Goal: Task Accomplishment & Management: Complete application form

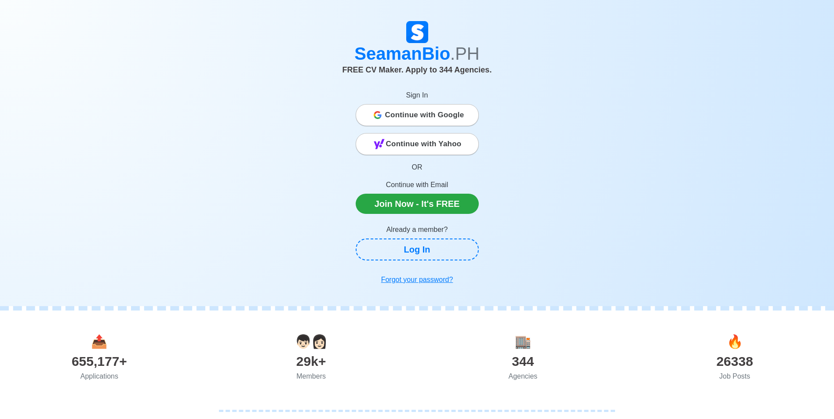
click at [436, 115] on span "Continue with Google" at bounding box center [424, 115] width 79 height 18
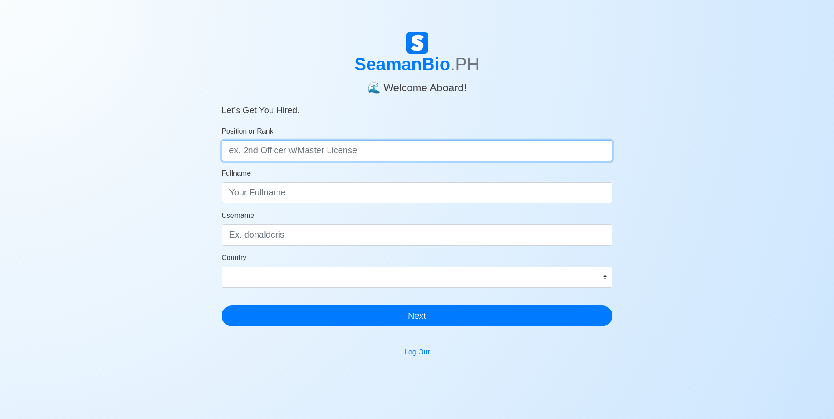
click at [241, 153] on input "Position or Rank" at bounding box center [417, 150] width 391 height 21
type input "b"
type input "BOSUN"
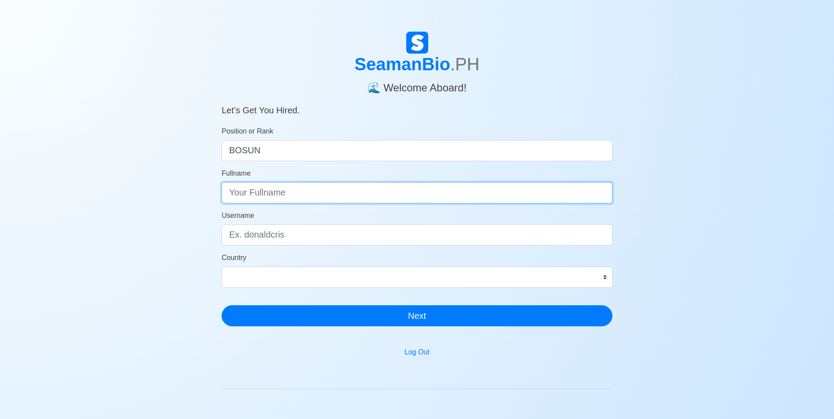
click at [231, 192] on input "Fullname" at bounding box center [417, 192] width 391 height 21
type input "ENRIQUE V.DEGUZMAN JR."
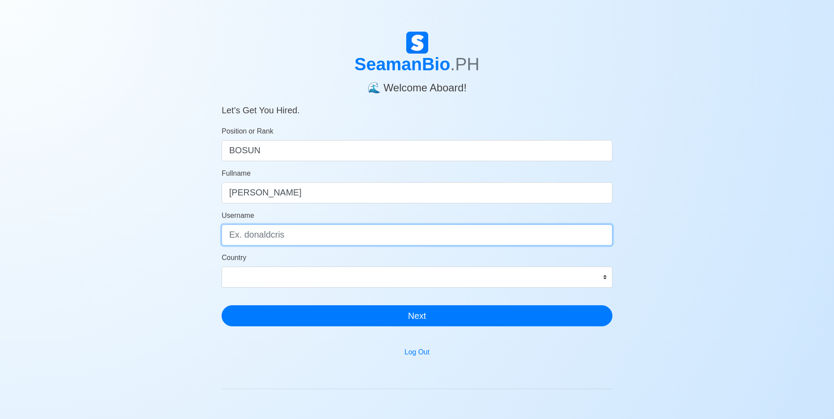
click at [236, 236] on input "Username" at bounding box center [417, 235] width 391 height 21
type input "J"
type input "jrenrique0516@gmail.com"
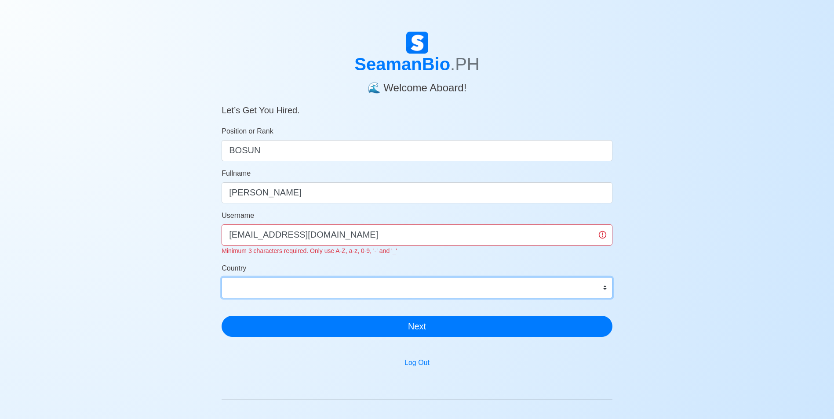
click at [231, 271] on div "Country Afghanistan Åland Islands Albania Algeria American Samoa Andorra Angola…" at bounding box center [417, 280] width 391 height 35
select select "PH"
click at [222, 277] on select "Afghanistan Åland Islands Albania Algeria American Samoa Andorra Angola Anguill…" at bounding box center [417, 287] width 391 height 21
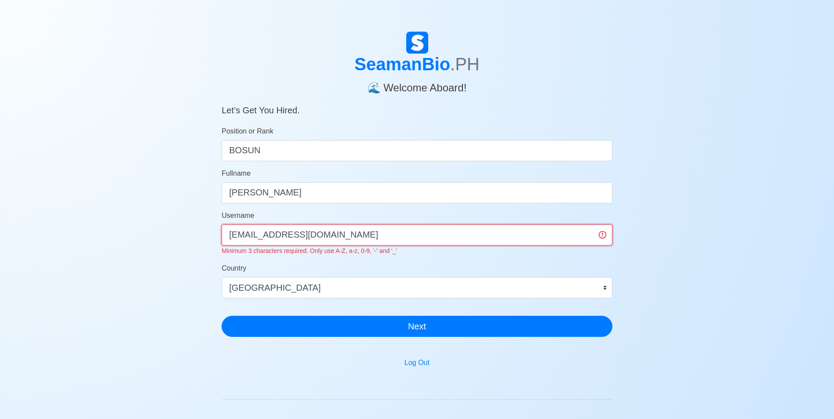
click at [333, 236] on input "[EMAIL_ADDRESS][DOMAIN_NAME]" at bounding box center [417, 235] width 391 height 21
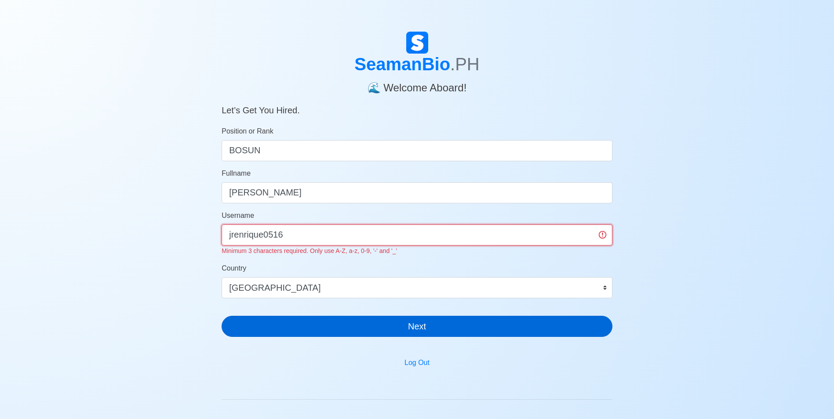
type input "jrenrique0516"
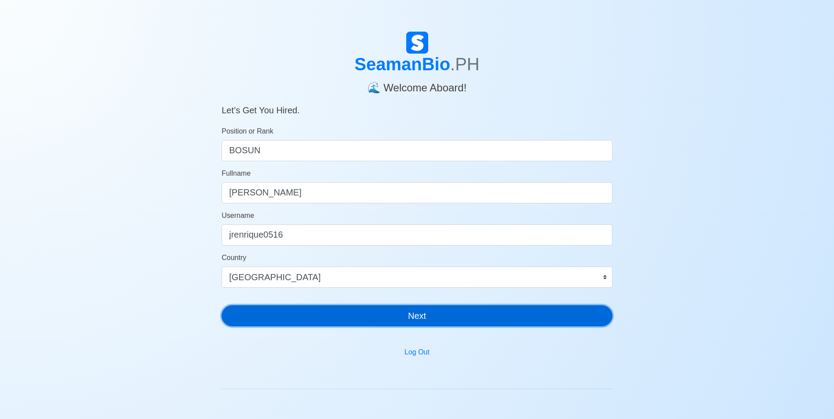
click at [410, 323] on button "Next" at bounding box center [417, 315] width 391 height 21
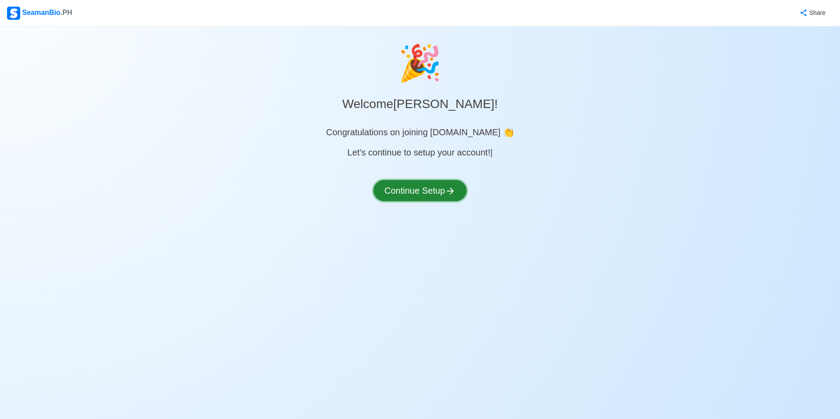
click at [408, 191] on button "Continue Setup" at bounding box center [420, 190] width 93 height 21
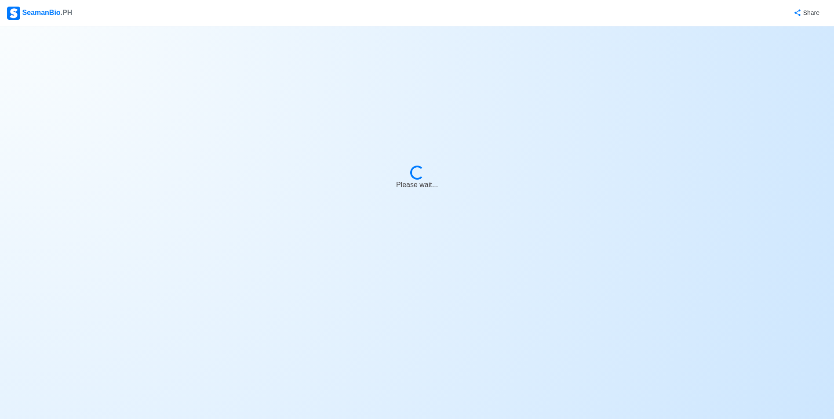
select select "Visible for Hiring"
select select "PH"
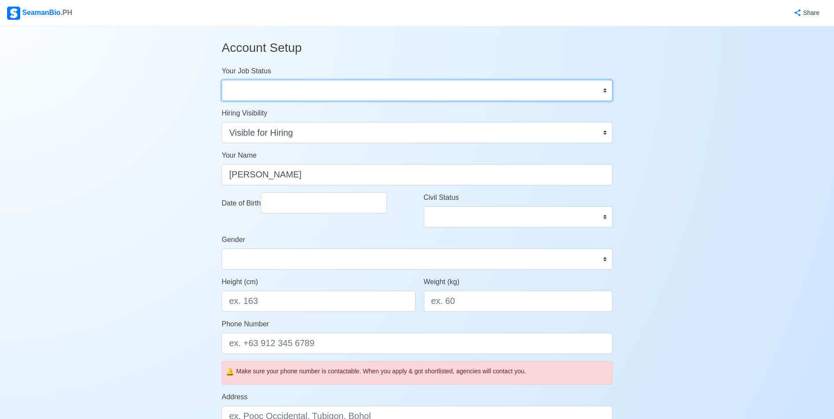
click at [604, 91] on select "Onboard Actively Looking for Job Not Looking for Job" at bounding box center [417, 90] width 391 height 21
select select "Actively Looking for Job"
click at [222, 80] on select "Onboard Actively Looking for Job Not Looking for Job" at bounding box center [417, 90] width 391 height 21
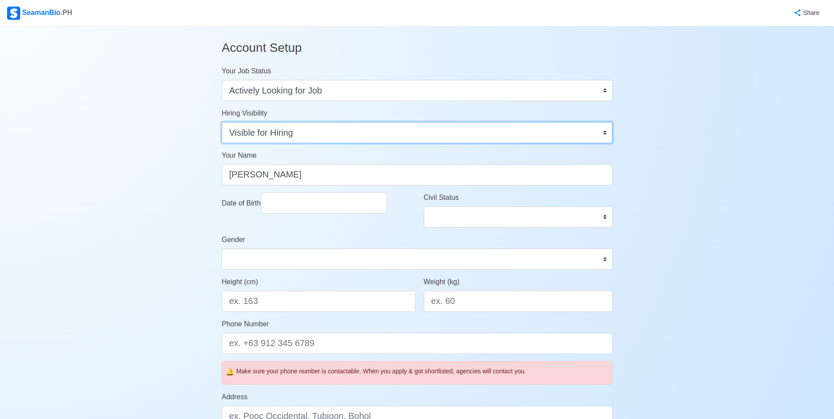
click at [603, 131] on select "Visible for Hiring Not Visible for Hiring" at bounding box center [417, 132] width 391 height 21
click at [600, 131] on select "Visible for Hiring Not Visible for Hiring" at bounding box center [417, 132] width 391 height 21
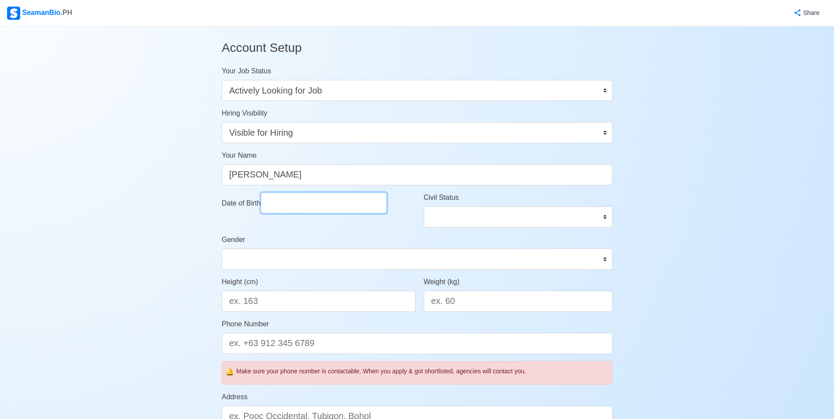
select select "****"
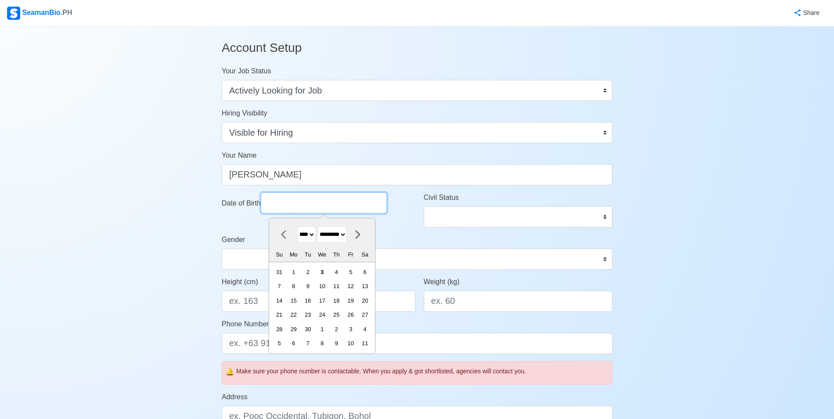
click at [293, 204] on input "Date of Birth" at bounding box center [324, 202] width 126 height 21
drag, startPoint x: 352, startPoint y: 235, endPoint x: 341, endPoint y: 291, distance: 57.5
click at [341, 291] on div "**** **** **** **** **** **** **** **** **** **** **** **** **** **** **** ****…" at bounding box center [322, 285] width 106 height 135
select select "****"
click at [321, 226] on select "******* ******** ***** ***** *** **** **** ****** ********* ******* ******** **…" at bounding box center [331, 234] width 29 height 17
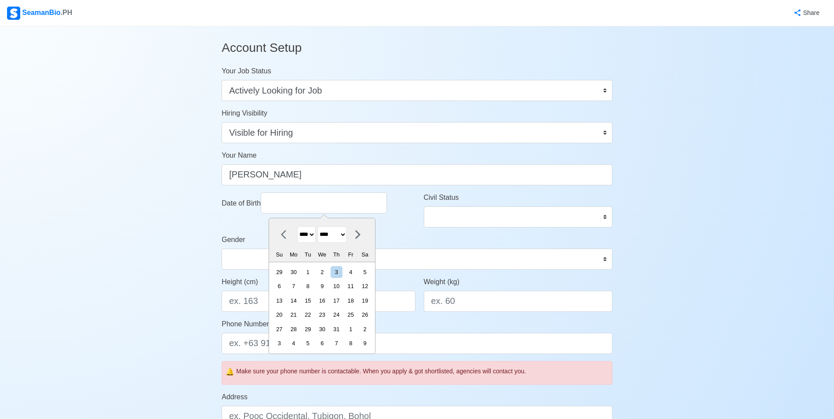
click at [315, 234] on select "**** **** **** **** **** **** **** **** **** **** **** **** **** **** **** ****…" at bounding box center [306, 234] width 18 height 17
select select "****"
click at [297, 226] on select "**** **** **** **** **** **** **** **** **** **** **** **** **** **** **** ****…" at bounding box center [306, 234] width 18 height 17
click at [314, 285] on div "5" at bounding box center [308, 286] width 12 height 12
type input "[DATE]"
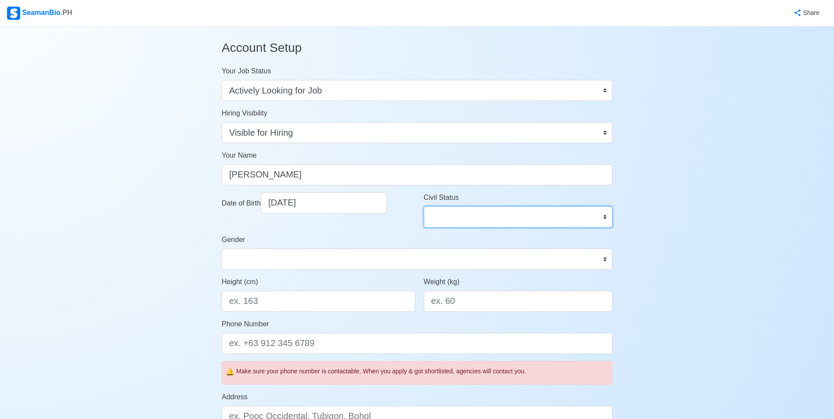
click at [604, 217] on select "Single Married Widowed Separated" at bounding box center [518, 217] width 189 height 21
select select "Single"
click at [424, 207] on select "Single Married Widowed Separated" at bounding box center [518, 217] width 189 height 21
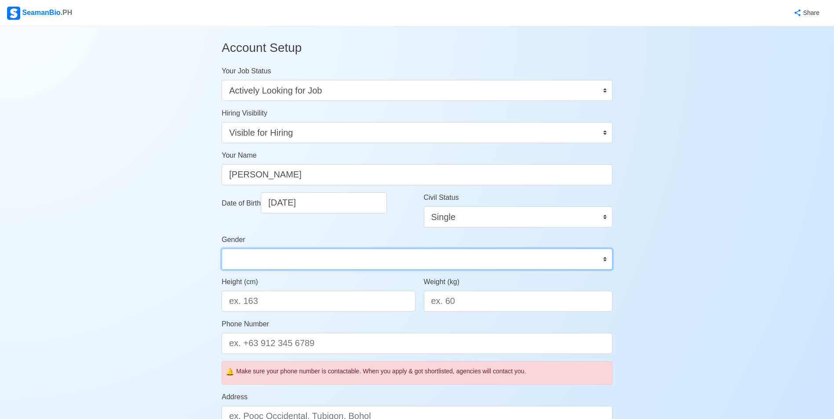
click at [607, 260] on select "Male Female" at bounding box center [417, 259] width 391 height 21
select select "[DEMOGRAPHIC_DATA]"
click at [222, 249] on select "Male Female" at bounding box center [417, 259] width 391 height 21
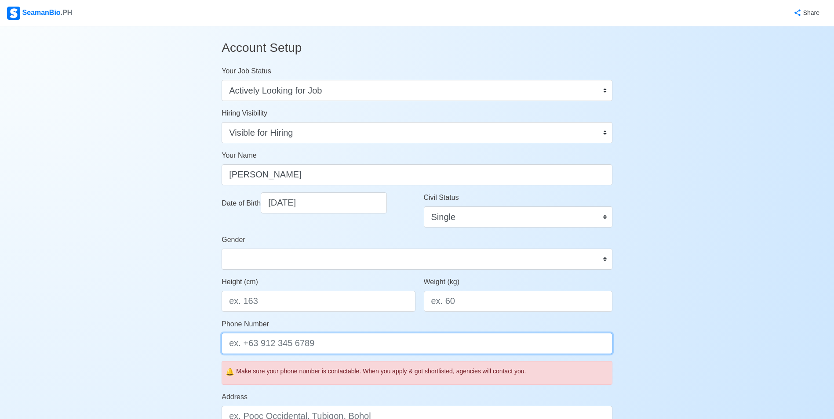
click at [317, 345] on input "Phone Number" at bounding box center [417, 343] width 391 height 21
type input "[PHONE_NUMBER]"
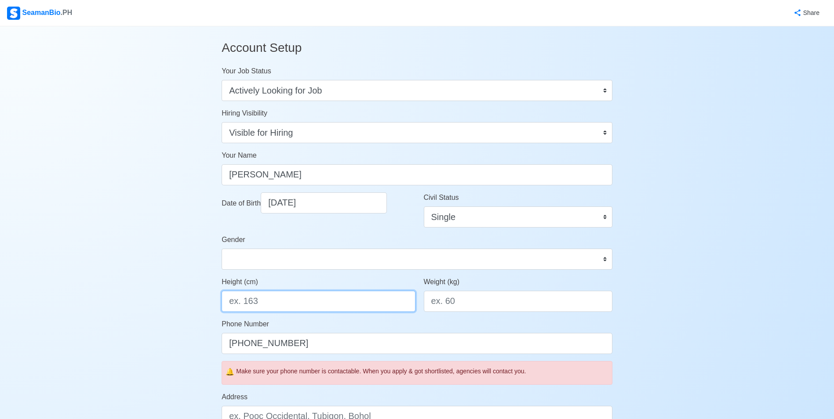
click at [282, 304] on input "Height (cm)" at bounding box center [318, 301] width 193 height 21
type input "164"
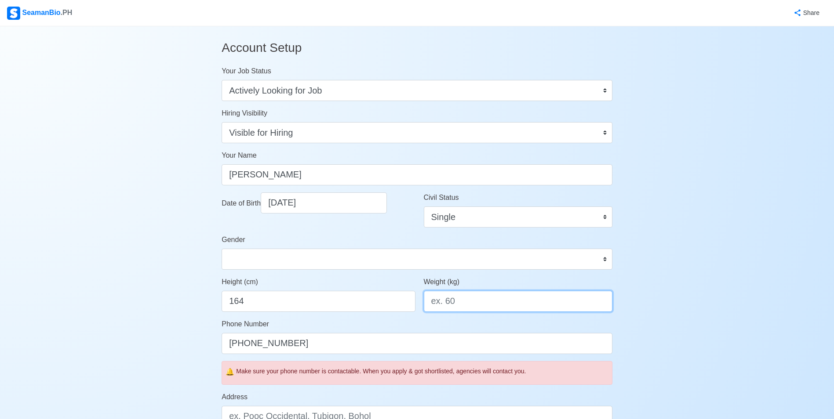
click at [438, 302] on input "Weight (kg)" at bounding box center [518, 301] width 189 height 21
type input "60"
click at [591, 373] on div "Make sure your phone number is contactable. When you apply & got shortlisted, a…" at bounding box center [422, 371] width 372 height 9
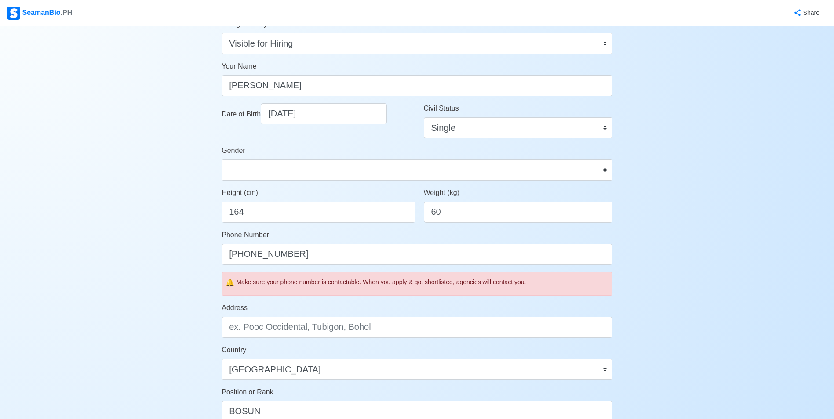
scroll to position [133, 0]
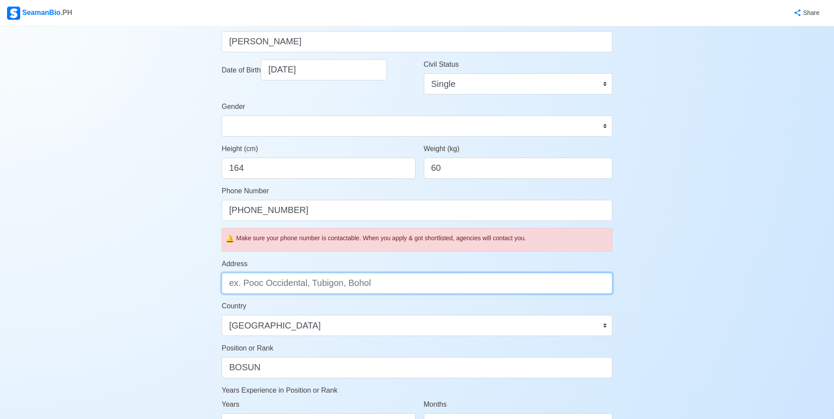
click at [239, 281] on input "Address" at bounding box center [417, 283] width 391 height 21
type input "p"
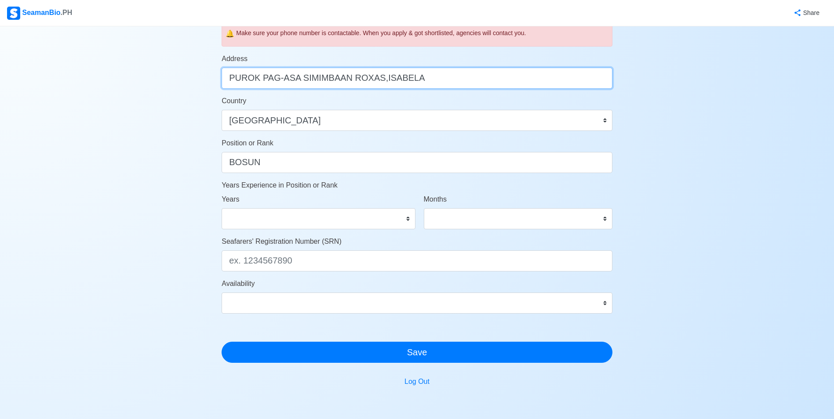
scroll to position [356, 0]
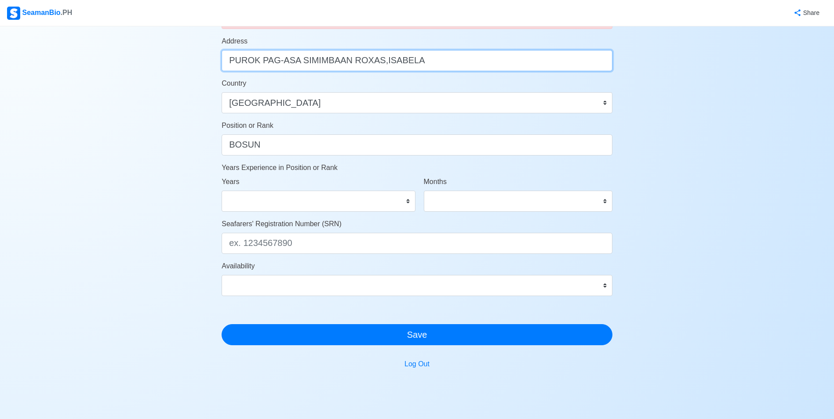
type input "PUROK PAG-ASA SIMIMBAAN ROXAS,ISABELA"
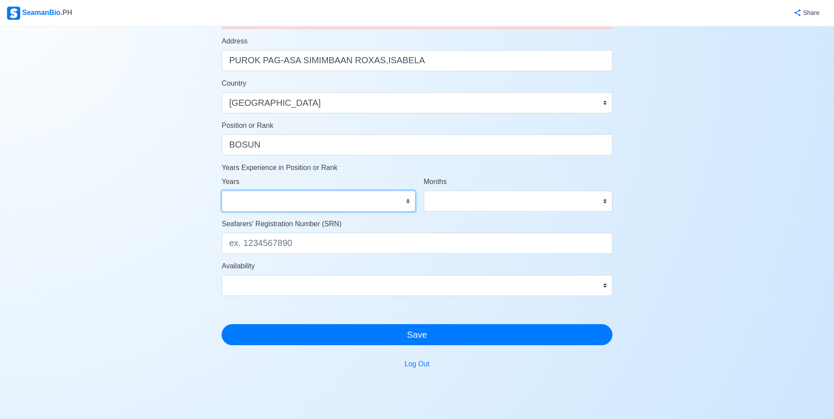
click at [407, 203] on select "0 1 2 3 4 5 6 7 8 9 10 11 12 13 14 15 16 17 18 19 20 21 22 23 24 25 26 27 28 29…" at bounding box center [318, 201] width 193 height 21
select select "5"
click at [222, 191] on select "0 1 2 3 4 5 6 7 8 9 10 11 12 13 14 15 16 17 18 19 20 21 22 23 24 25 26 27 28 29…" at bounding box center [318, 201] width 193 height 21
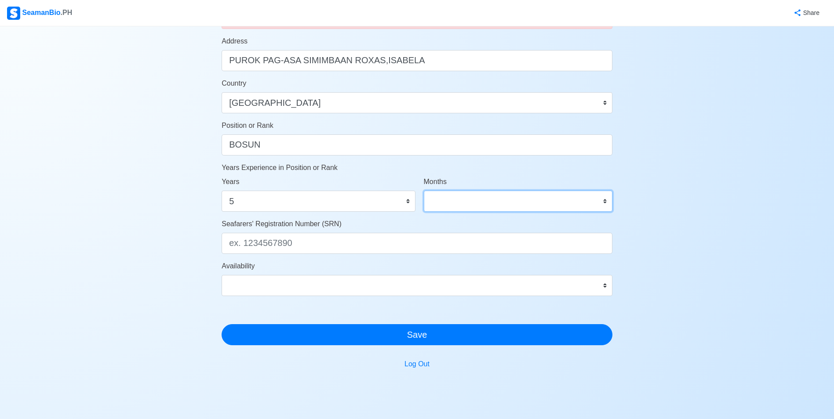
click at [604, 203] on select "0 1 2 3 4 5 6 7 8 9 10 11" at bounding box center [518, 201] width 189 height 21
select select "3"
click at [424, 191] on select "0 1 2 3 4 5 6 7 8 9 10 11" at bounding box center [518, 201] width 189 height 21
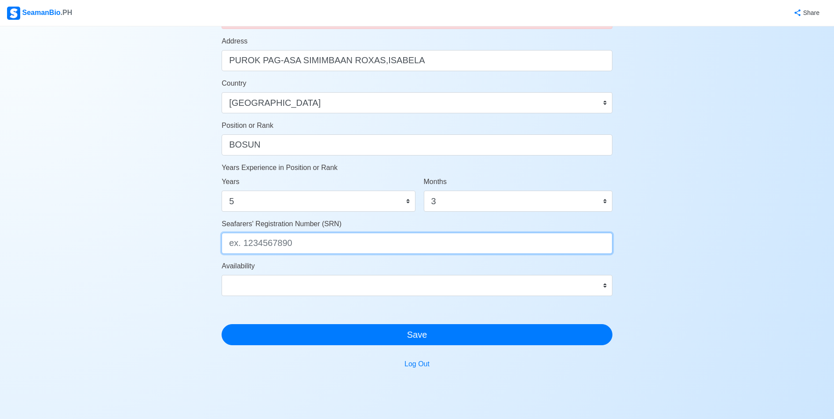
click at [238, 245] on input "Seafarers' Registration Number (SRN)" at bounding box center [417, 243] width 391 height 21
type input "2019020602459"
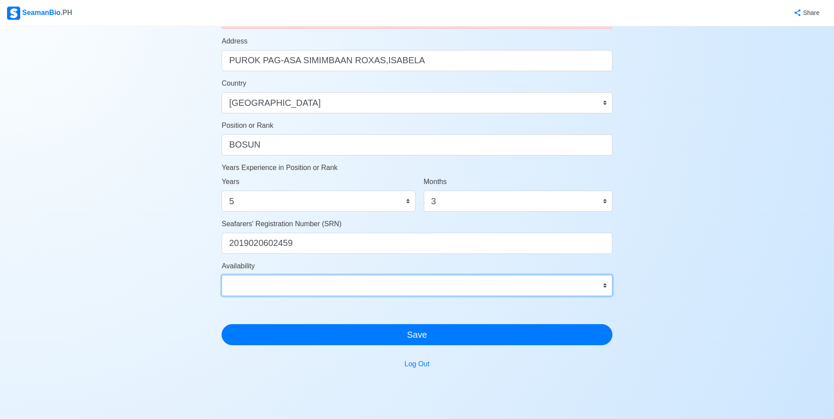
click at [605, 286] on select "Immediate [DATE] [DATE] [DATE] [DATE] [DATE] [DATE] [DATE] [DATE] [DATE]" at bounding box center [417, 285] width 391 height 21
select select "4102473600000"
click at [222, 275] on select "Immediate [DATE] [DATE] [DATE] [DATE] [DATE] [DATE] [DATE] [DATE] [DATE]" at bounding box center [417, 285] width 391 height 21
click at [605, 287] on select "Immediate [DATE] [DATE] [DATE] [DATE] [DATE] [DATE] [DATE] [DATE] [DATE]" at bounding box center [417, 285] width 391 height 21
click at [644, 264] on div "Account Setup Your Job Status Onboard Actively Looking for Job Not Looking for …" at bounding box center [417, 51] width 834 height 762
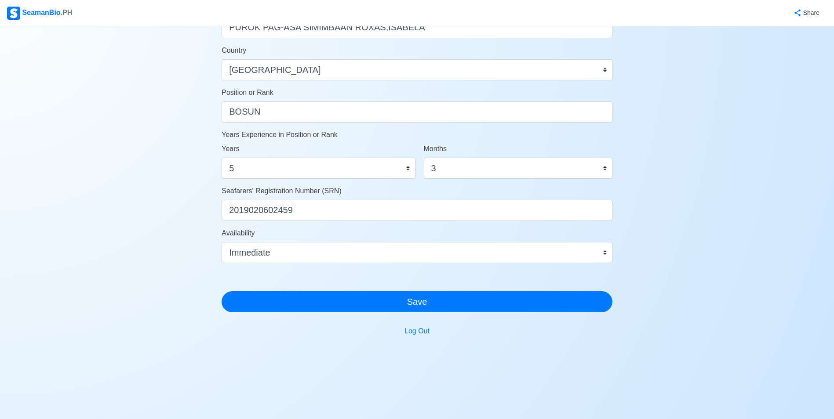
scroll to position [390, 0]
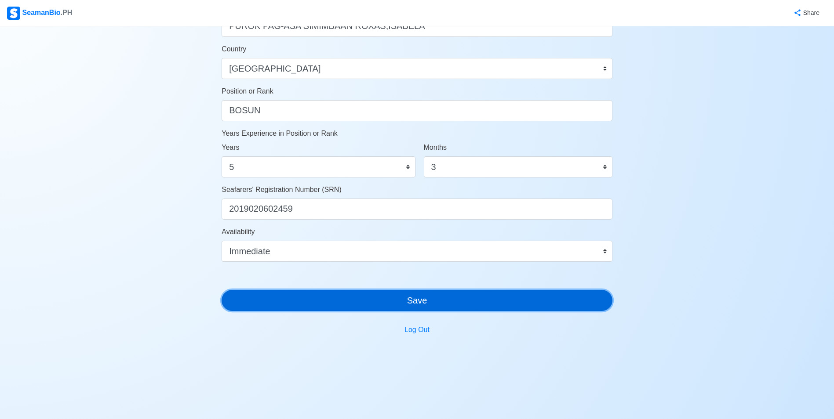
click at [417, 300] on button "Save" at bounding box center [417, 300] width 391 height 21
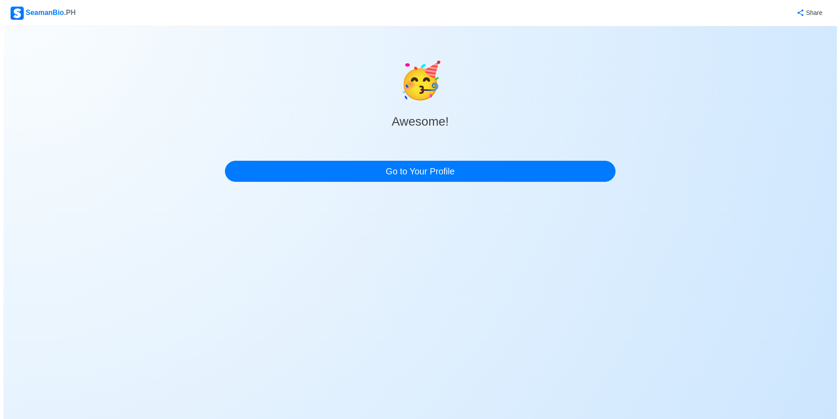
scroll to position [0, 0]
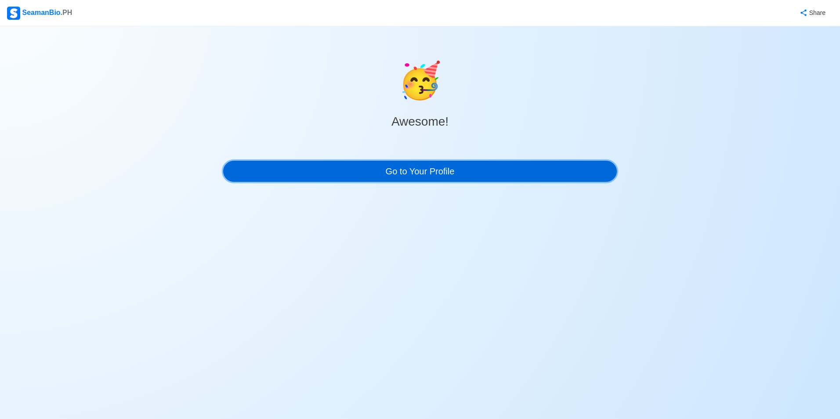
click at [442, 167] on link "Go to Your Profile" at bounding box center [420, 171] width 394 height 21
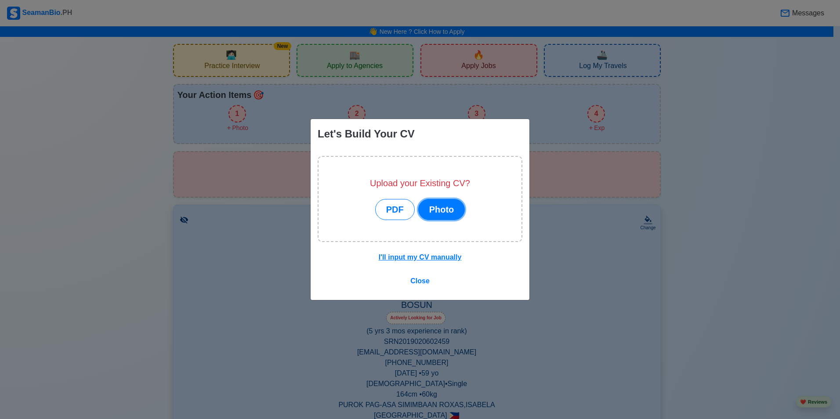
click at [434, 209] on button "Photo" at bounding box center [441, 209] width 47 height 21
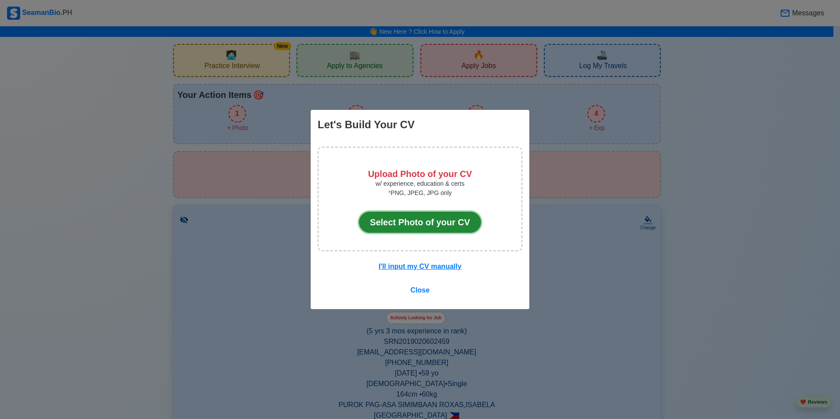
click at [429, 225] on button "Select Photo of your CV" at bounding box center [420, 222] width 122 height 21
click at [438, 268] on u "I'll input my CV manually" at bounding box center [420, 266] width 83 height 7
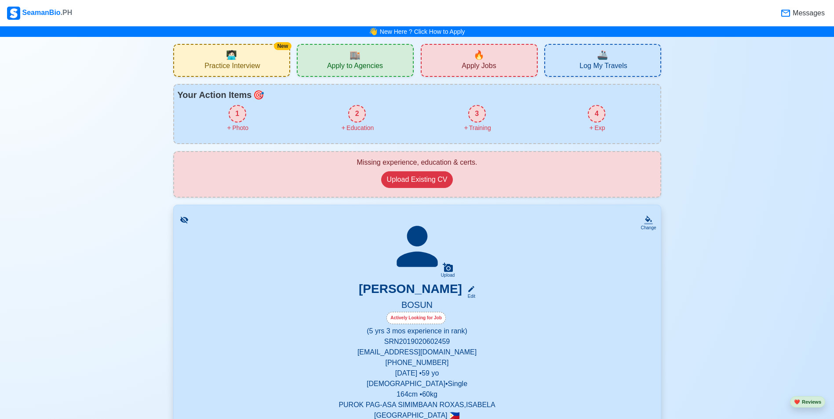
click at [425, 247] on icon at bounding box center [417, 247] width 62 height 62
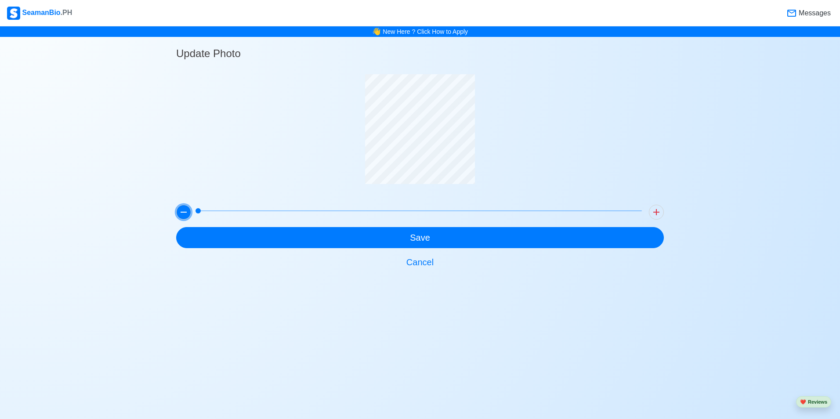
click at [183, 211] on icon at bounding box center [183, 212] width 11 height 11
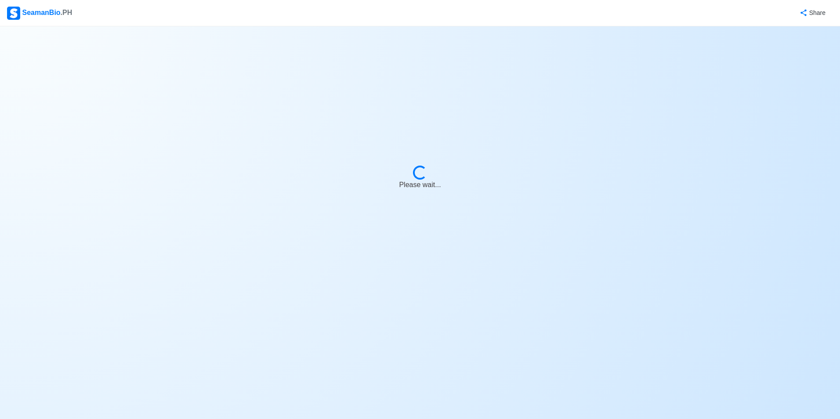
select select "Actively Looking for Job"
select select "Visible for Hiring"
select select "Single"
select select "Male"
select select "PH"
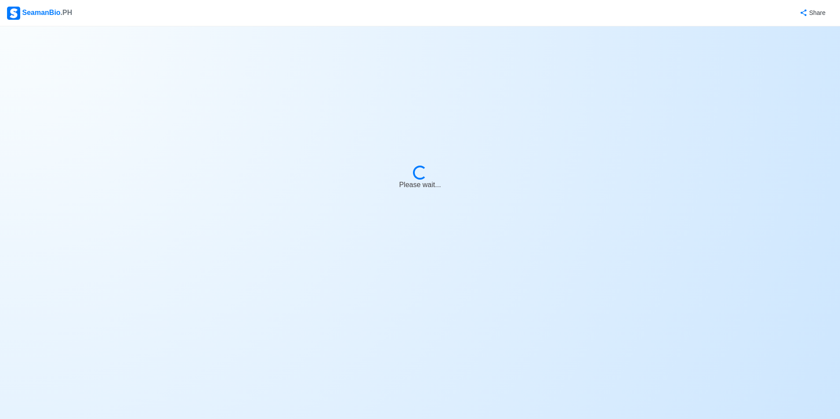
select select "5"
select select "3"
select select "4102473600000"
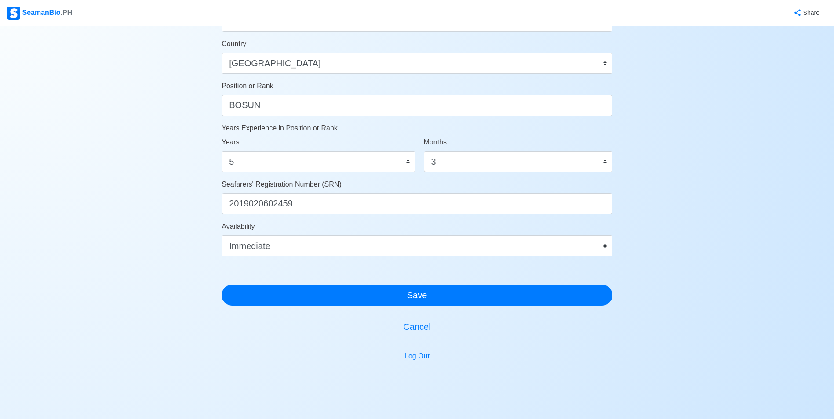
scroll to position [422, 0]
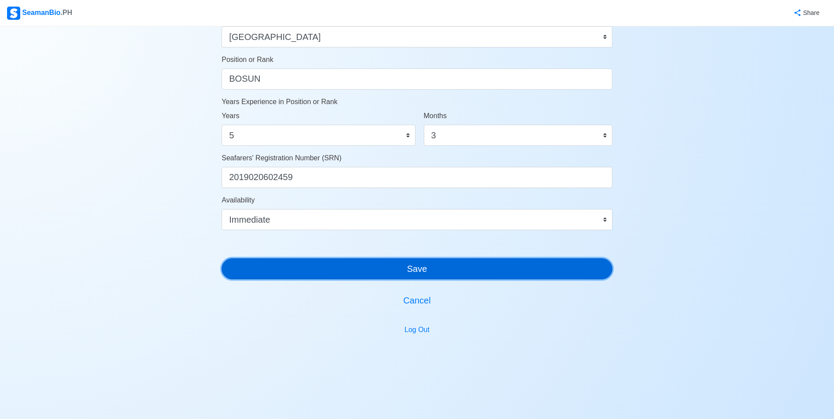
click at [414, 267] on button "Save" at bounding box center [417, 268] width 391 height 21
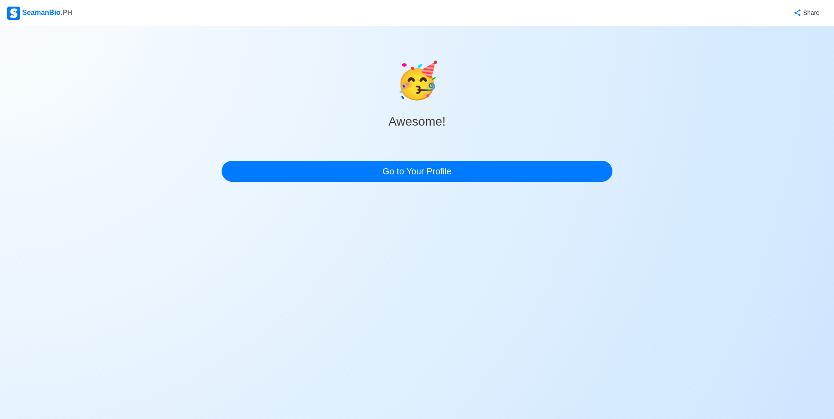
scroll to position [0, 0]
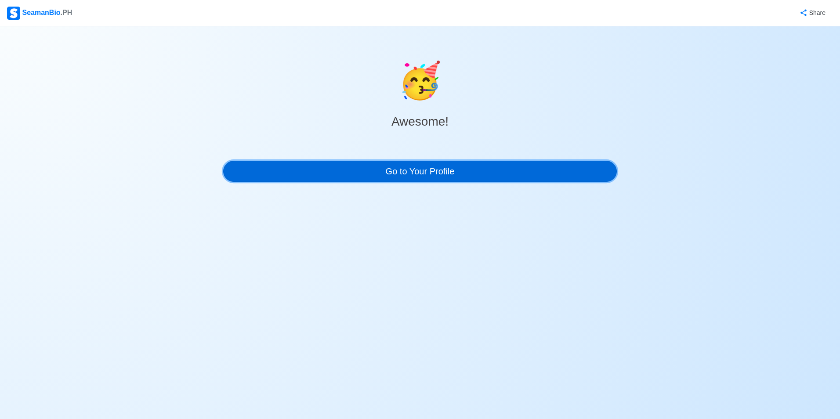
click at [423, 169] on link "Go to Your Profile" at bounding box center [420, 171] width 394 height 21
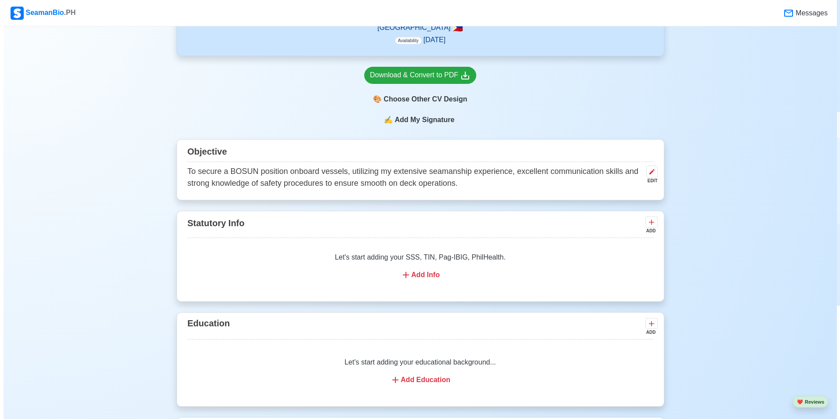
scroll to position [403, 0]
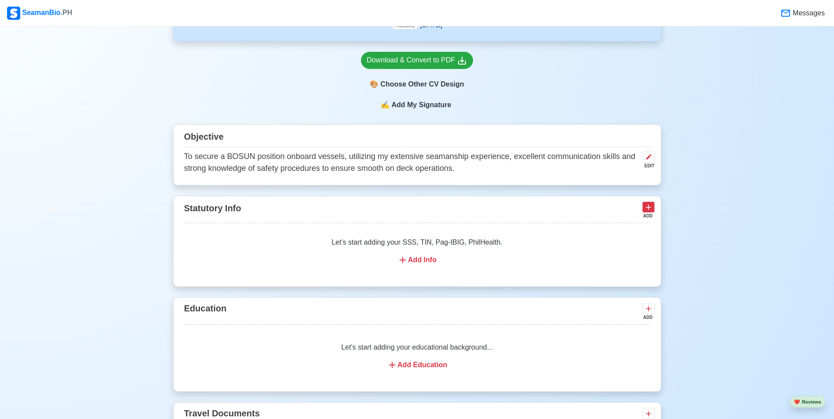
click at [646, 208] on icon at bounding box center [648, 207] width 9 height 9
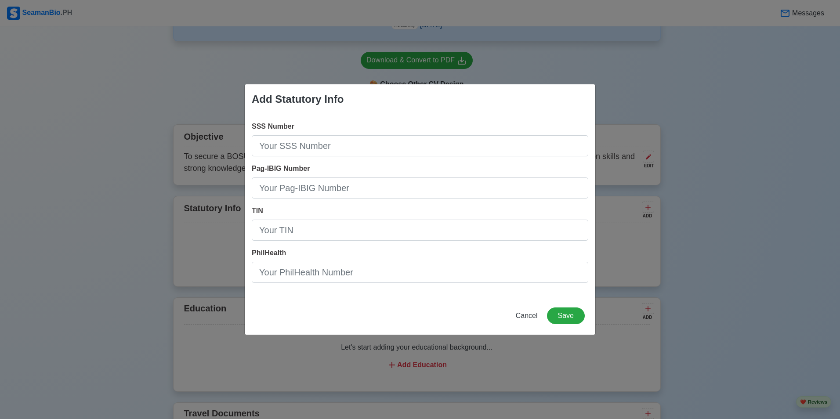
click at [748, 126] on div "Add Statutory Info SSS Number Pag-IBIG Number TIN PhilHealth Cancel Save" at bounding box center [420, 209] width 840 height 419
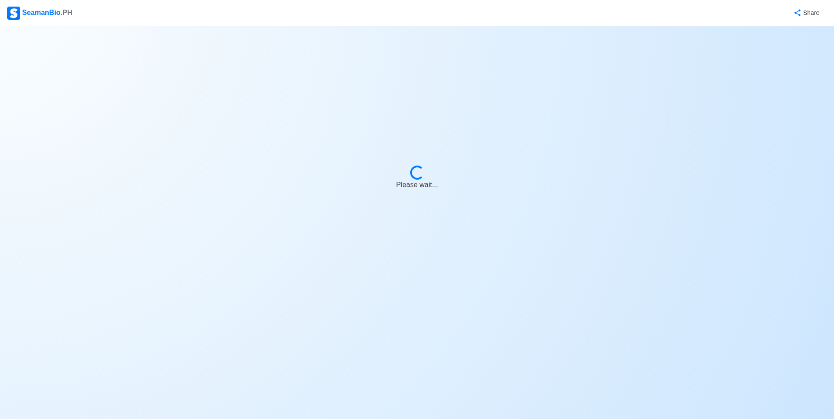
select select "Actively Looking for Job"
select select "Visible for Hiring"
select select "Single"
select select "[DEMOGRAPHIC_DATA]"
select select "PH"
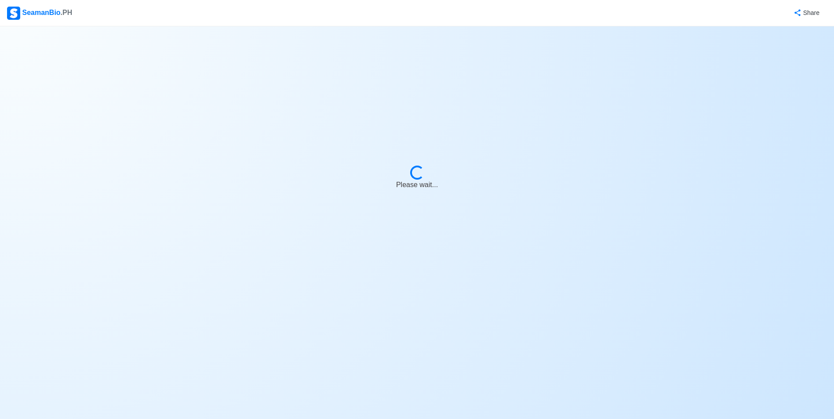
select select "5"
select select "3"
select select "4102473600000"
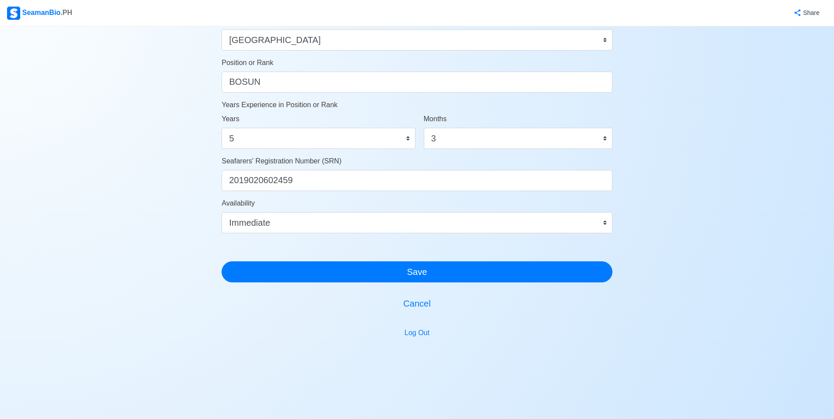
scroll to position [422, 0]
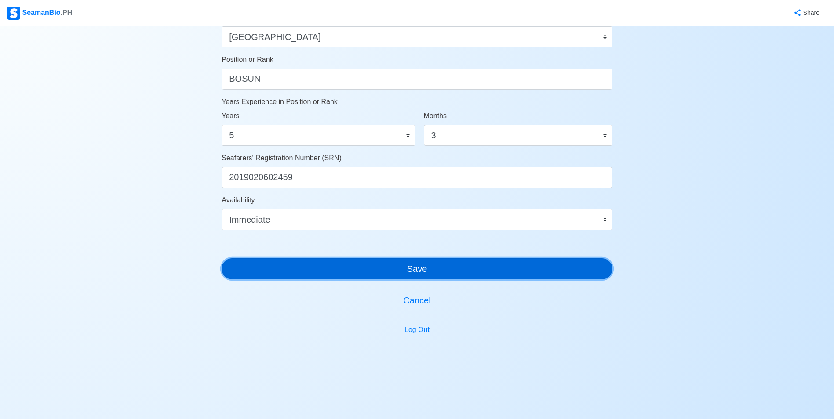
click at [421, 267] on button "Save" at bounding box center [417, 268] width 391 height 21
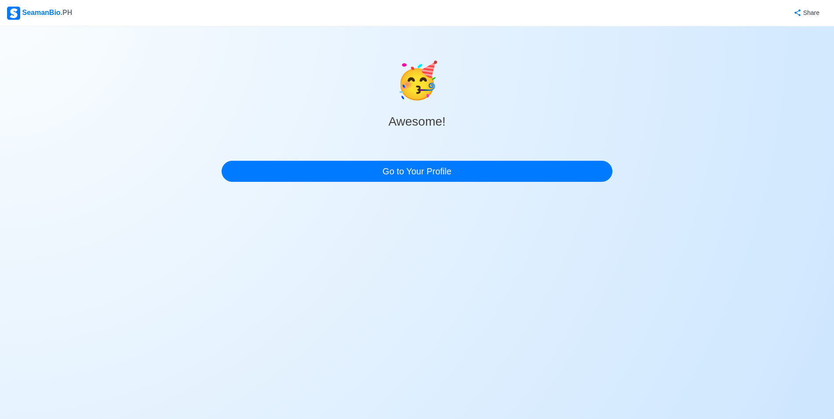
scroll to position [0, 0]
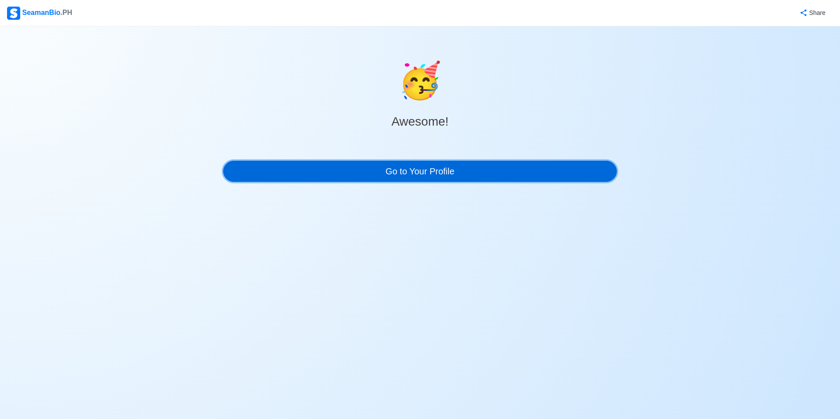
click at [409, 171] on link "Go to Your Profile" at bounding box center [420, 171] width 394 height 21
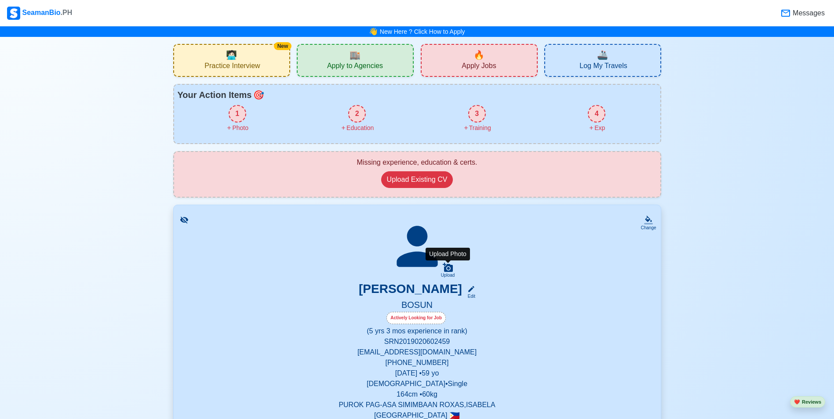
click at [448, 266] on icon at bounding box center [448, 267] width 10 height 9
click at [0, 0] on input "Upload" at bounding box center [0, 0] width 0 height 0
click at [450, 270] on icon at bounding box center [448, 267] width 10 height 9
click at [0, 0] on input "Upload" at bounding box center [0, 0] width 0 height 0
click at [185, 218] on icon at bounding box center [184, 220] width 8 height 7
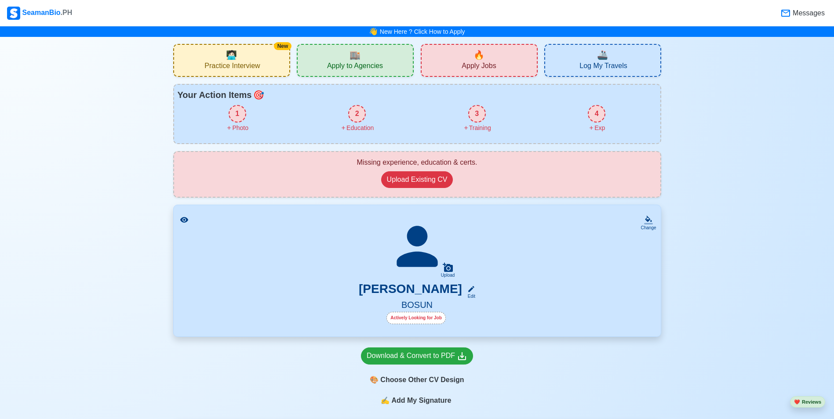
click at [185, 218] on icon at bounding box center [184, 220] width 8 height 6
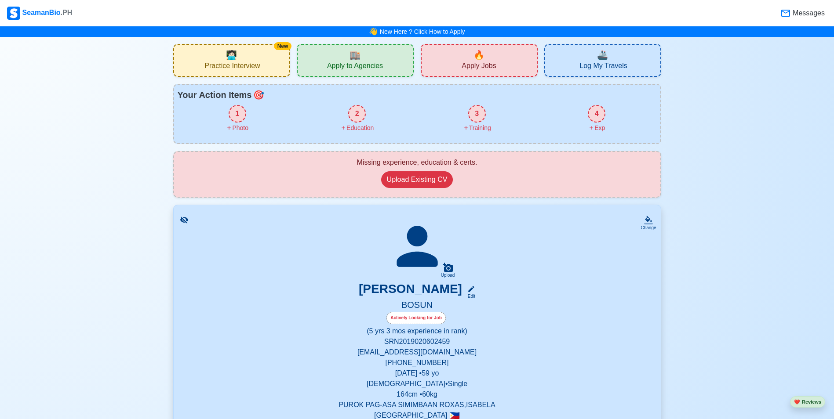
drag, startPoint x: 449, startPoint y: 268, endPoint x: 373, endPoint y: 241, distance: 80.1
click at [373, 241] on div "Upload ENRIQUE V.DEGUZMAN JR. Edit BOSUN Actively Looking for Job (5 yrs 3 mos …" at bounding box center [417, 325] width 466 height 218
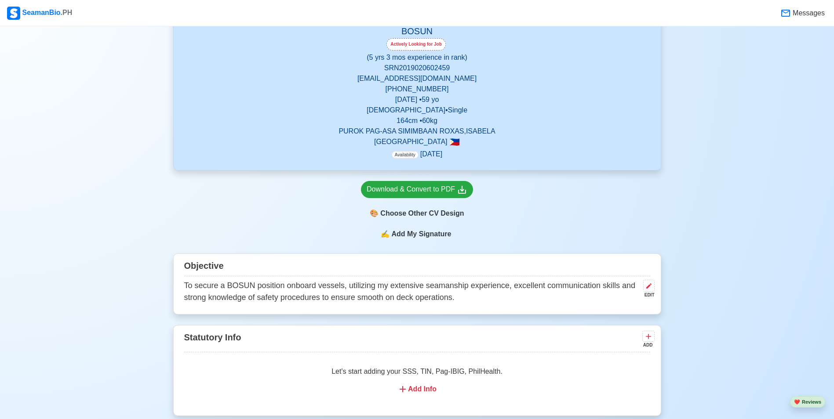
scroll to position [300, 0]
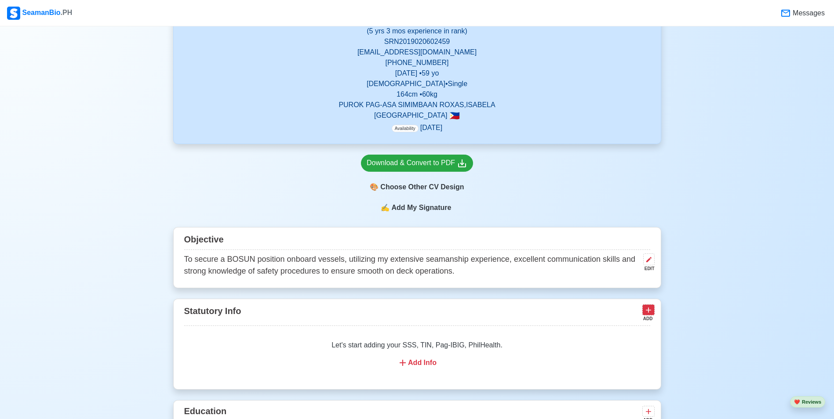
click at [646, 315] on icon at bounding box center [648, 310] width 9 height 9
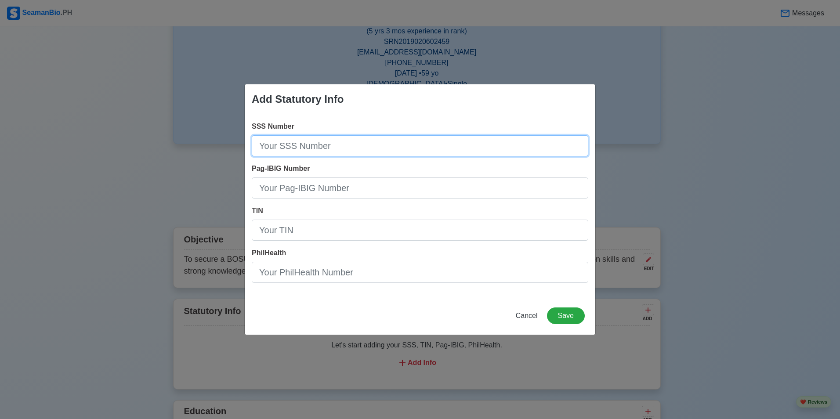
click at [381, 143] on input "SSS Number" at bounding box center [420, 145] width 337 height 21
type input "[PHONE_NUMBER]"
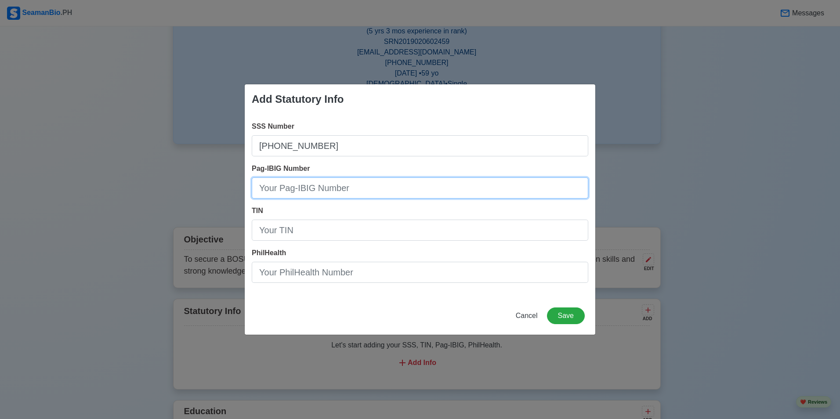
click at [354, 189] on input "Pag-IBIG Number" at bounding box center [420, 188] width 337 height 21
type input "1210-3861-3833"
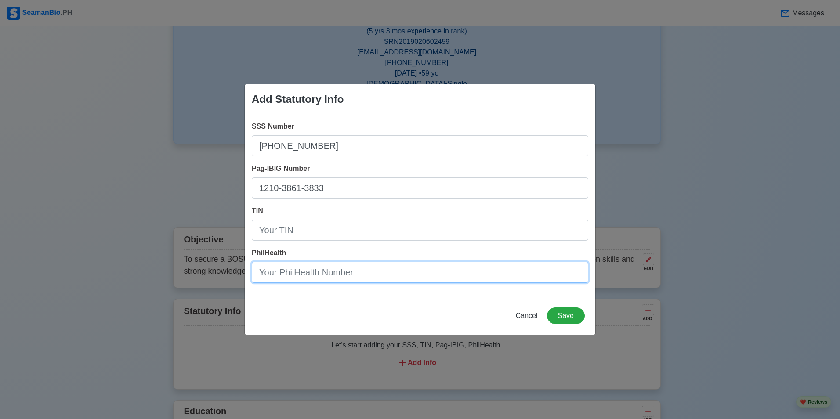
click at [262, 271] on input "PhilHealth" at bounding box center [420, 272] width 337 height 21
type input "02-050646218-6"
click at [570, 315] on button "Save" at bounding box center [566, 316] width 38 height 17
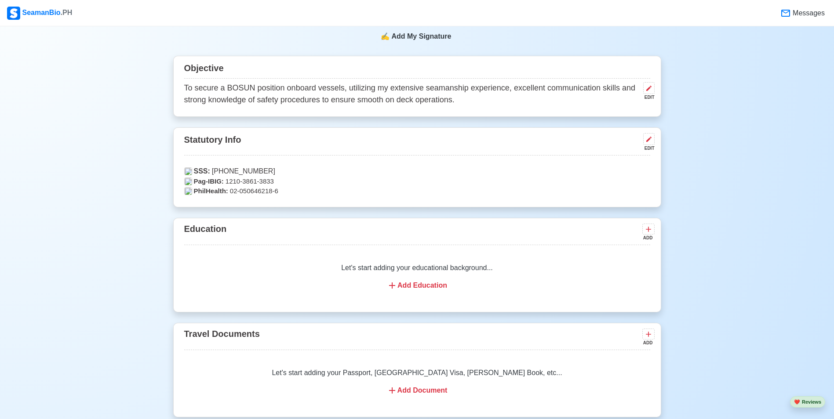
scroll to position [510, 0]
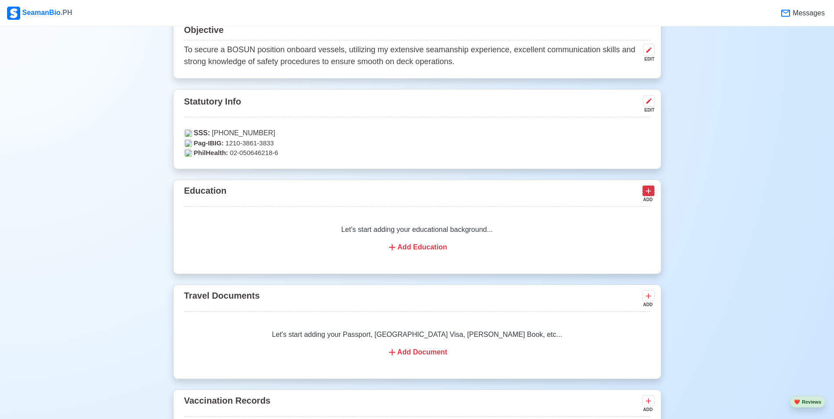
click at [650, 193] on icon at bounding box center [648, 191] width 5 height 5
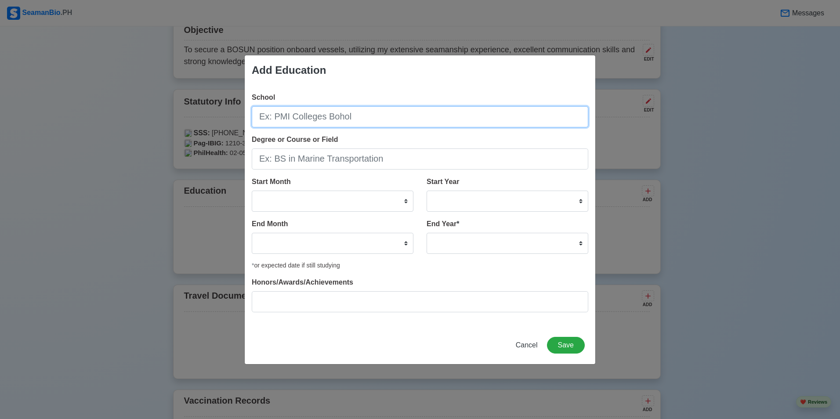
click at [263, 116] on input "School" at bounding box center [420, 116] width 337 height 21
type input "PANGASINAN MERCHANT MARINE ACADEMY"
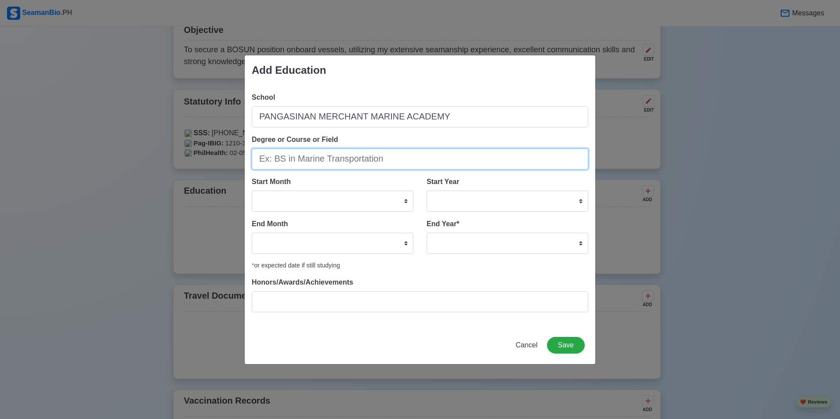
click at [264, 160] on input "Degree or Course or Field" at bounding box center [420, 159] width 337 height 21
type input "BASIC [PERSON_NAME] COURSE"
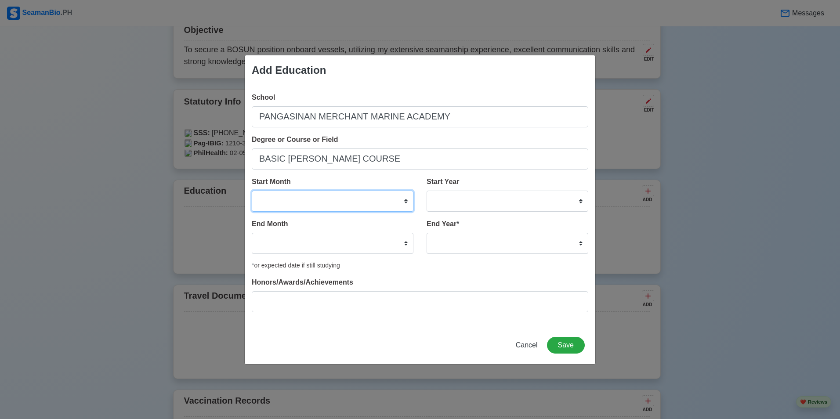
click at [407, 203] on select "January February March April May June July August September October November De…" at bounding box center [333, 201] width 162 height 21
select select "June"
click at [252, 191] on select "January February March April May June July August September October November De…" at bounding box center [333, 201] width 162 height 21
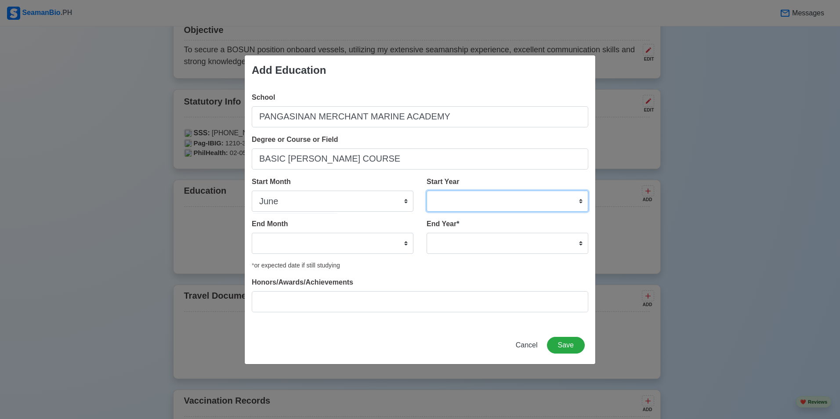
click at [581, 203] on select "2025 2024 2023 2022 2021 2020 2019 2018 2017 2016 2015 2014 2013 2012 2011 2010…" at bounding box center [508, 201] width 162 height 21
select select "1993"
click at [427, 191] on select "2025 2024 2023 2022 2021 2020 2019 2018 2017 2016 2015 2014 2013 2012 2011 2010…" at bounding box center [508, 201] width 162 height 21
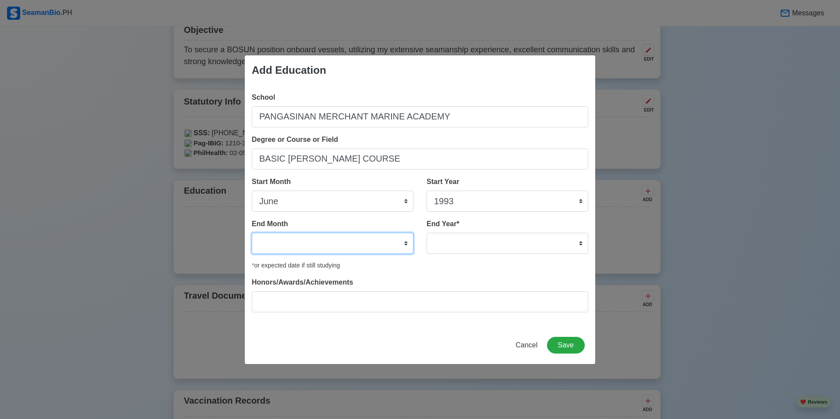
click at [406, 243] on select "January February March April May June July August September October November De…" at bounding box center [333, 243] width 162 height 21
select select "May"
click at [252, 233] on select "January February March April May June July August September October November De…" at bounding box center [333, 243] width 162 height 21
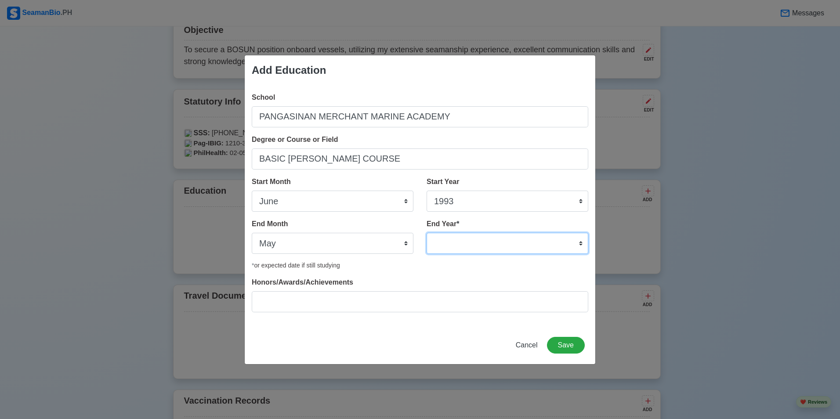
click at [581, 243] on select "2035 2034 2033 2032 2031 2030 2029 2028 2027 2026 2025 2024 2023 2022 2021 2020…" at bounding box center [508, 243] width 162 height 21
select select "1994"
click at [427, 233] on select "2035 2034 2033 2032 2031 2030 2029 2028 2027 2026 2025 2024 2023 2022 2021 2020…" at bounding box center [508, 243] width 162 height 21
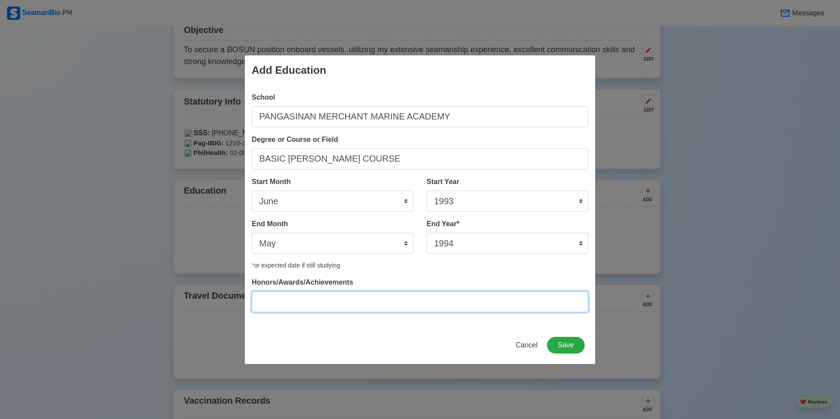
click at [260, 301] on input "Honors/Awards/Achievements" at bounding box center [420, 301] width 337 height 21
type input "NONE"
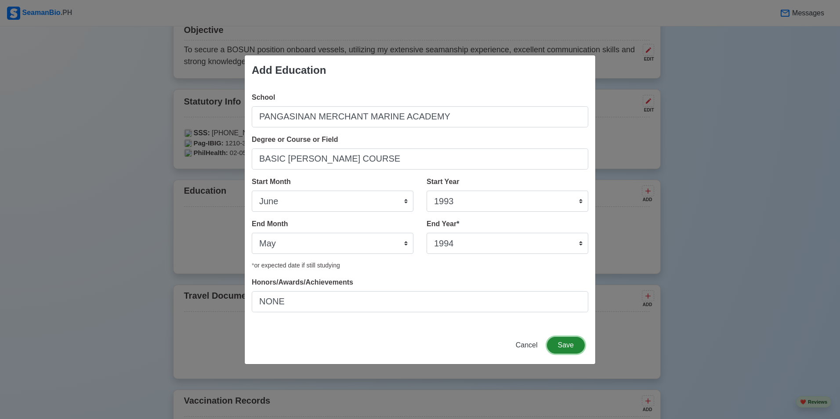
click at [568, 347] on button "Save" at bounding box center [566, 345] width 38 height 17
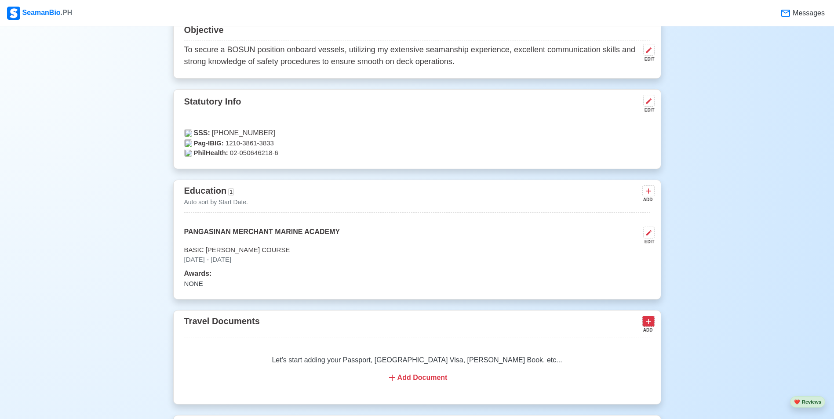
click at [650, 323] on icon at bounding box center [648, 321] width 9 height 9
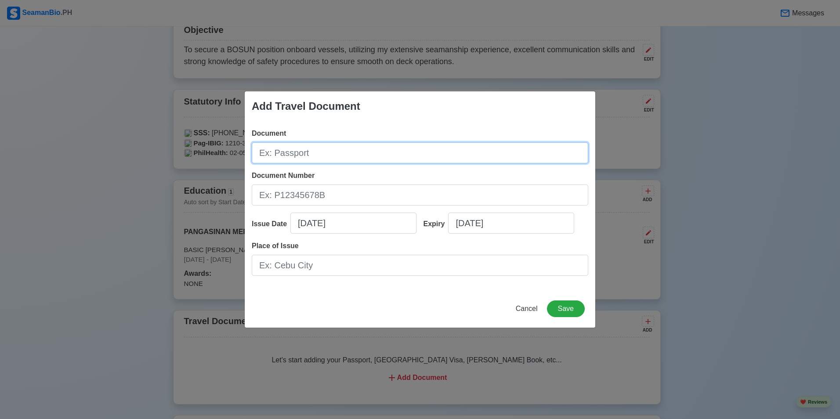
click at [283, 155] on input "Document" at bounding box center [420, 152] width 337 height 21
type input "P"
type input "PASSPORT"
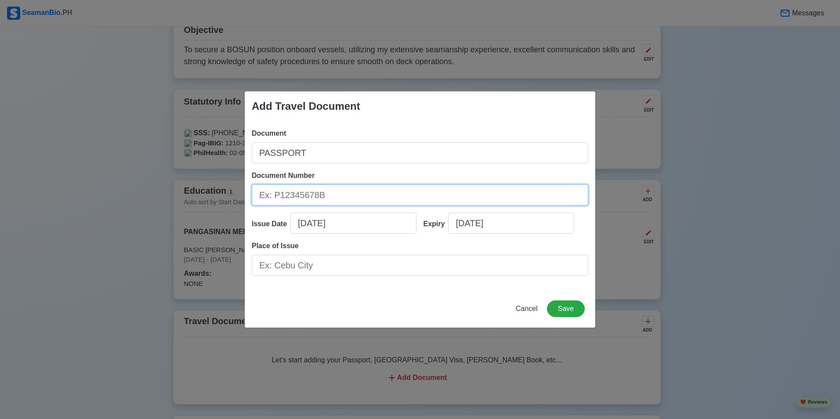
click at [322, 196] on input "Document Number" at bounding box center [420, 195] width 337 height 21
type input "P7745612A"
select select "****"
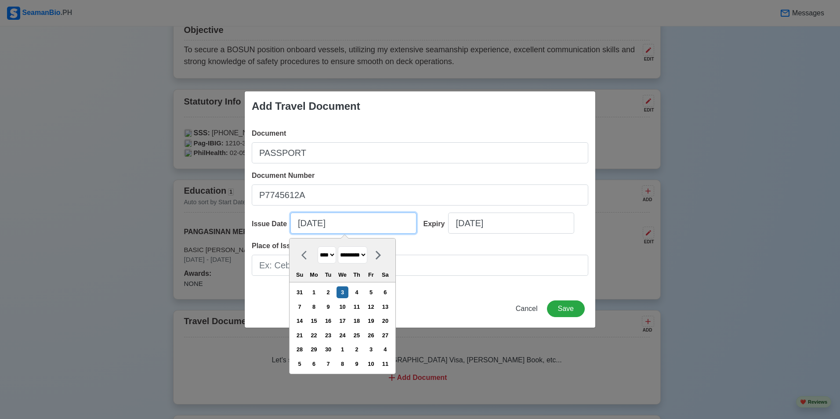
click at [341, 225] on input "[DATE]" at bounding box center [354, 223] width 126 height 21
click at [367, 255] on select "******* ******** ***** ***** *** **** **** ****** ********* ******* ******** **…" at bounding box center [352, 255] width 29 height 17
select select "****"
click at [342, 247] on select "******* ******** ***** ***** *** **** **** ****** ********* ******* ******** **…" at bounding box center [352, 255] width 29 height 17
click at [335, 256] on select "**** **** **** **** **** **** **** **** **** **** **** **** **** **** **** ****…" at bounding box center [327, 255] width 18 height 17
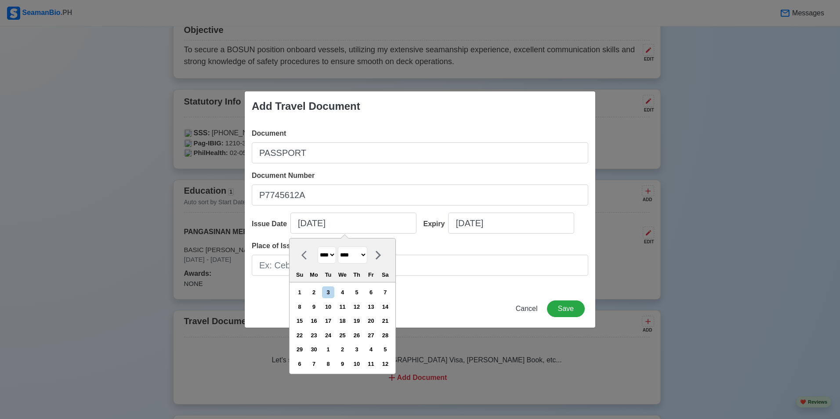
select select "****"
click at [318, 247] on select "**** **** **** **** **** **** **** **** **** **** **** **** **** **** **** ****…" at bounding box center [327, 255] width 18 height 17
click at [391, 352] on div "30" at bounding box center [385, 350] width 12 height 12
type input "06/30/2018"
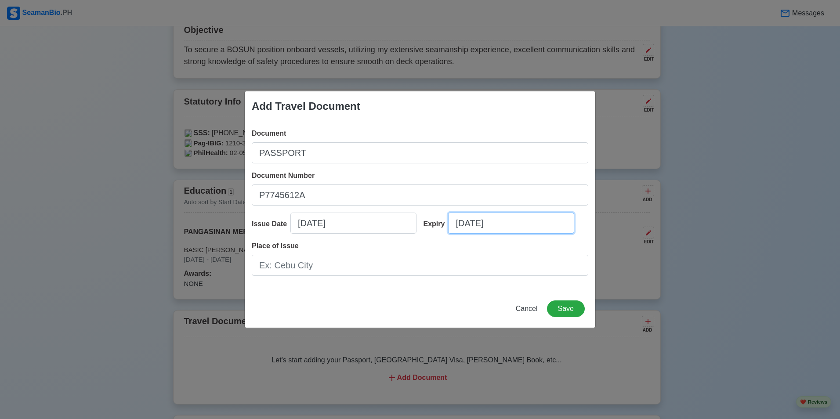
click at [503, 228] on input "[DATE]" at bounding box center [511, 223] width 126 height 21
select select "****"
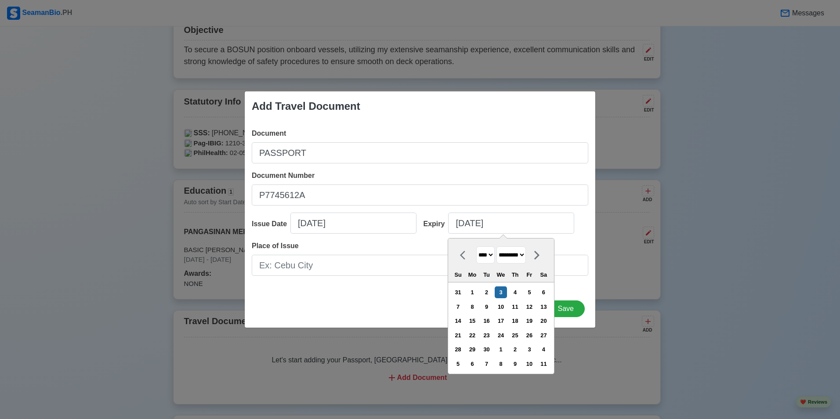
click at [526, 257] on select "******* ******** ***** ***** *** **** **** ****** ********* ******* ******** **…" at bounding box center [511, 255] width 29 height 17
select select "****"
click at [500, 247] on select "******* ******** ***** ***** *** **** **** ****** ********* ******* ******** **…" at bounding box center [511, 255] width 29 height 17
click at [495, 255] on select "**** **** **** **** **** **** **** **** **** **** **** **** **** **** **** ****…" at bounding box center [485, 255] width 18 height 17
select select "****"
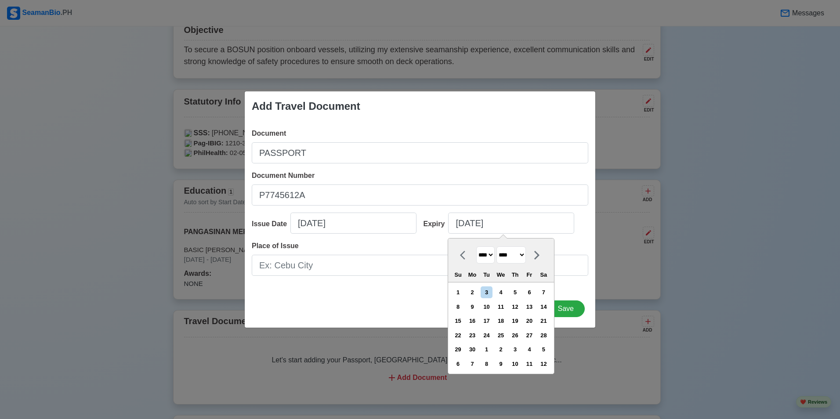
click at [476, 247] on select "**** **** **** **** **** **** **** **** **** **** **** **** **** **** **** ****…" at bounding box center [485, 255] width 18 height 17
click at [521, 350] on div "29" at bounding box center [515, 350] width 12 height 12
type input "06/29/2028"
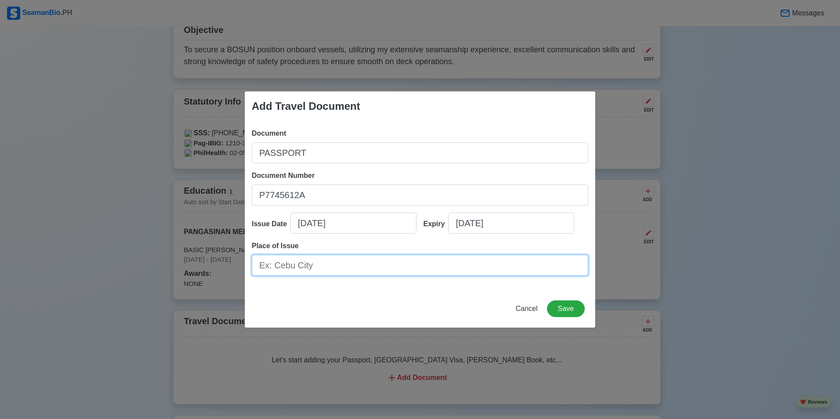
click at [272, 262] on input "Place of Issue" at bounding box center [420, 265] width 337 height 21
type input "DFA NCR CENTRAL"
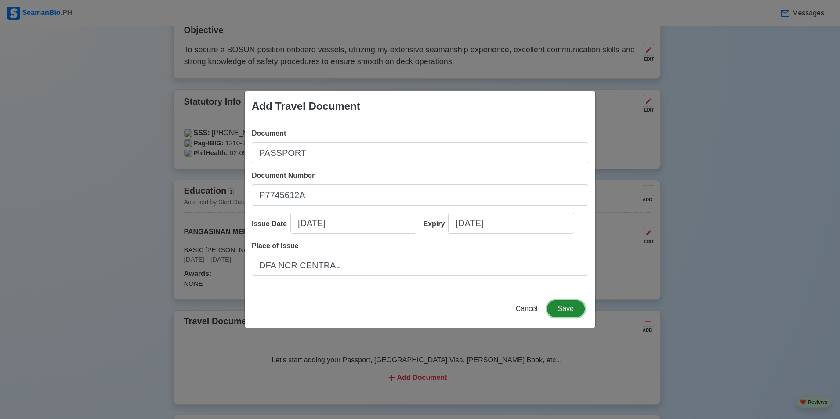
click at [562, 310] on button "Save" at bounding box center [566, 309] width 38 height 17
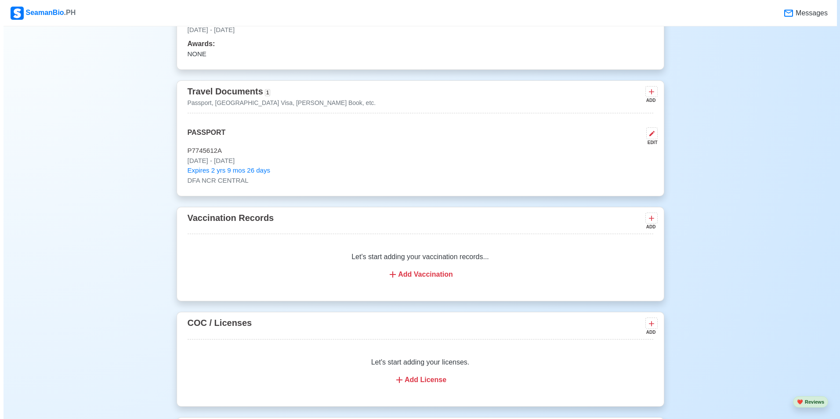
scroll to position [779, 0]
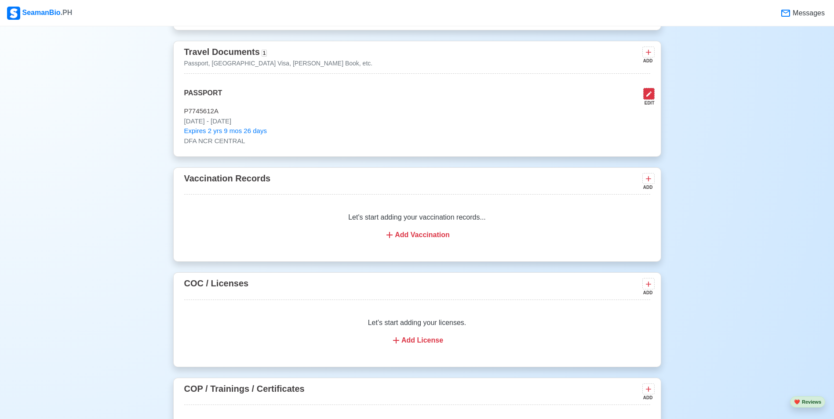
click at [650, 94] on icon at bounding box center [648, 94] width 7 height 7
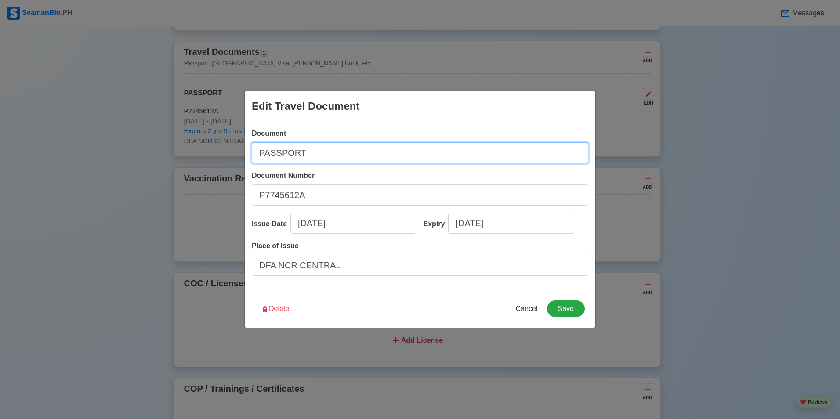
click at [300, 152] on input "PASSPORT" at bounding box center [420, 152] width 337 height 21
type input "PASSPORT"
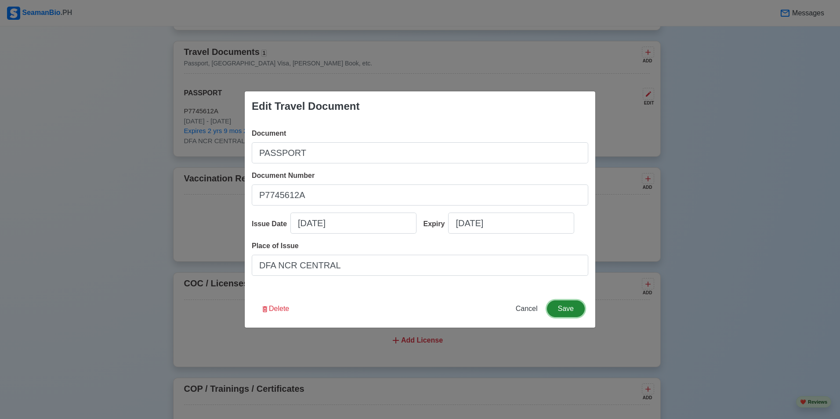
click at [568, 312] on button "Save" at bounding box center [566, 309] width 38 height 17
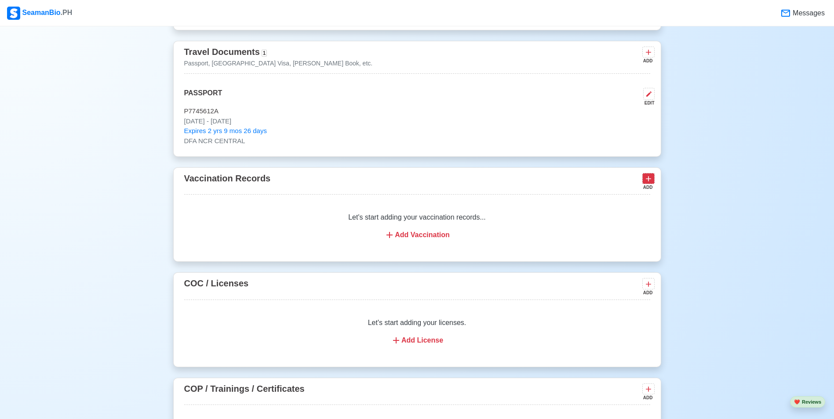
click at [646, 183] on icon at bounding box center [648, 178] width 9 height 9
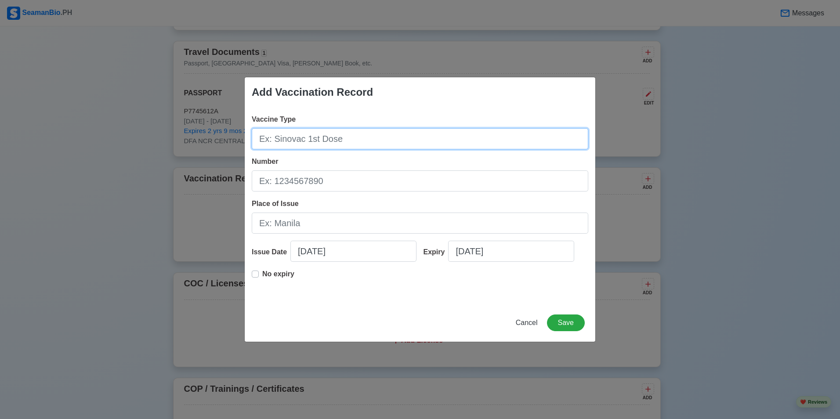
click at [262, 139] on input "Vaccine Type" at bounding box center [420, 138] width 337 height 21
type input "INTERNATIONAL CERTIFICATE OF VACCINATION OR PROPHYLAXIS"
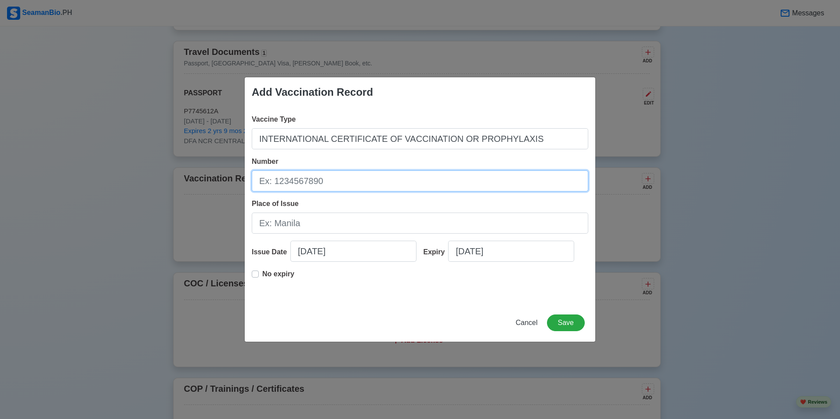
click at [263, 182] on input "Number" at bounding box center [420, 181] width 337 height 21
type input "B0QEW00008933879"
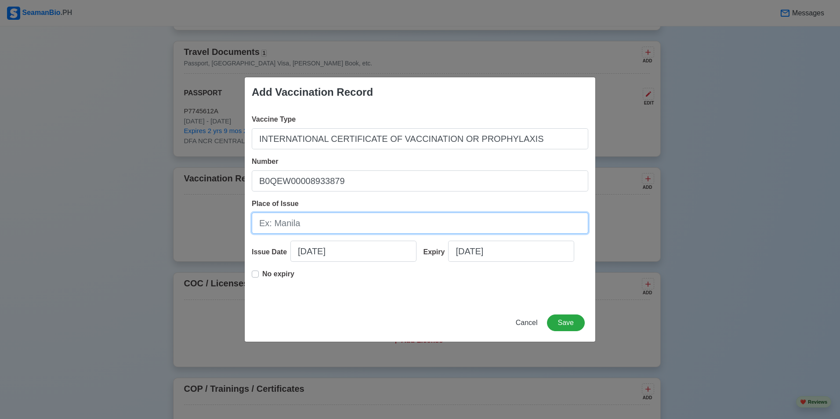
click at [263, 225] on input "Place of Issue" at bounding box center [420, 223] width 337 height 21
type input "[GEOGRAPHIC_DATA]"
select select "****"
select select "*********"
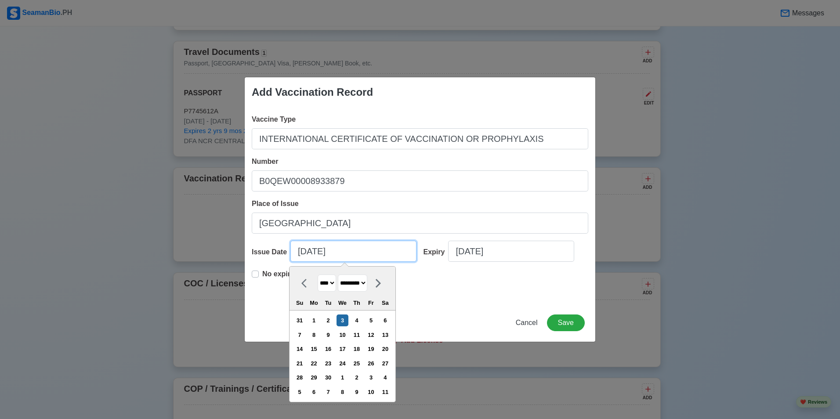
click at [301, 251] on input "[DATE]" at bounding box center [354, 251] width 126 height 21
click at [334, 281] on select "**** **** **** **** **** **** **** **** **** **** **** **** **** **** **** ****…" at bounding box center [327, 283] width 18 height 17
select select "****"
click at [318, 275] on select "**** **** **** **** **** **** **** **** **** **** **** **** **** **** **** ****…" at bounding box center [327, 283] width 18 height 17
click at [367, 283] on select "******* ******** ***** ***** *** **** **** ****** ********* ******* ******** **…" at bounding box center [352, 283] width 29 height 17
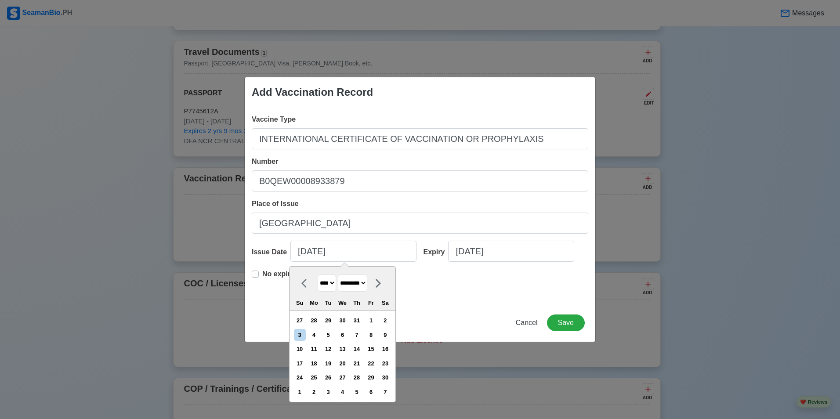
select select "*****"
click at [338, 275] on select "******* ******** ***** ***** *** **** **** ****** ********* ******* ******** **…" at bounding box center [352, 283] width 29 height 17
click at [333, 351] on div "11" at bounding box center [328, 349] width 12 height 12
type input "04/11/2023"
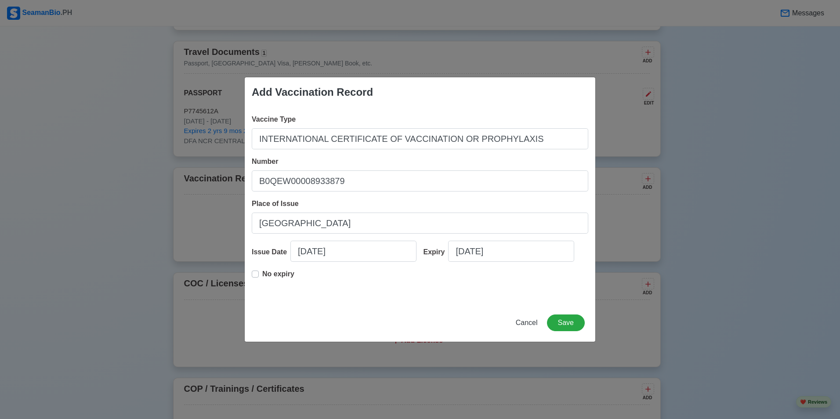
click at [262, 275] on label "No expiry" at bounding box center [278, 278] width 32 height 18
type input "04/11/2023"
click at [257, 275] on div "Issue Date 04/11/2023 Expiry 04/11/2023 No expiry" at bounding box center [420, 269] width 337 height 56
click at [262, 275] on label "No expiry" at bounding box center [278, 278] width 32 height 18
select select "****"
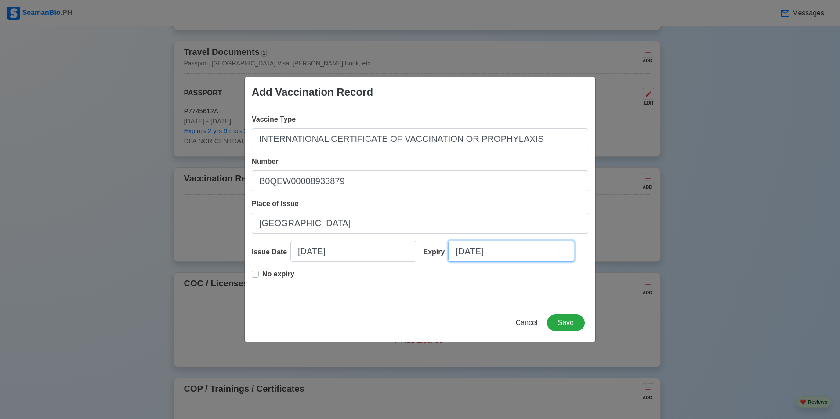
select select "*****"
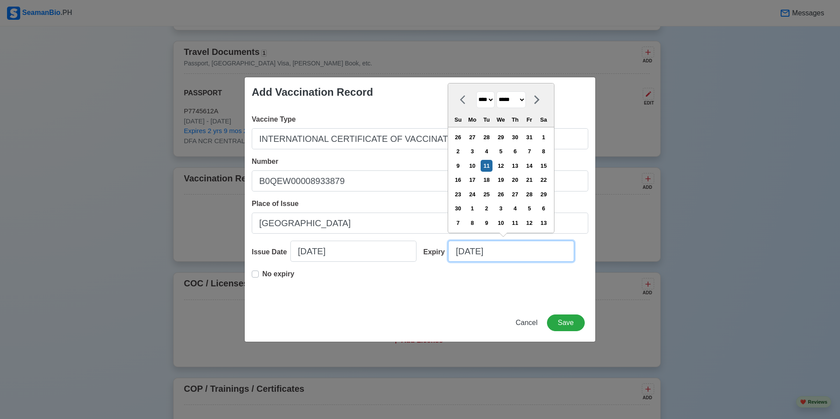
click at [459, 252] on input "04/11/2023" at bounding box center [511, 251] width 126 height 21
click at [511, 256] on input "0N4/11/2023" at bounding box center [511, 251] width 126 height 21
type input "0"
select select "****"
select select "*******"
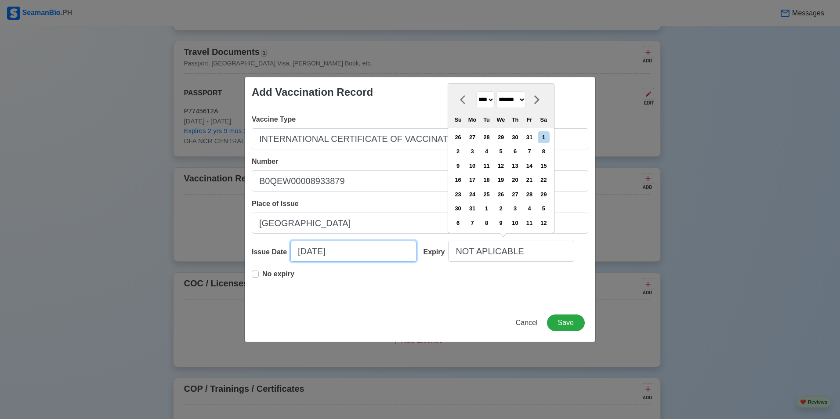
type input "[DATE]"
select select "****"
select select "*****"
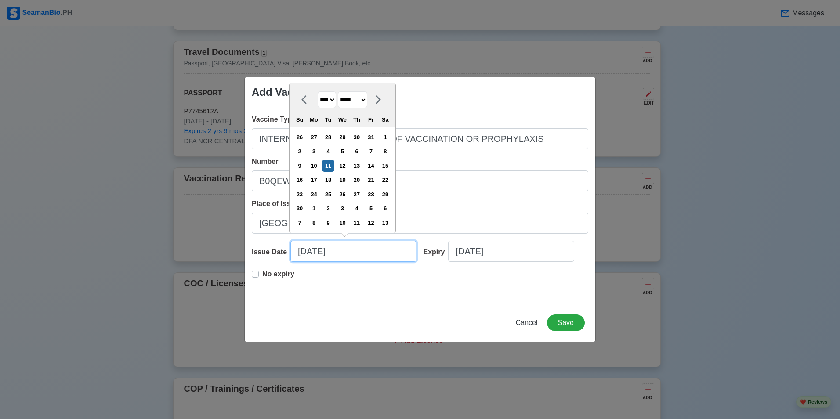
click at [344, 251] on input "04/11/2023" at bounding box center [354, 251] width 126 height 21
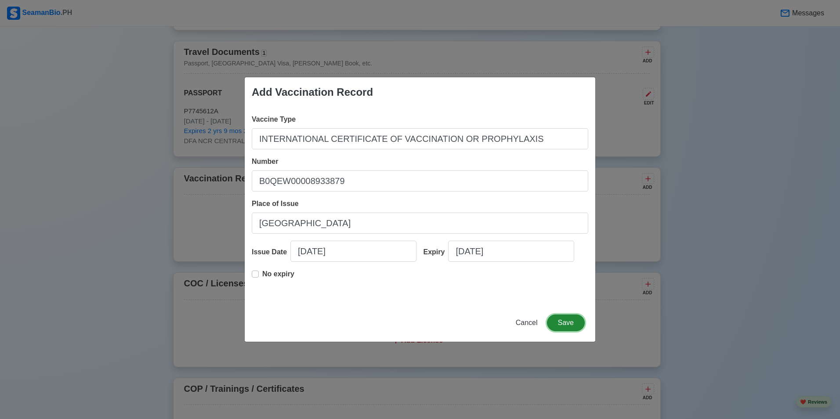
click at [557, 322] on button "Save" at bounding box center [566, 323] width 38 height 17
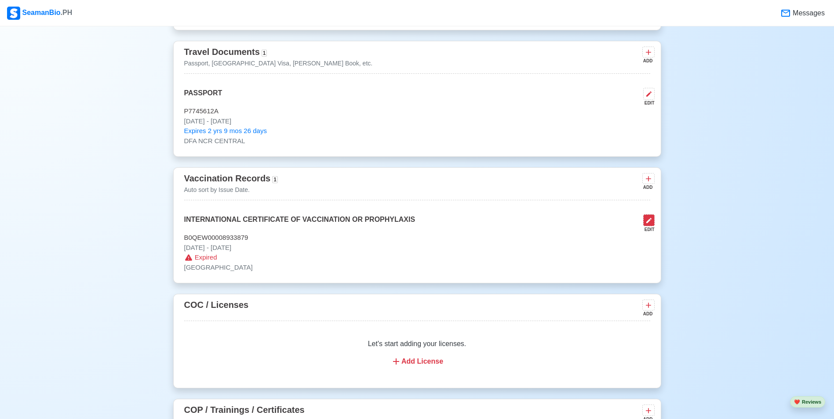
click at [650, 224] on icon at bounding box center [648, 220] width 7 height 7
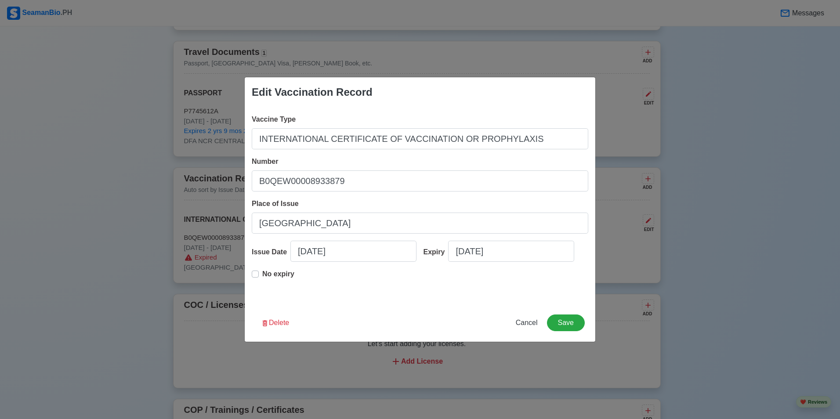
click at [262, 275] on label "No expiry" at bounding box center [278, 278] width 32 height 18
type input "04/11/2023"
click at [568, 327] on button "Save" at bounding box center [566, 323] width 38 height 17
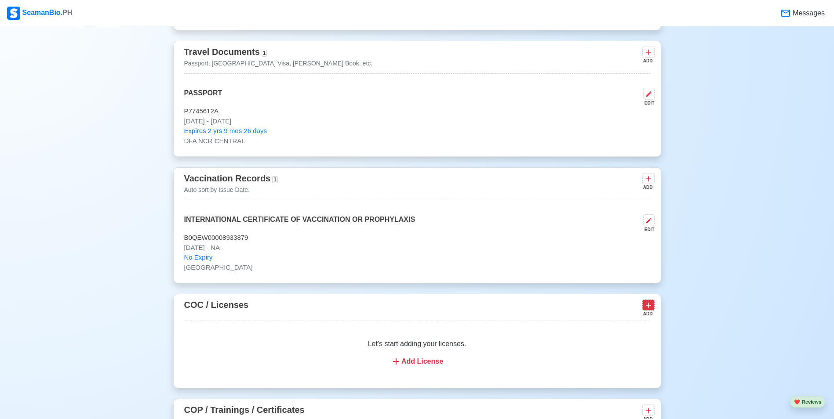
click at [650, 310] on icon at bounding box center [648, 305] width 9 height 9
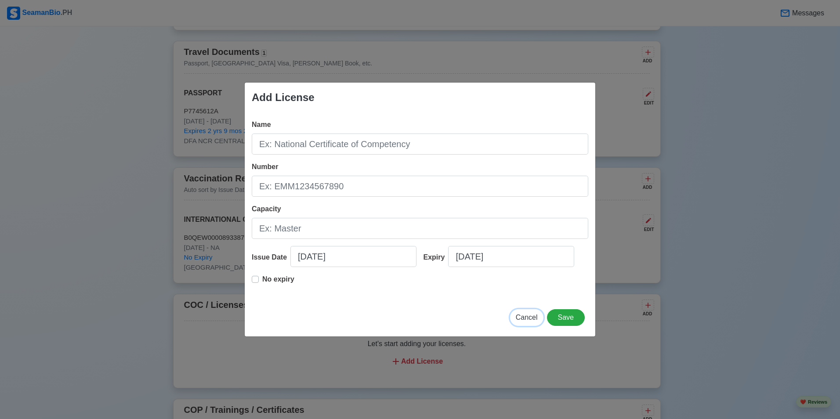
click at [530, 317] on span "Cancel" at bounding box center [527, 317] width 22 height 7
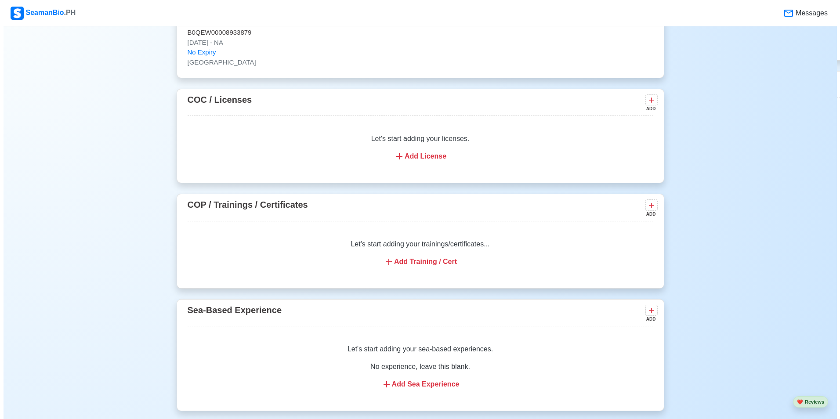
scroll to position [998, 0]
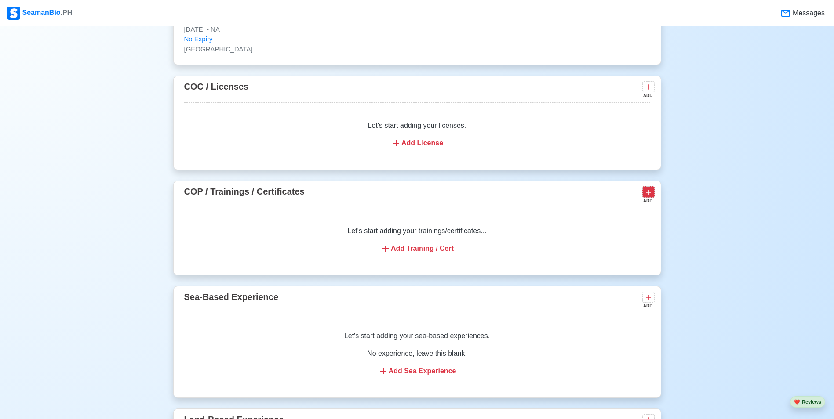
click at [652, 197] on icon at bounding box center [648, 192] width 9 height 9
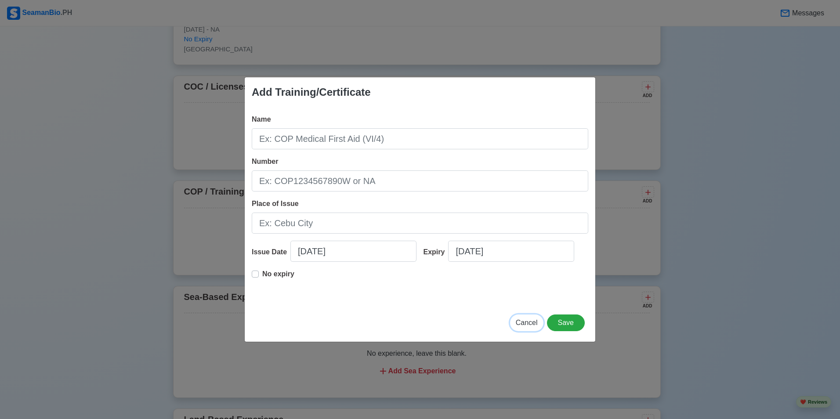
click at [531, 322] on span "Cancel" at bounding box center [527, 322] width 22 height 7
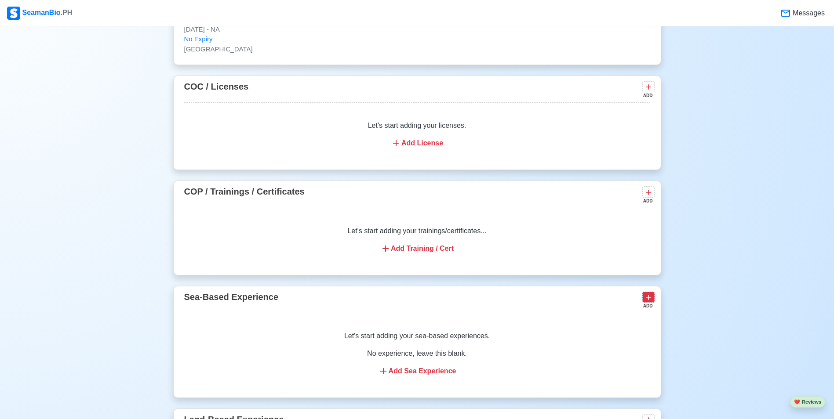
click at [649, 302] on icon at bounding box center [648, 297] width 9 height 9
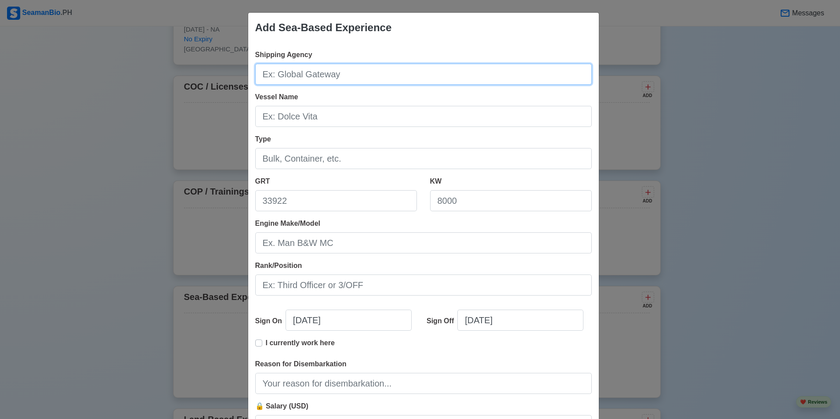
click at [263, 75] on input "Shipping Agency" at bounding box center [423, 74] width 337 height 21
type input "NSU UNITED MARINE PHILIPPINES INC."
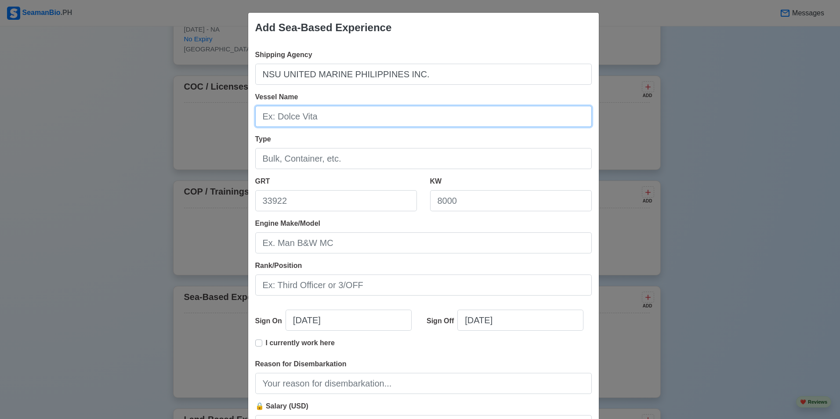
click at [268, 118] on input "Vessel Name" at bounding box center [423, 116] width 337 height 21
type input "IRIS WAVE"
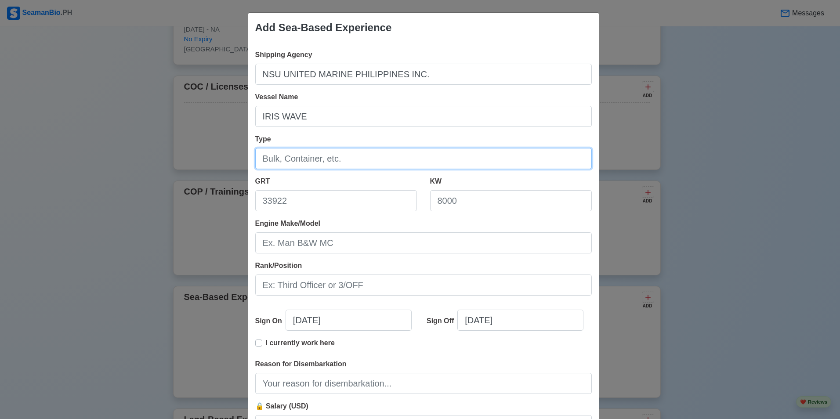
click at [269, 160] on input "Type" at bounding box center [423, 158] width 337 height 21
type input "B"
type input "BULK"
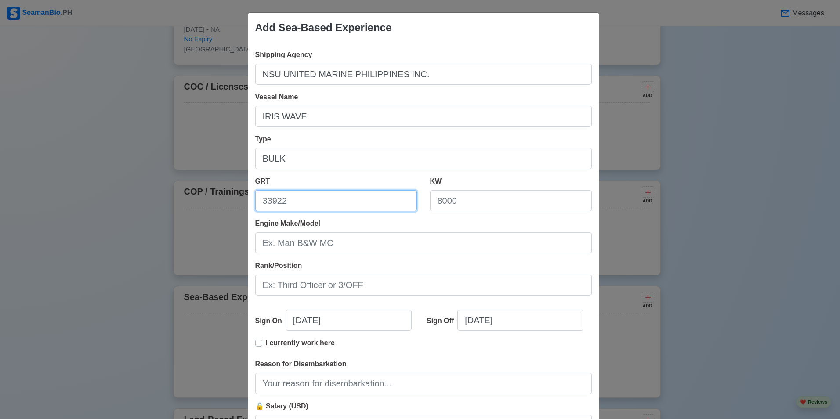
click at [283, 205] on input "GRT" at bounding box center [336, 200] width 162 height 21
click at [268, 203] on input "49905" at bounding box center [336, 200] width 162 height 21
type input "49,905"
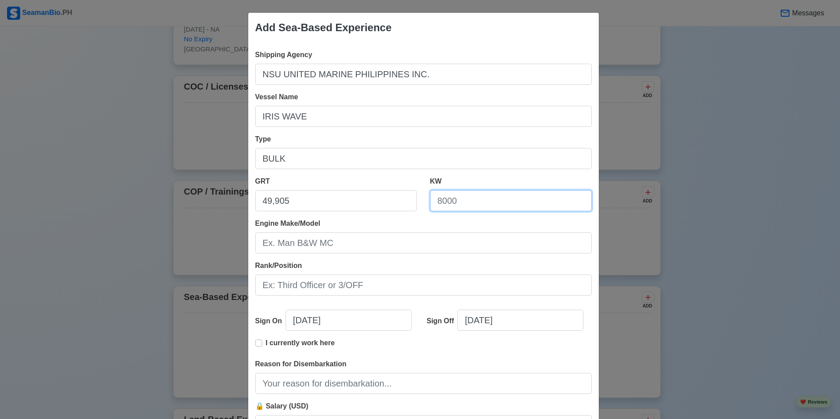
click at [457, 202] on input "KW" at bounding box center [511, 200] width 162 height 21
type input "9,500"
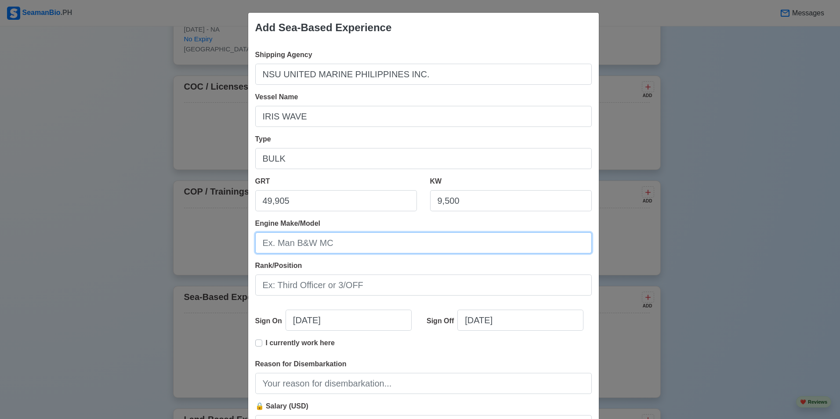
click at [312, 243] on input "Engine Make/Model" at bounding box center [423, 242] width 337 height 21
type input "B"
click at [419, 251] on input "MAN B&W" at bounding box center [423, 242] width 337 height 21
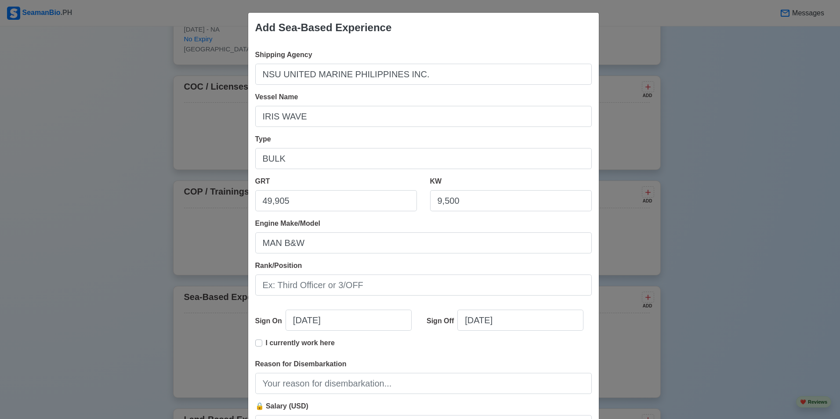
click at [581, 265] on div "Rank/Position" at bounding box center [423, 278] width 337 height 35
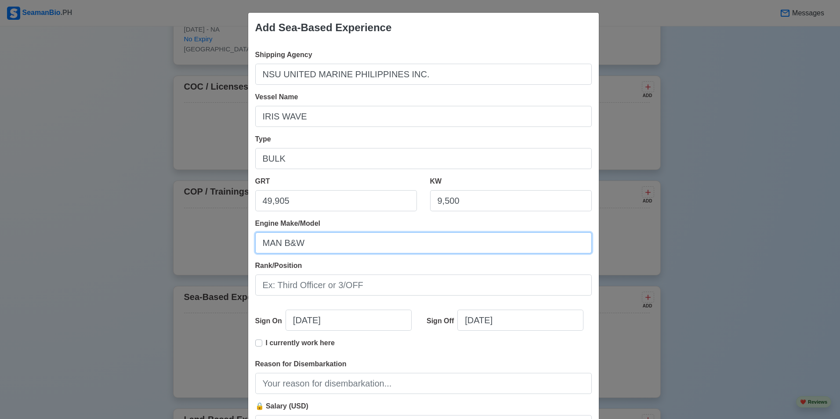
click at [302, 242] on input "MAN B&W" at bounding box center [423, 242] width 337 height 21
type input "M"
type input "B&W"
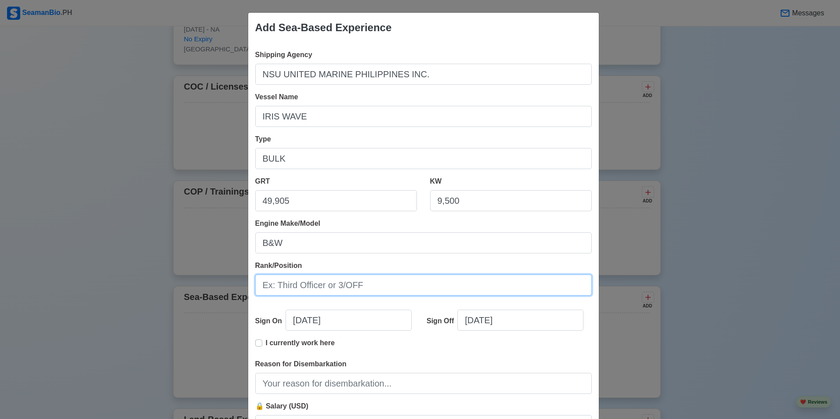
click at [269, 288] on input "Rank/Position" at bounding box center [423, 285] width 337 height 21
type input "BOSUN"
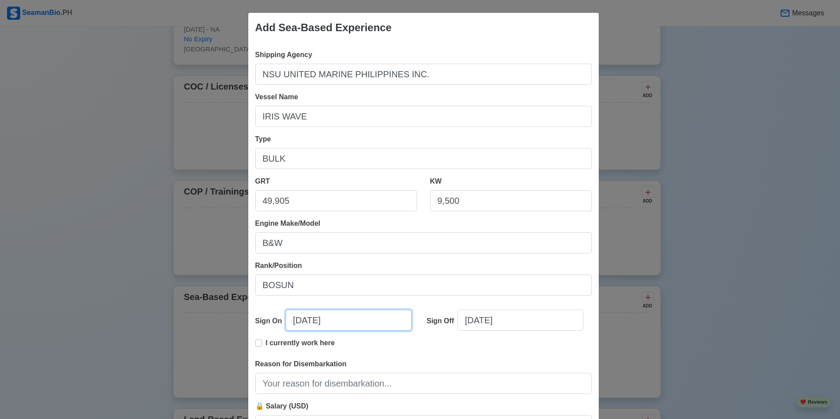
select select "****"
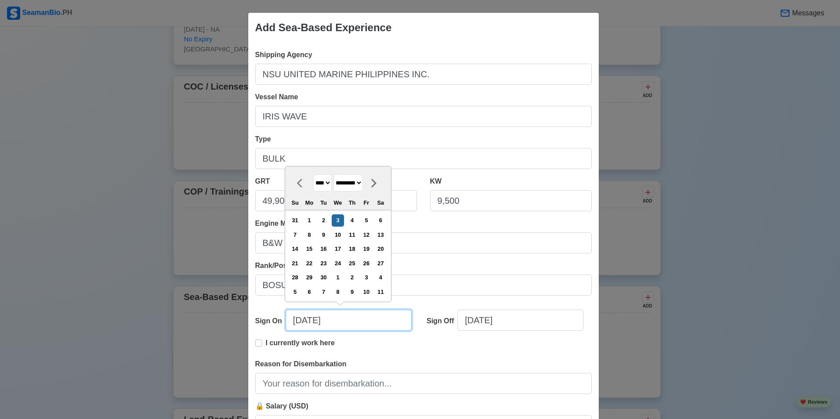
click at [290, 323] on input "[DATE]" at bounding box center [349, 320] width 126 height 21
click at [363, 182] on select "******* ******** ***** ***** *** **** **** ****** ********* ******* ******** **…" at bounding box center [348, 182] width 29 height 17
select select "*******"
click at [334, 174] on select "******* ******** ***** ***** *** **** **** ****** ********* ******* ******** **…" at bounding box center [348, 182] width 29 height 17
click at [368, 224] on div "3" at bounding box center [366, 220] width 12 height 12
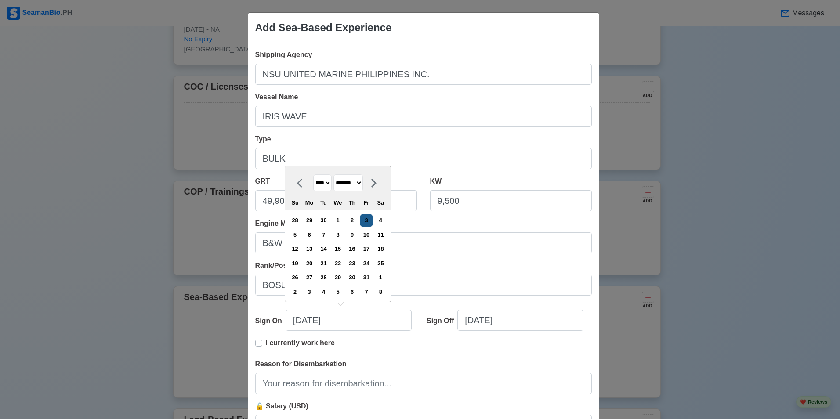
type input "10/03/2025"
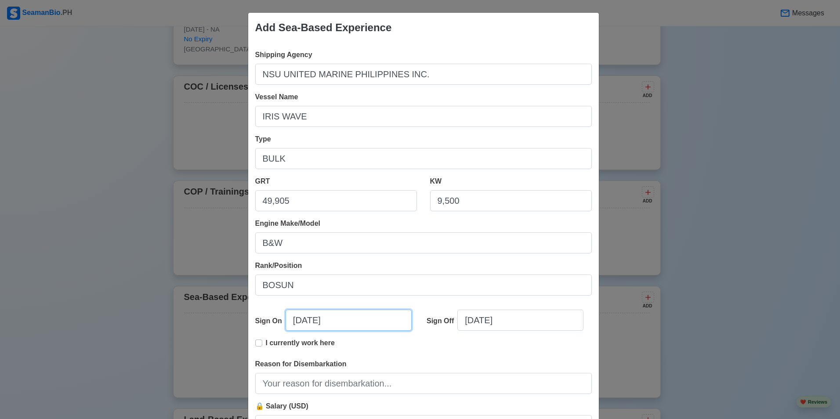
click at [335, 324] on input "10/03/2025" at bounding box center [349, 320] width 126 height 21
select select "****"
select select "*******"
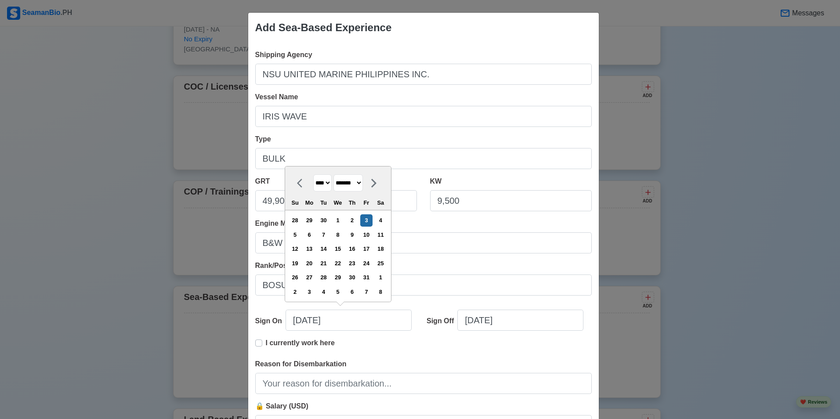
click at [328, 184] on select "**** **** **** **** **** **** **** **** **** **** **** **** **** **** **** ****…" at bounding box center [322, 182] width 18 height 17
select select "****"
click at [313, 174] on select "**** **** **** **** **** **** **** **** **** **** **** **** **** **** **** ****…" at bounding box center [322, 182] width 18 height 17
click at [356, 220] on div "3" at bounding box center [352, 220] width 12 height 12
type input "10/03/2024"
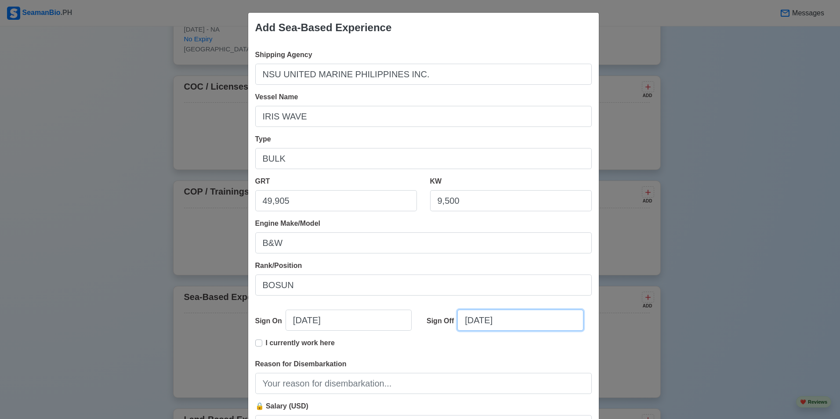
select select "****"
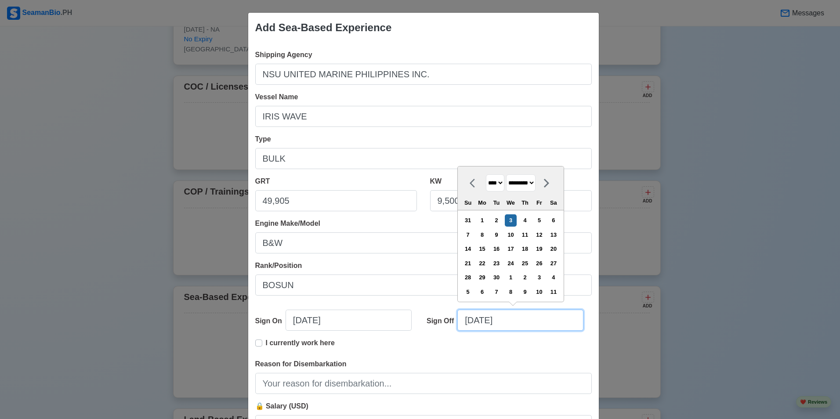
click at [511, 321] on input "[DATE]" at bounding box center [521, 320] width 126 height 21
click at [536, 185] on select "******* ******** ***** ***** *** **** **** ****** ********* ******* ******** **…" at bounding box center [520, 182] width 29 height 17
select select "*****"
click at [507, 174] on select "******* ******** ***** ***** *** **** **** ****** ********* ******* ******** **…" at bounding box center [520, 182] width 29 height 17
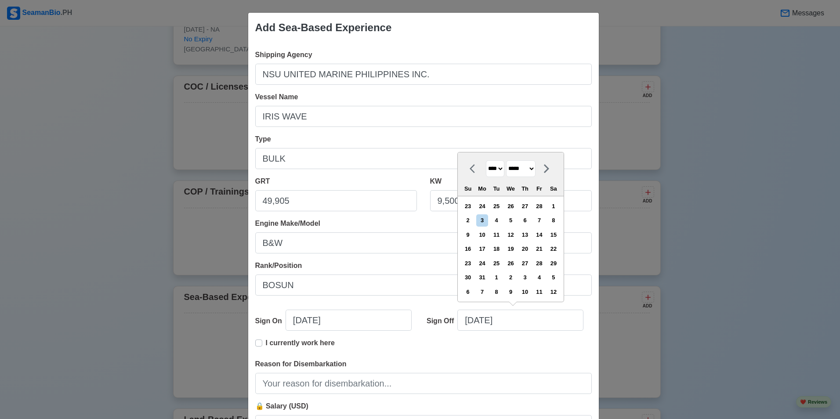
click at [502, 166] on select "**** **** **** **** **** **** **** **** **** **** **** **** **** **** **** ****…" at bounding box center [495, 168] width 18 height 17
click at [486, 160] on select "**** **** **** **** **** **** **** **** **** **** **** **** **** **** **** ****…" at bounding box center [495, 168] width 18 height 17
click at [516, 249] on div "19" at bounding box center [511, 249] width 12 height 12
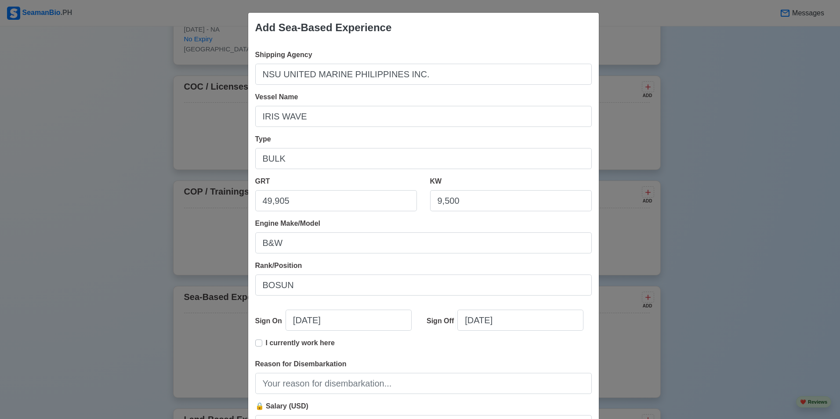
click at [266, 343] on label "I currently work here" at bounding box center [300, 347] width 69 height 18
type input "10/03/2024"
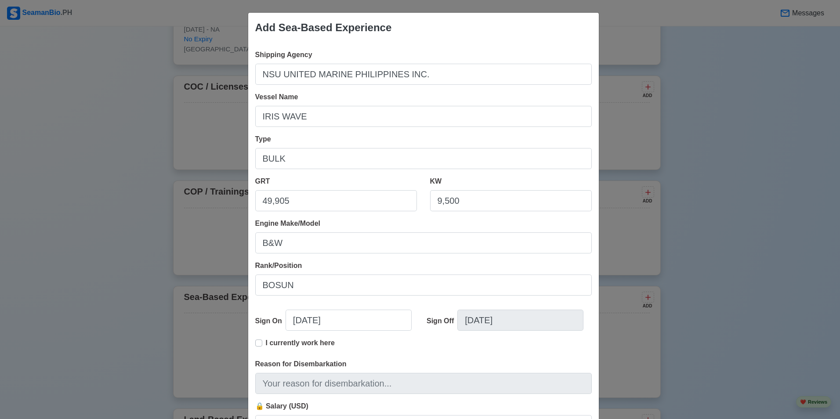
click at [266, 343] on label "I currently work here" at bounding box center [300, 347] width 69 height 18
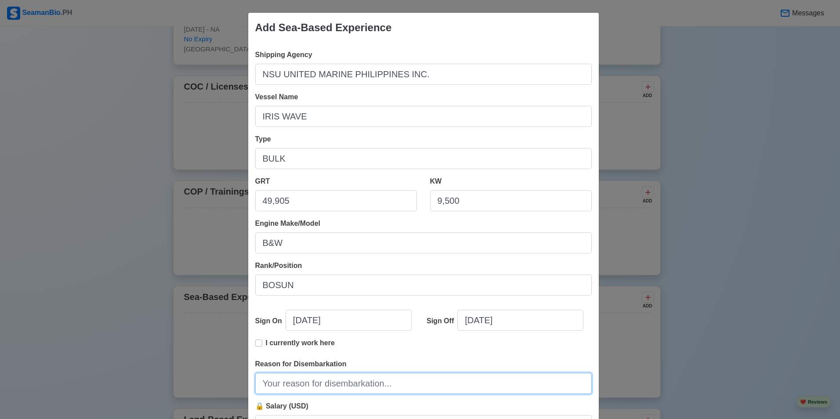
click at [269, 383] on input "Reason for Disembarkation" at bounding box center [423, 383] width 337 height 21
type input "FINISH CONTRACT"
click at [266, 343] on label "I currently work here" at bounding box center [300, 347] width 69 height 18
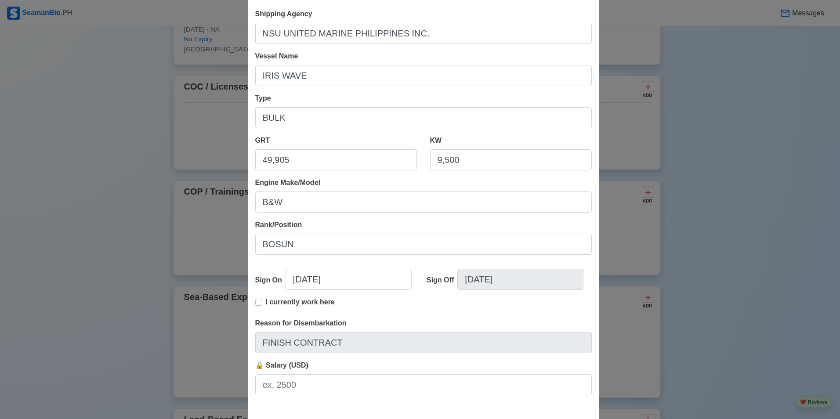
scroll to position [82, 0]
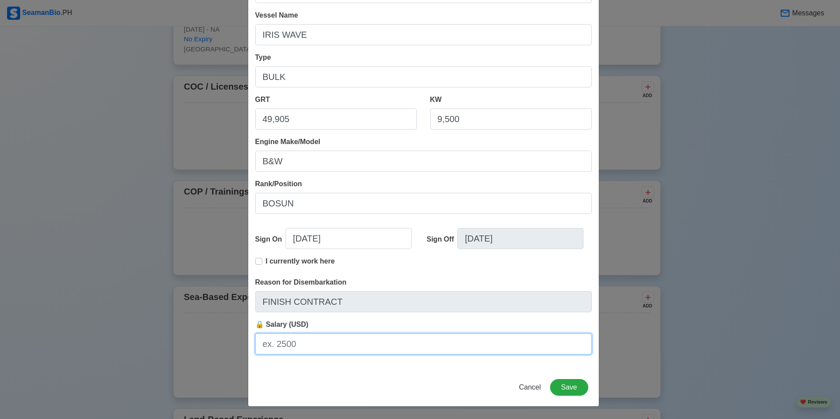
click at [267, 345] on input "🔒 Salary (USD)" at bounding box center [423, 344] width 337 height 21
type input "BASIC 716 USD"
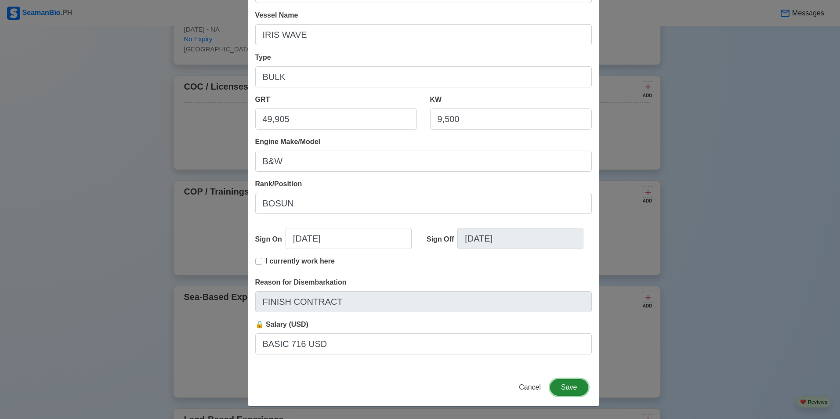
click at [566, 391] on button "Save" at bounding box center [569, 387] width 38 height 17
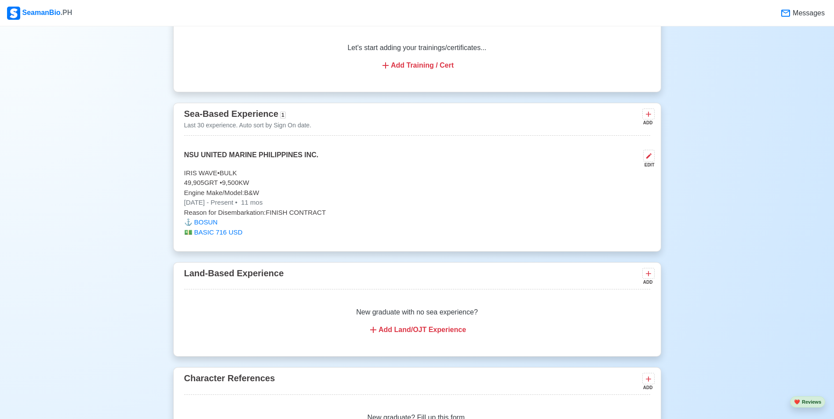
scroll to position [1158, 0]
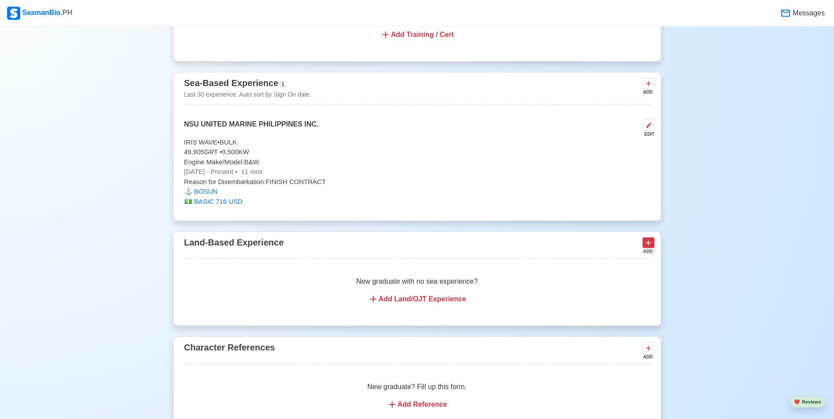
click at [647, 247] on icon at bounding box center [648, 243] width 9 height 9
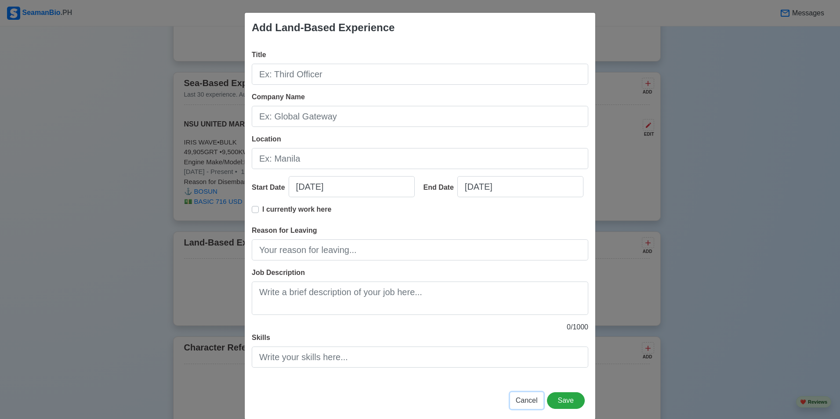
click at [526, 403] on span "Cancel" at bounding box center [527, 400] width 22 height 7
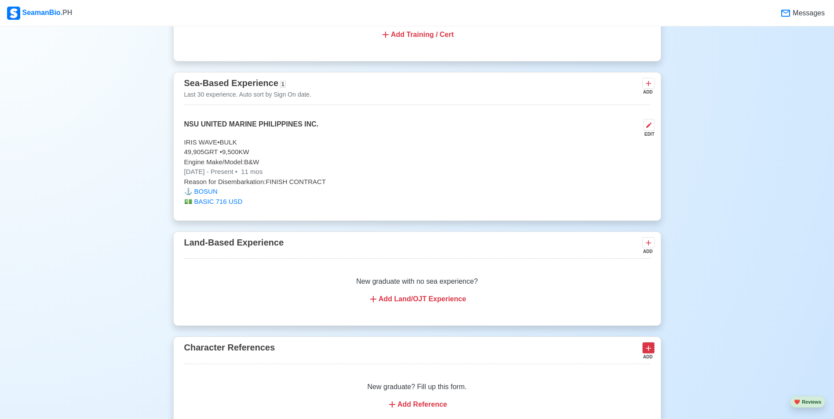
click at [648, 351] on icon at bounding box center [648, 348] width 5 height 5
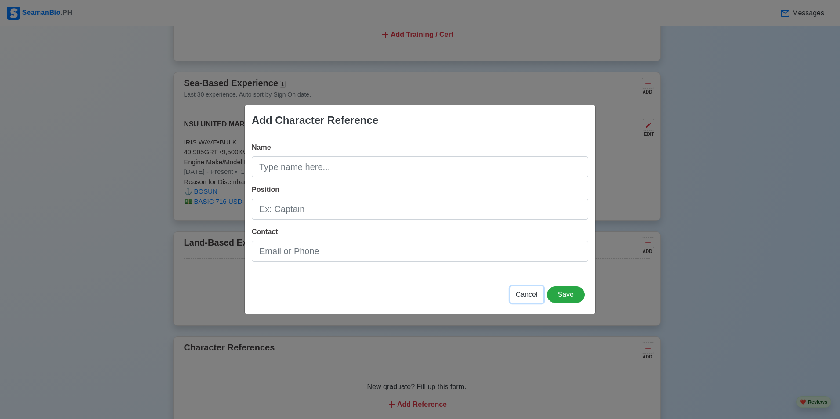
click at [536, 294] on span "Cancel" at bounding box center [527, 294] width 22 height 7
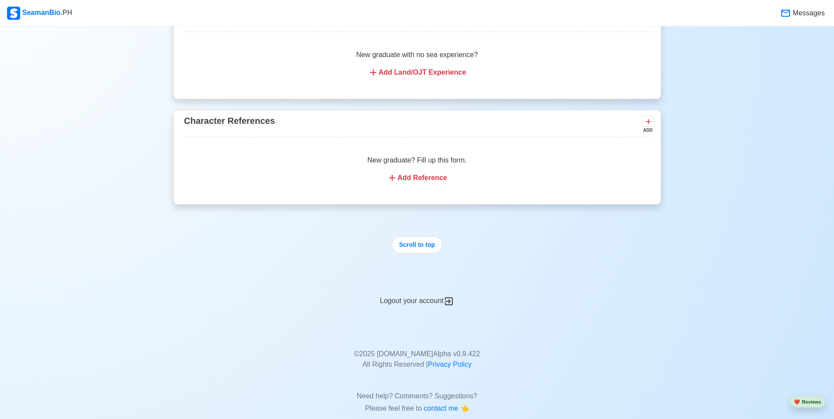
scroll to position [1408, 0]
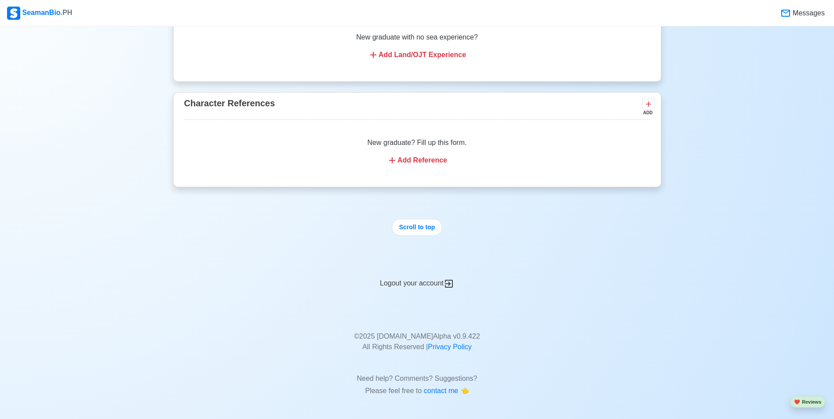
click at [427, 160] on div "Add Reference" at bounding box center [417, 160] width 445 height 11
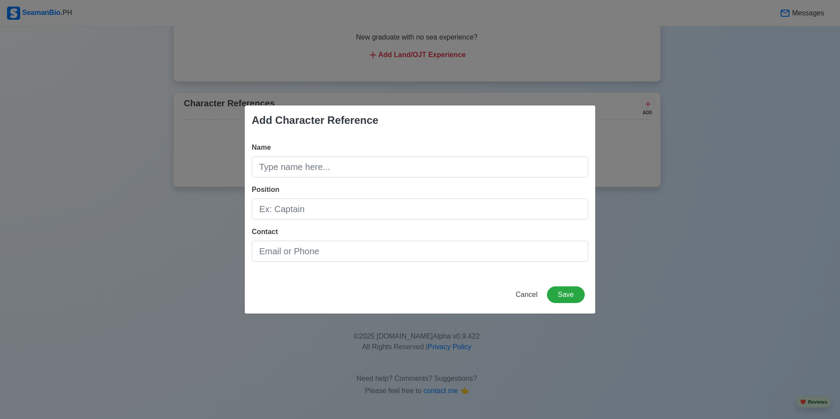
click at [686, 151] on div "Add Character Reference Name Position Contact Cancel Save" at bounding box center [420, 209] width 840 height 419
click at [678, 160] on div "Add Character Reference Name Position Contact Cancel Save" at bounding box center [420, 209] width 840 height 419
click at [705, 146] on div "Add Character Reference Name Position Contact Cancel Save" at bounding box center [420, 209] width 840 height 419
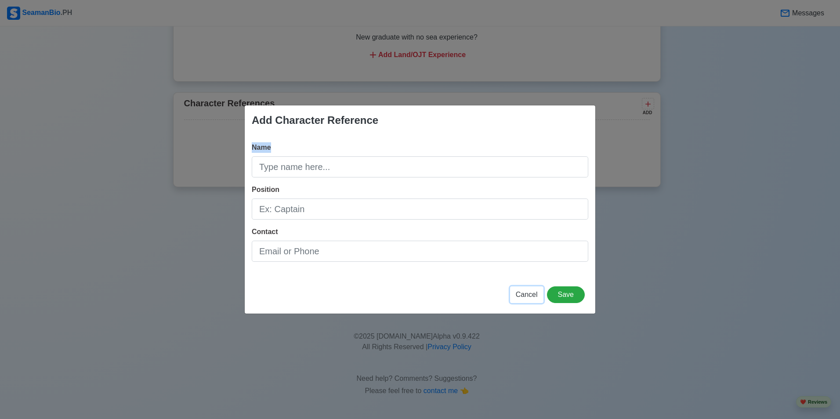
click at [527, 295] on span "Cancel" at bounding box center [527, 294] width 22 height 7
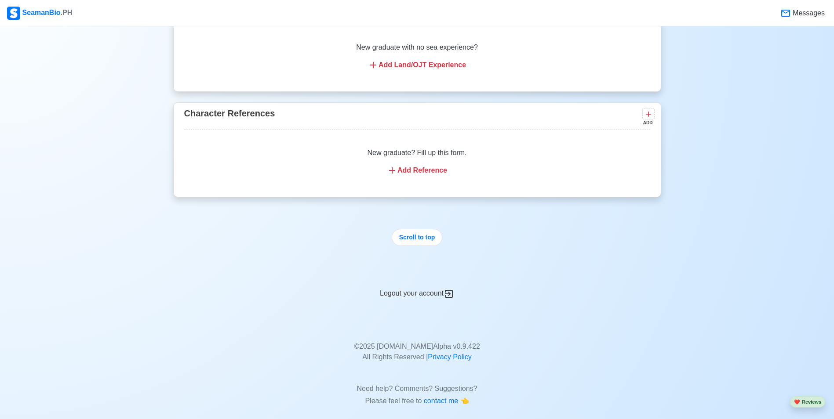
scroll to position [1391, 0]
click at [406, 178] on div "Add Reference" at bounding box center [417, 172] width 445 height 11
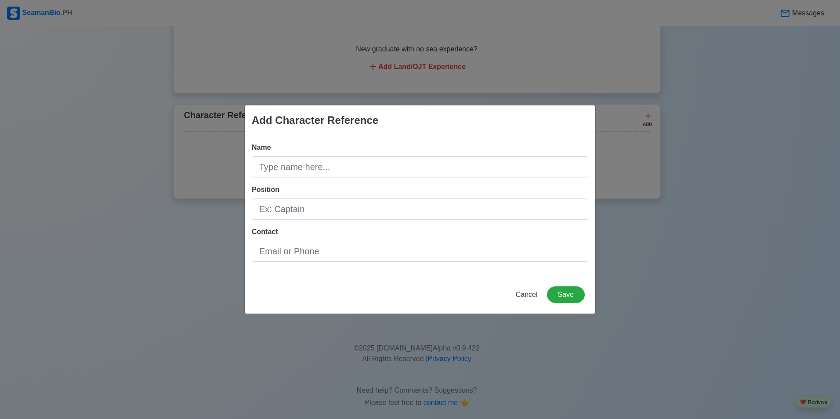
click at [720, 74] on div "Add Character Reference Name Position Contact Cancel Save" at bounding box center [420, 209] width 840 height 419
click at [527, 295] on span "Cancel" at bounding box center [527, 294] width 22 height 7
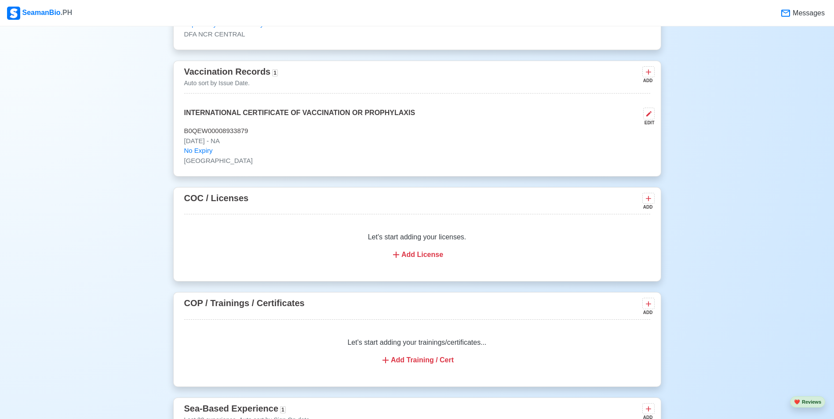
scroll to position [790, 0]
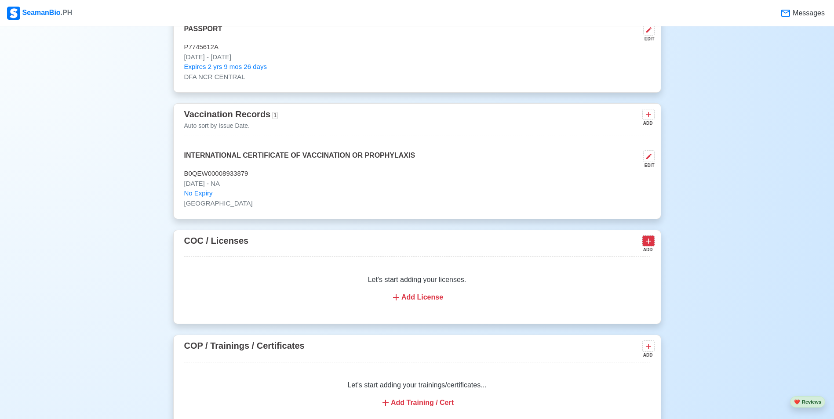
click at [644, 246] on icon at bounding box center [648, 241] width 9 height 9
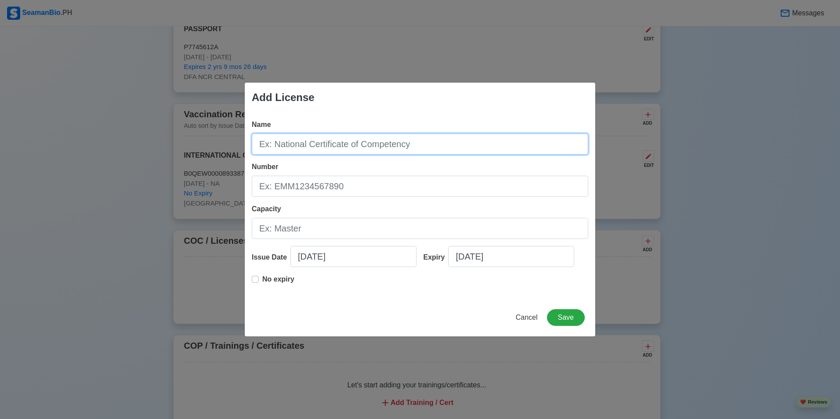
click at [268, 145] on input "Name" at bounding box center [420, 144] width 337 height 21
click at [263, 147] on input "Name" at bounding box center [420, 144] width 337 height 21
type input "11/5"
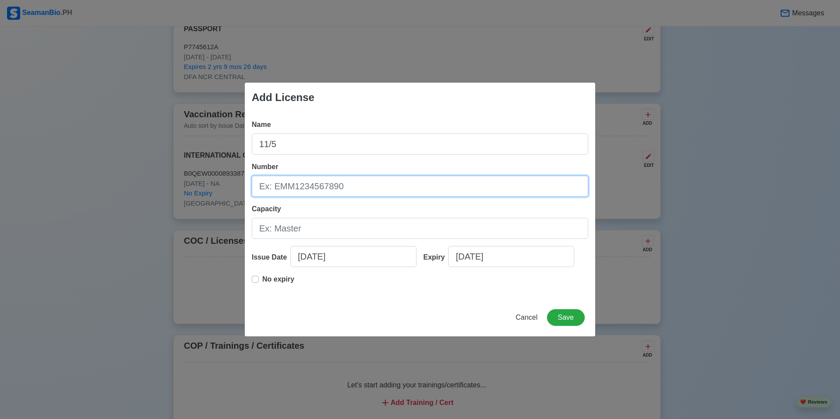
click at [260, 182] on input "Number" at bounding box center [420, 186] width 337 height 21
type input "2820682"
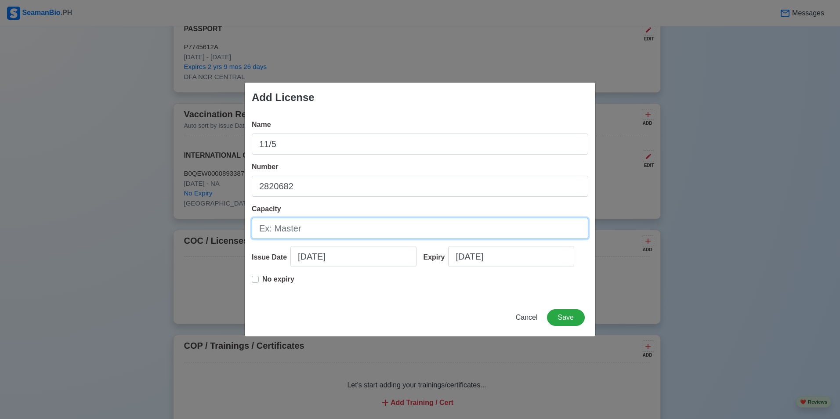
click at [263, 229] on input "Capacity" at bounding box center [420, 228] width 337 height 21
drag, startPoint x: 263, startPoint y: 229, endPoint x: 283, endPoint y: 164, distance: 68.7
click at [283, 164] on div "Name 11/5 Number 2820682 Capacity Issue Date 09/03/2025 Expiry 09/03/2025 No ex…" at bounding box center [420, 206] width 351 height 186
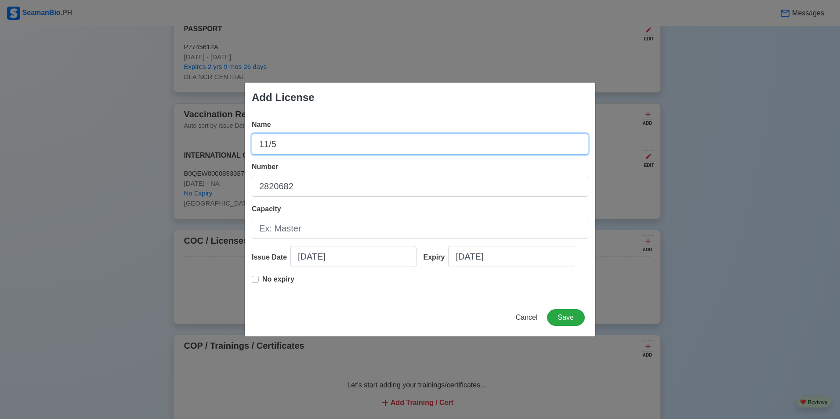
click at [280, 144] on input "11/5" at bounding box center [420, 144] width 337 height 21
type input "11/4"
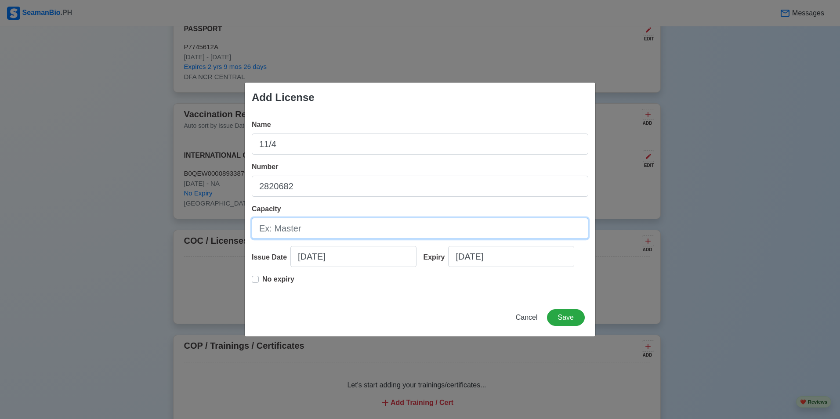
click at [269, 232] on input "Capacity" at bounding box center [420, 228] width 337 height 21
type input "RATING FORMING PART OF A NAVIGATION WATCH"
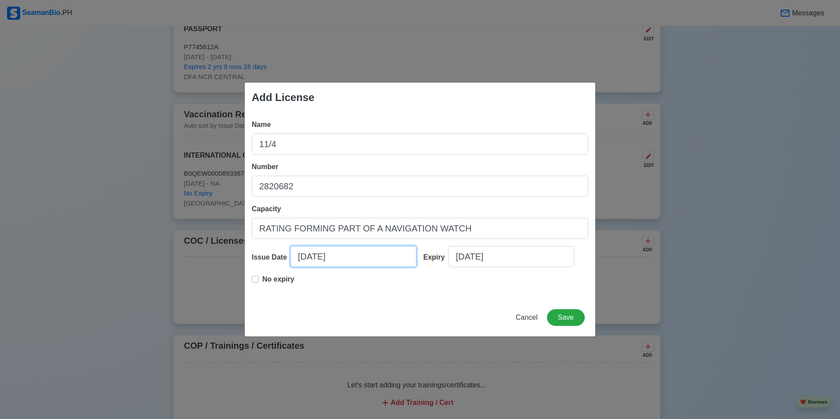
select select "****"
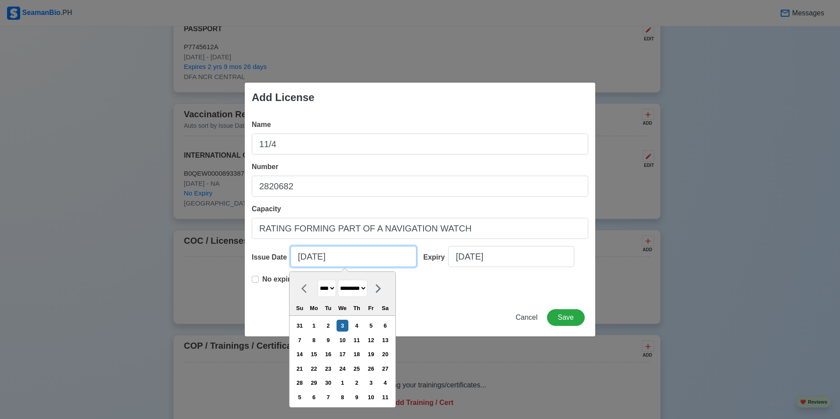
click at [295, 261] on input "[DATE]" at bounding box center [354, 256] width 126 height 21
click at [367, 289] on select "******* ******** ***** ***** *** **** **** ****** ********* ******* ******** **…" at bounding box center [352, 288] width 29 height 17
select select "********"
click at [338, 280] on select "******* ******** ***** ***** *** **** **** ****** ********* ******* ******** **…" at bounding box center [352, 288] width 29 height 17
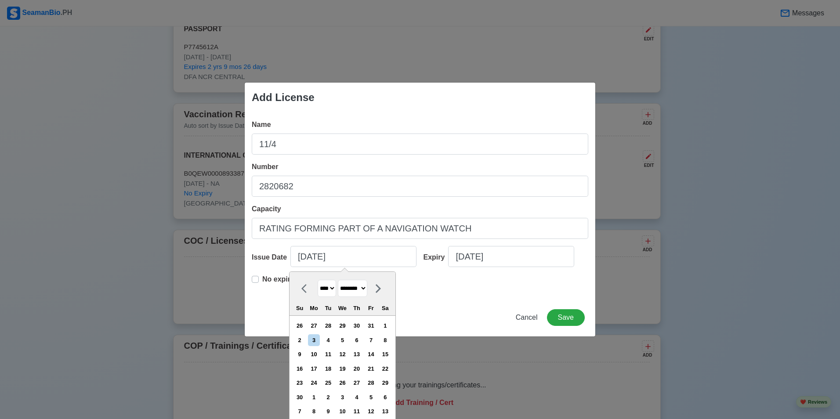
click at [336, 289] on select "**** **** **** **** **** **** **** **** **** **** **** **** **** **** **** ****…" at bounding box center [327, 288] width 18 height 17
select select "****"
click at [318, 280] on select "**** **** **** **** **** **** **** **** **** **** **** **** **** **** **** ****…" at bounding box center [327, 288] width 18 height 17
click at [357, 352] on div "13" at bounding box center [357, 355] width 12 height 12
type input "11/13/2014"
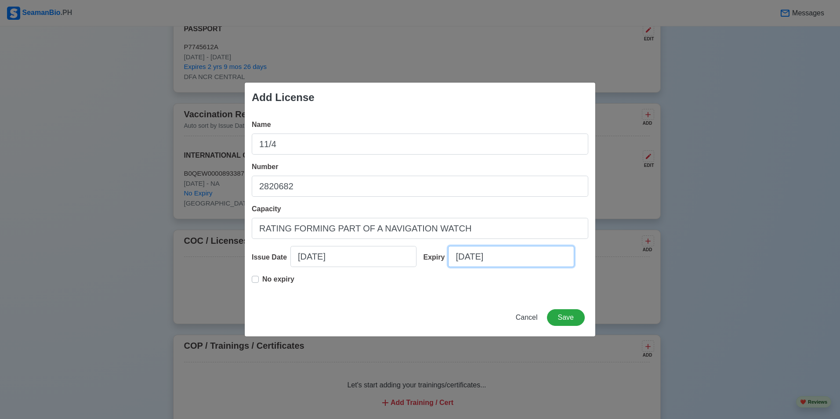
select select "****"
select select "*********"
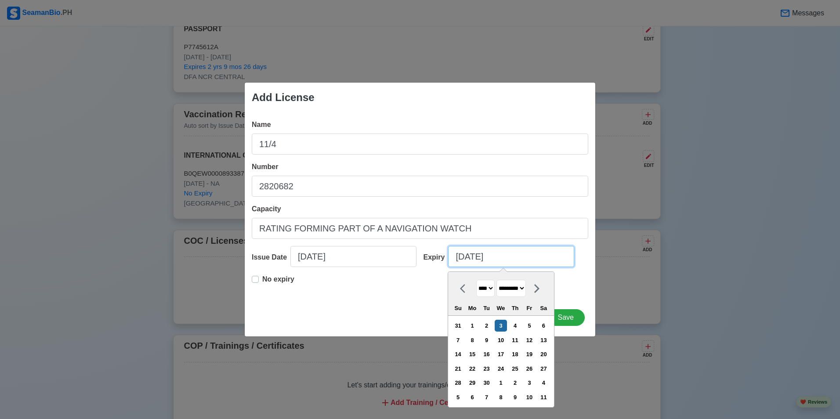
click at [456, 258] on input "[DATE]" at bounding box center [511, 256] width 126 height 21
click at [528, 260] on input "NONE09/03/2025" at bounding box center [511, 256] width 126 height 21
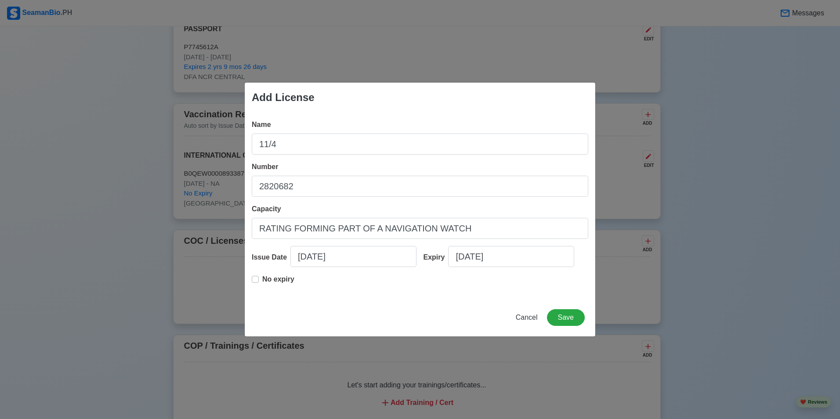
click at [262, 280] on label "No expiry" at bounding box center [278, 283] width 32 height 18
type input "11/13/2014"
click at [567, 317] on button "Save" at bounding box center [566, 317] width 38 height 17
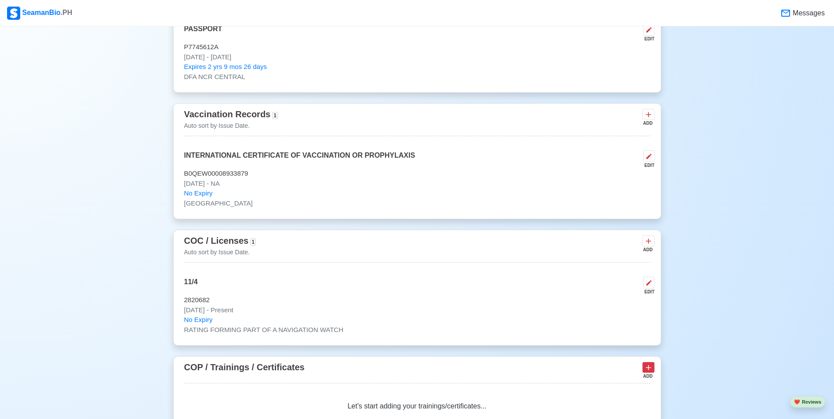
click at [647, 372] on icon at bounding box center [648, 367] width 9 height 9
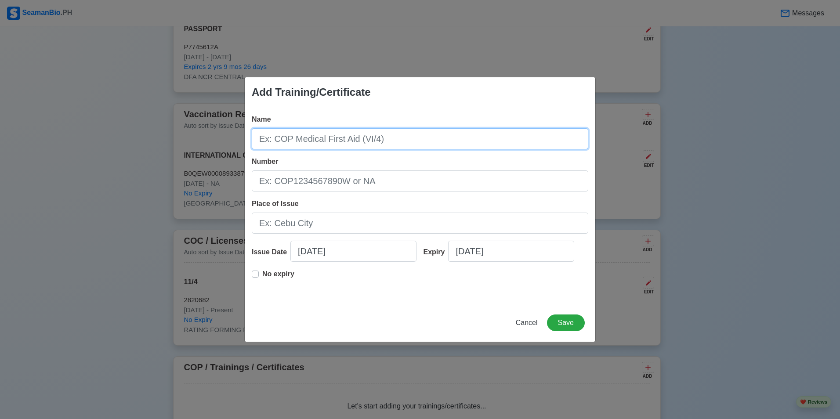
click at [268, 137] on input "Name" at bounding box center [420, 138] width 337 height 21
type input "BASIC TRAINING"
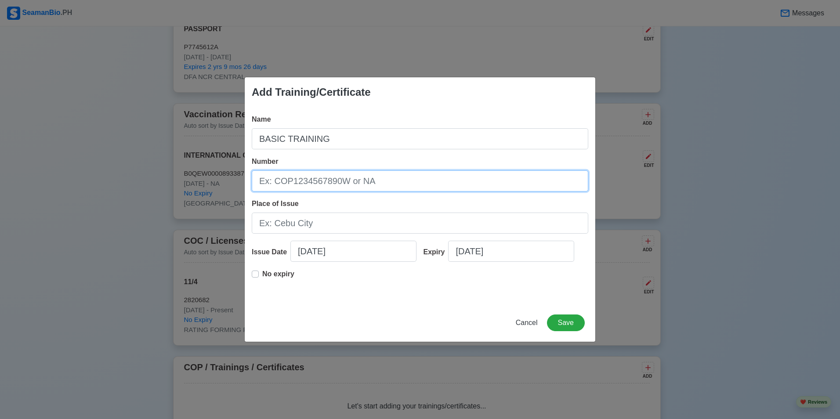
click at [258, 184] on input "Number" at bounding box center [420, 181] width 337 height 21
type input "BT200082640623"
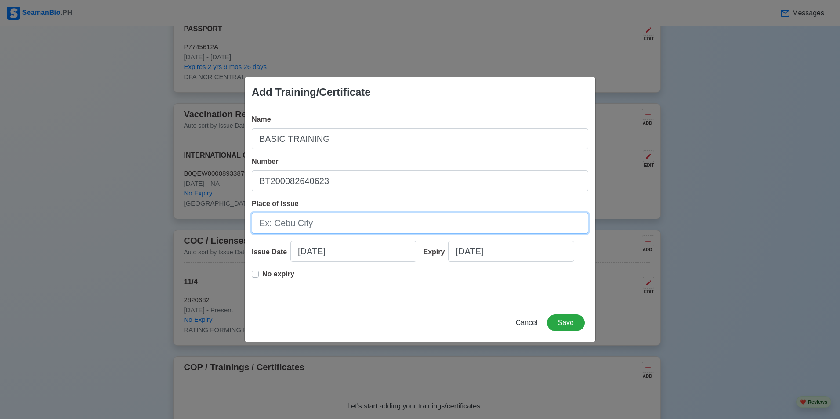
click at [260, 223] on input "Place of Issue" at bounding box center [420, 223] width 337 height 21
type input "MARINA MANILA"
select select "****"
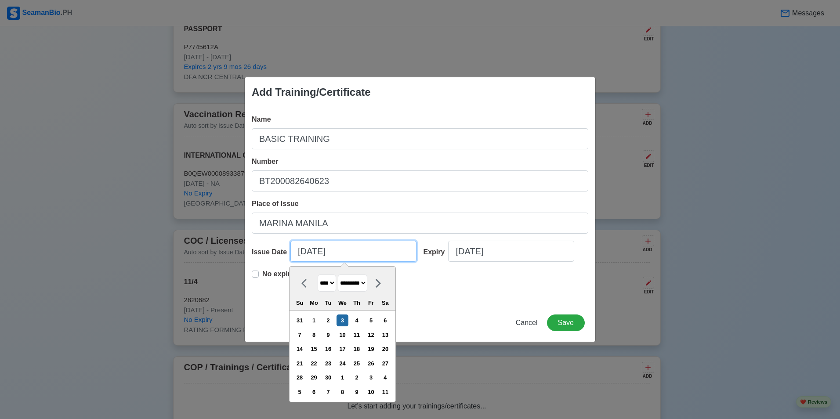
click at [298, 251] on input "[DATE]" at bounding box center [354, 251] width 126 height 21
click at [367, 285] on select "******* ******** ***** ***** *** **** **** ****** ********* ******* ******** **…" at bounding box center [352, 283] width 29 height 17
select select "********"
click at [338, 275] on select "******* ******** ***** ***** *** **** **** ****** ********* ******* ******** **…" at bounding box center [352, 283] width 29 height 17
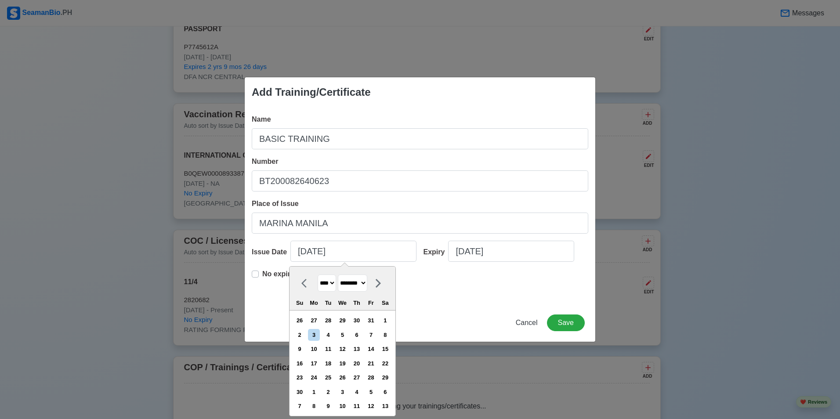
click at [334, 283] on select "**** **** **** **** **** **** **** **** **** **** **** **** **** **** **** ****…" at bounding box center [327, 283] width 18 height 17
select select "****"
click at [318, 275] on select "**** **** **** **** **** **** **** **** **** **** **** **** **** **** **** ****…" at bounding box center [327, 283] width 18 height 17
click at [331, 365] on div "21" at bounding box center [328, 364] width 12 height 12
type input "11/21/2023"
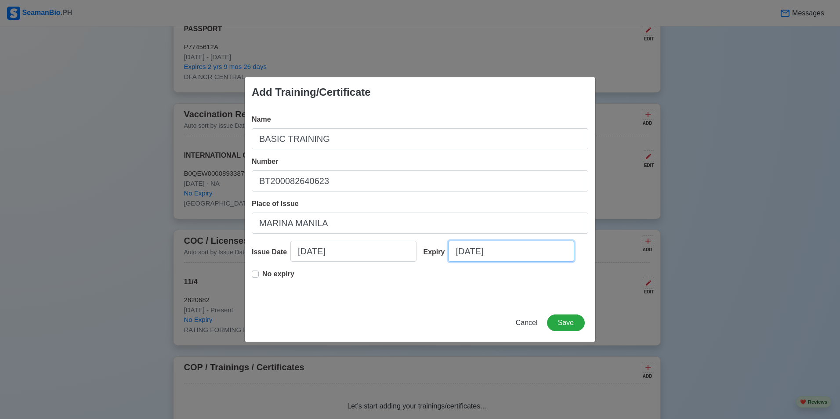
select select "****"
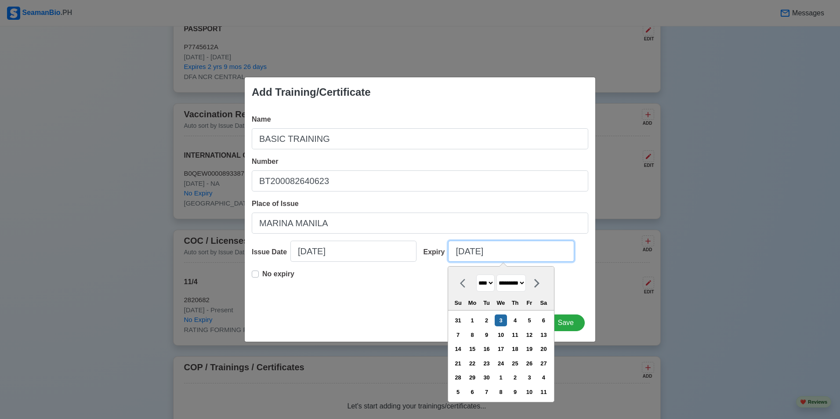
click at [501, 251] on input "[DATE]" at bounding box center [511, 251] width 126 height 21
click at [526, 280] on select "******* ******** ***** ***** *** **** **** ****** ********* ******* ******** **…" at bounding box center [511, 283] width 29 height 17
select select "********"
click at [497, 275] on select "******* ******** ***** ***** *** **** **** ****** ********* ******* ******** **…" at bounding box center [511, 283] width 29 height 17
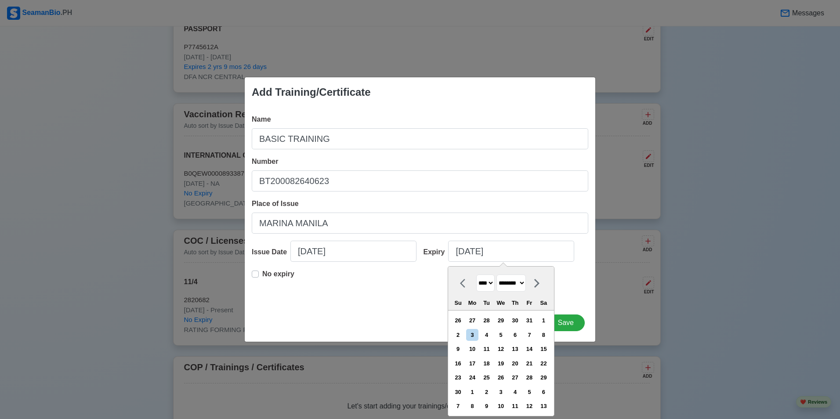
click at [492, 283] on select "**** **** **** **** **** **** **** **** **** **** **** **** **** **** **** ****…" at bounding box center [485, 283] width 18 height 17
select select "****"
click at [476, 275] on select "**** **** **** **** **** **** **** **** **** **** **** **** **** **** **** ****…" at bounding box center [485, 283] width 18 height 17
click at [489, 365] on div "21" at bounding box center [487, 364] width 12 height 12
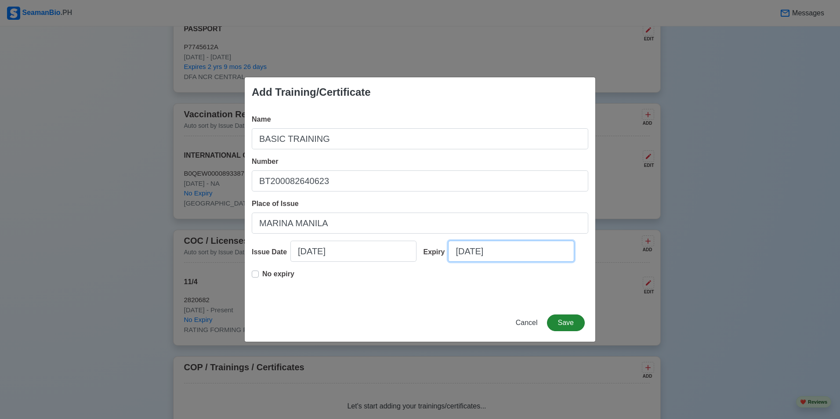
type input "11/21/2028"
click at [568, 328] on button "Save" at bounding box center [566, 323] width 38 height 17
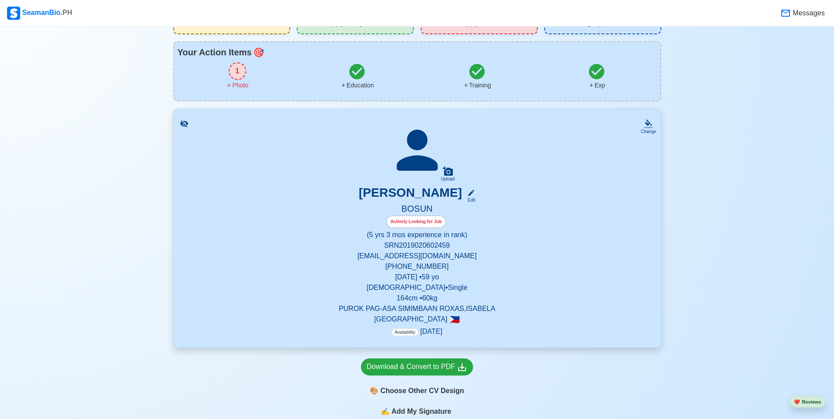
scroll to position [21, 0]
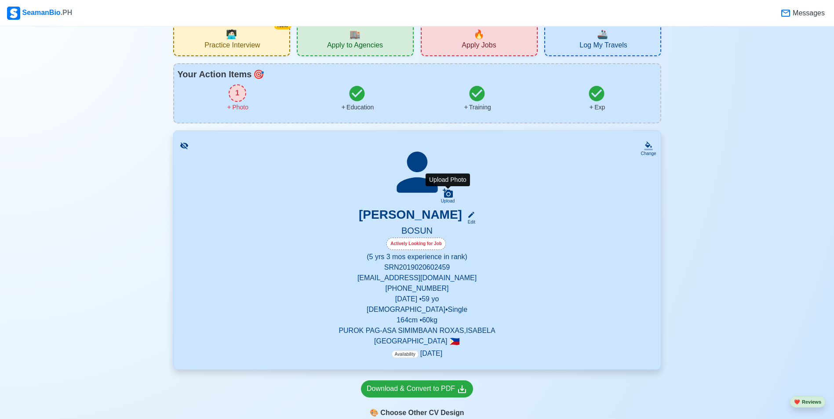
click at [447, 196] on icon at bounding box center [448, 193] width 10 height 9
click at [0, 0] on input "Upload" at bounding box center [0, 0] width 0 height 0
click at [368, 39] on div "🏬 Apply to Agencies" at bounding box center [355, 39] width 117 height 33
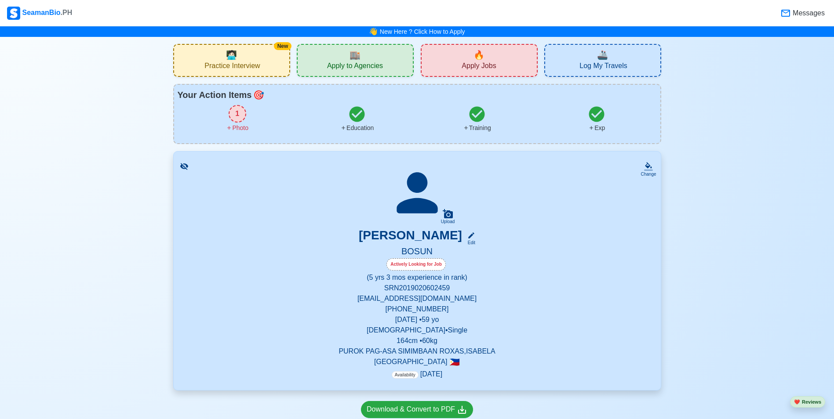
click at [412, 181] on icon at bounding box center [416, 192] width 41 height 41
click at [449, 217] on icon at bounding box center [448, 214] width 11 height 11
click at [0, 0] on input "Upload" at bounding box center [0, 0] width 0 height 0
click at [182, 167] on icon at bounding box center [184, 166] width 8 height 7
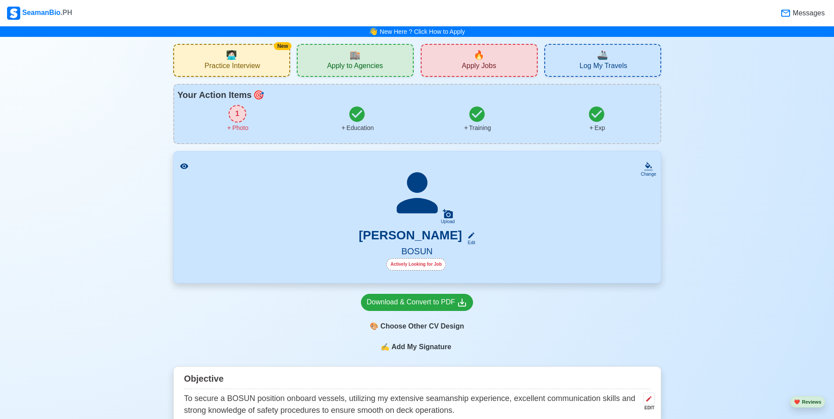
click at [182, 167] on icon at bounding box center [184, 166] width 8 height 6
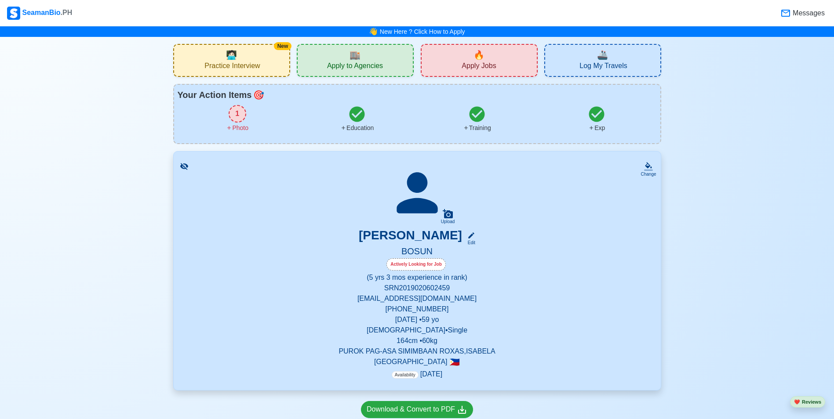
click at [184, 167] on icon at bounding box center [184, 166] width 8 height 7
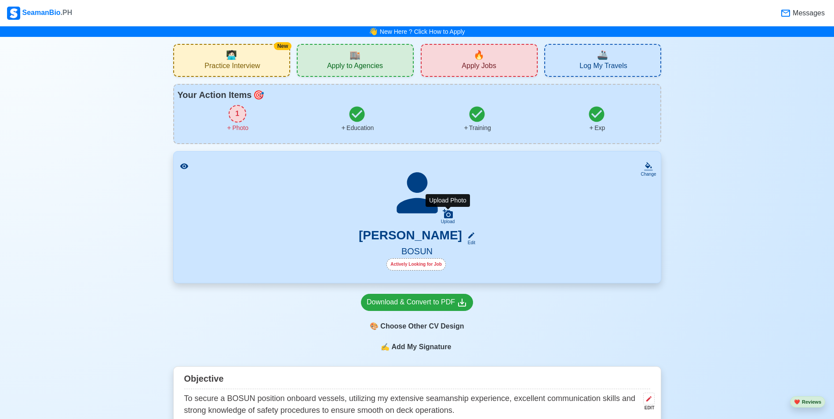
click at [450, 211] on icon at bounding box center [448, 214] width 11 height 11
click at [0, 0] on input "Upload" at bounding box center [0, 0] width 0 height 0
click at [648, 163] on icon at bounding box center [648, 165] width 7 height 6
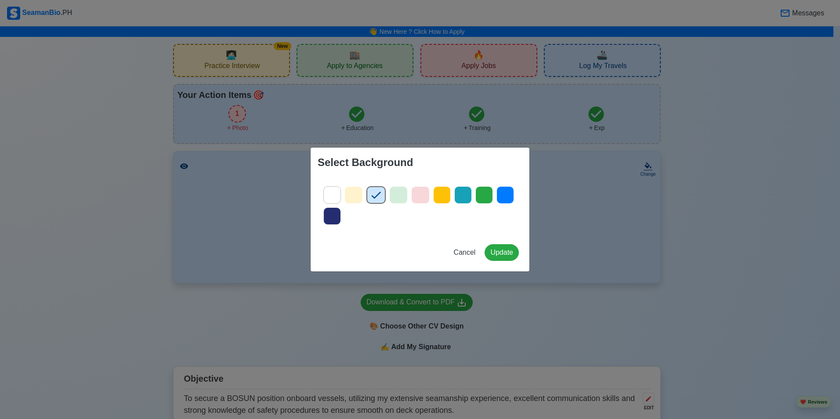
click at [589, 221] on div "Select Background Cancel Update" at bounding box center [420, 209] width 840 height 419
click at [463, 250] on span "Cancel" at bounding box center [465, 252] width 22 height 7
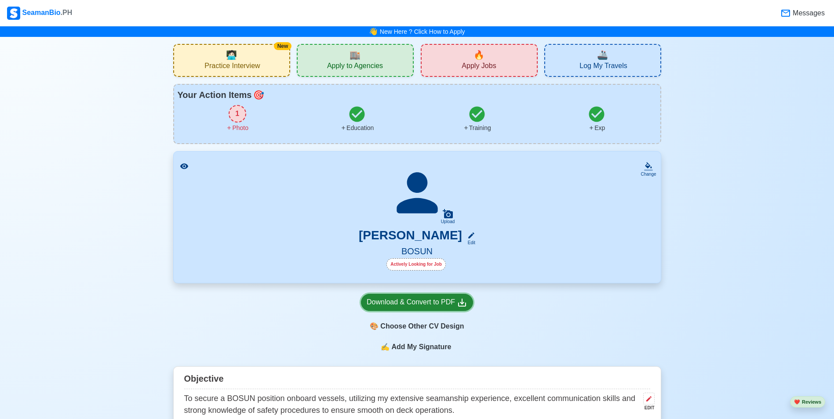
click at [456, 301] on div "Download & Convert to PDF" at bounding box center [417, 302] width 101 height 11
click at [432, 350] on span "Add My Signature" at bounding box center [420, 347] width 63 height 11
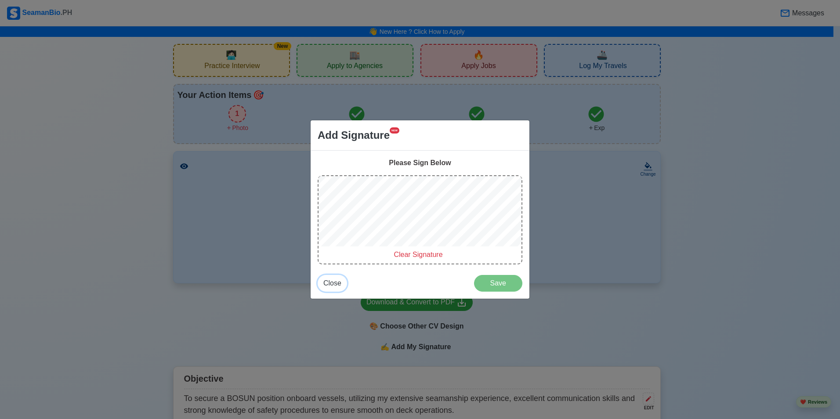
click at [331, 285] on span "Close" at bounding box center [332, 283] width 18 height 7
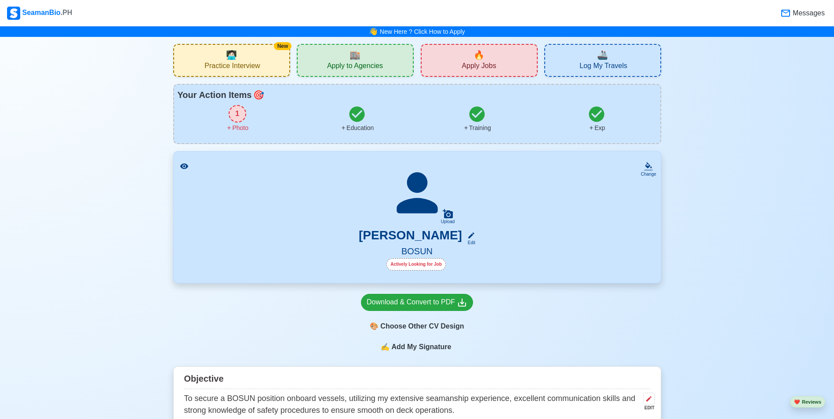
drag, startPoint x: 421, startPoint y: 185, endPoint x: 396, endPoint y: 200, distance: 29.6
click at [396, 200] on icon at bounding box center [417, 193] width 62 height 62
click at [447, 214] on icon at bounding box center [448, 213] width 10 height 9
click at [0, 0] on input "Upload" at bounding box center [0, 0] width 0 height 0
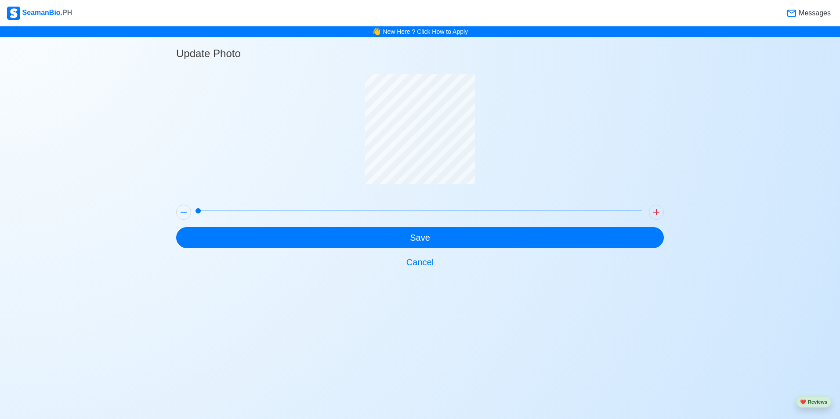
drag, startPoint x: 364, startPoint y: 139, endPoint x: 240, endPoint y: 116, distance: 126.0
click at [240, 116] on div at bounding box center [420, 135] width 488 height 123
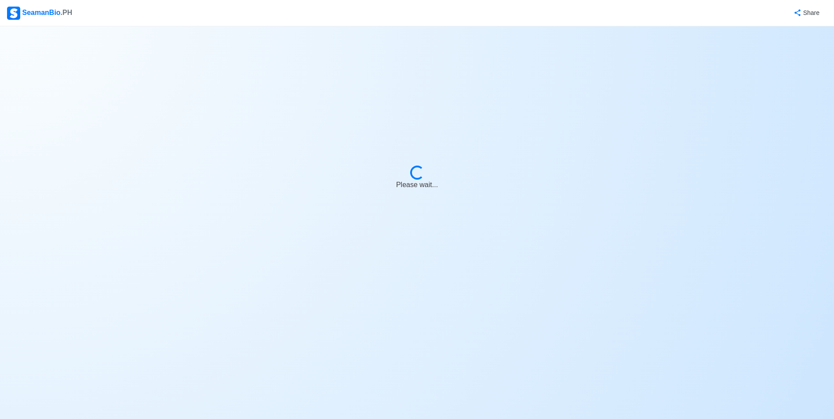
select select "Actively Looking for Job"
select select "Visible for Hiring"
select select "Single"
select select "[DEMOGRAPHIC_DATA]"
select select "PH"
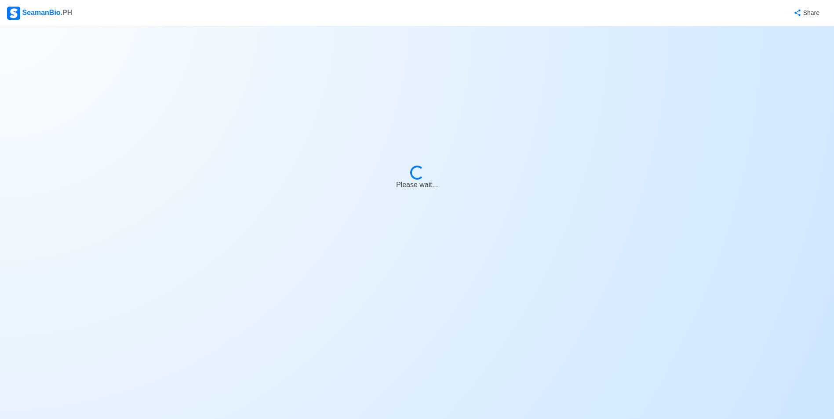
select select "5"
select select "3"
select select "4102473600000"
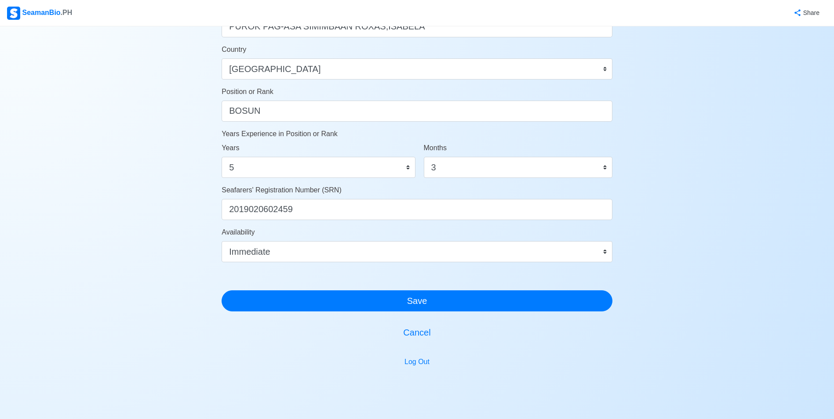
scroll to position [397, 0]
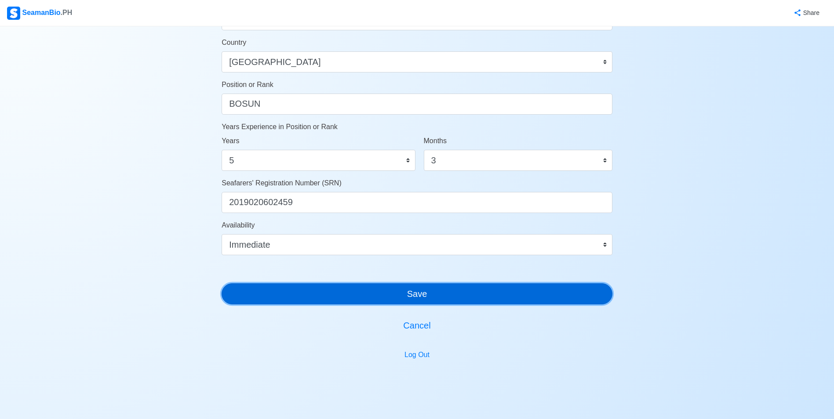
click at [435, 295] on button "Save" at bounding box center [417, 293] width 391 height 21
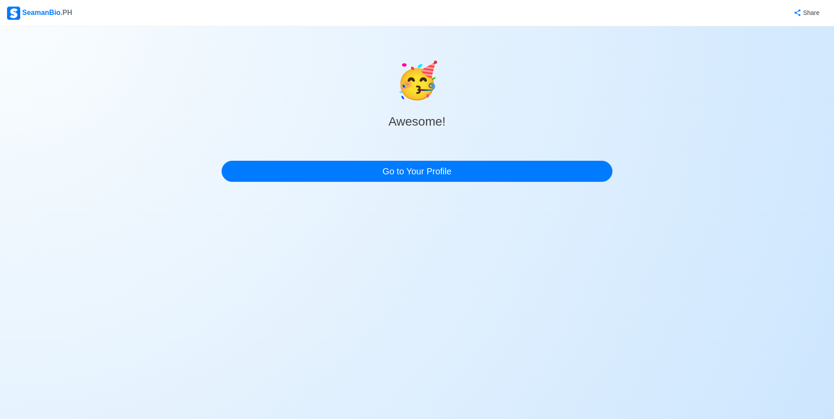
scroll to position [0, 0]
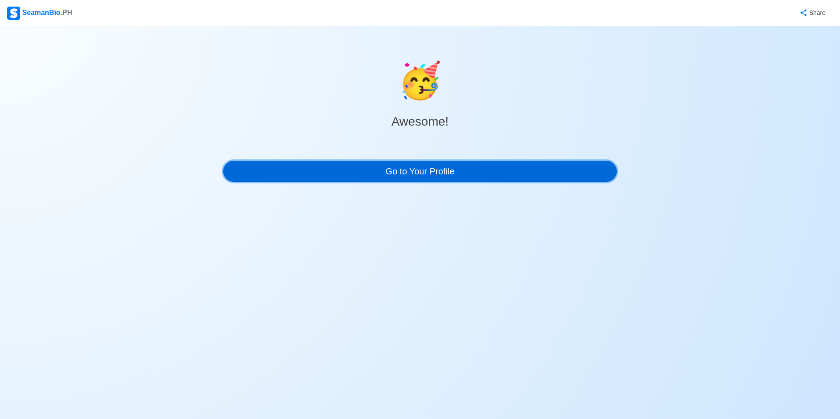
click at [439, 169] on link "Go to Your Profile" at bounding box center [420, 171] width 394 height 21
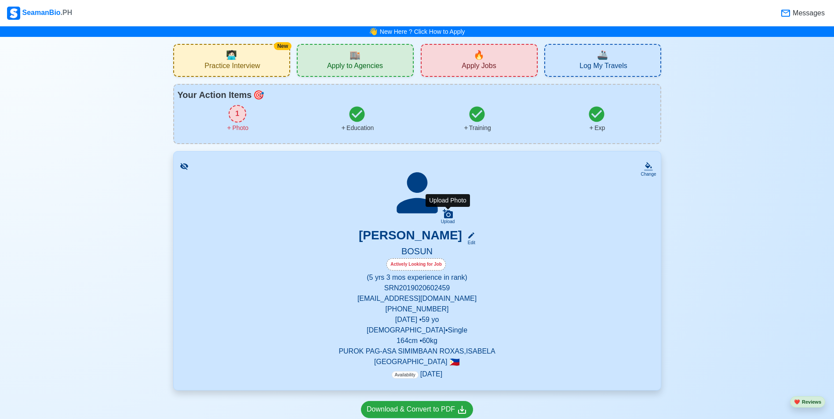
click at [450, 212] on icon at bounding box center [448, 214] width 11 height 11
click at [0, 0] on input "Upload" at bounding box center [0, 0] width 0 height 0
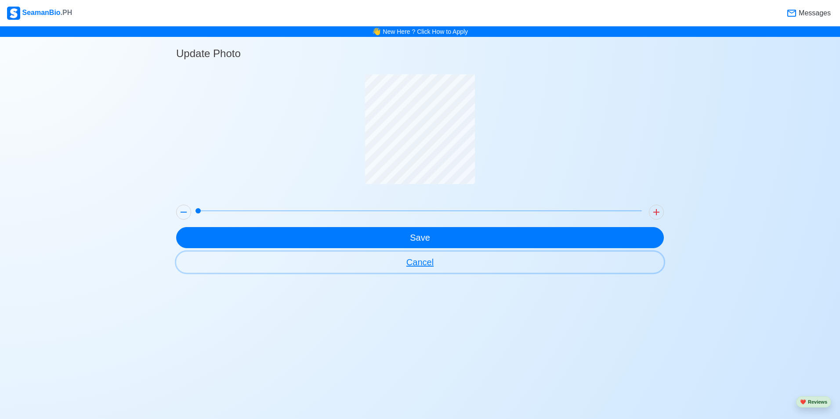
click at [421, 256] on button "Cancel" at bounding box center [420, 262] width 488 height 21
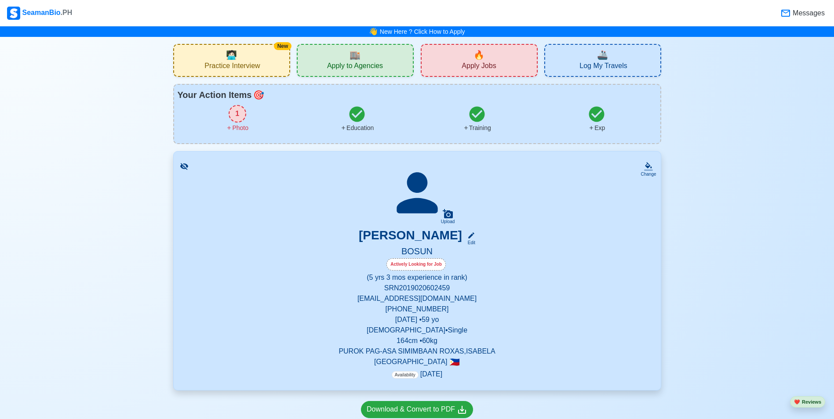
click at [233, 116] on div "1" at bounding box center [238, 114] width 18 height 18
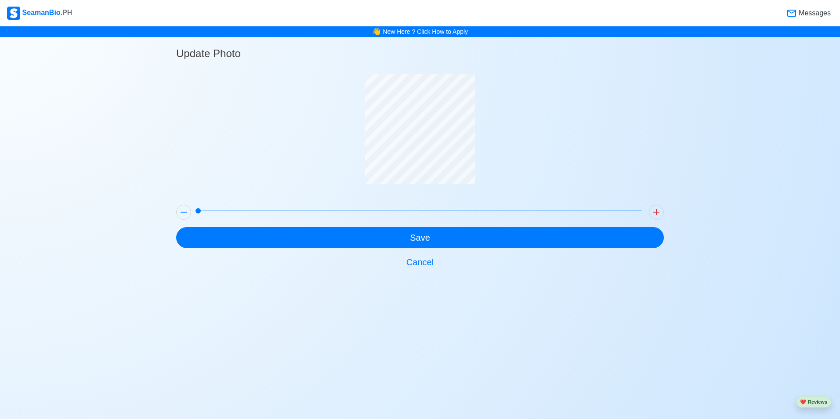
click at [41, 26] on div "👋 New Here ? Click How to Apply" at bounding box center [420, 31] width 840 height 11
click at [416, 263] on button "Cancel" at bounding box center [420, 262] width 488 height 21
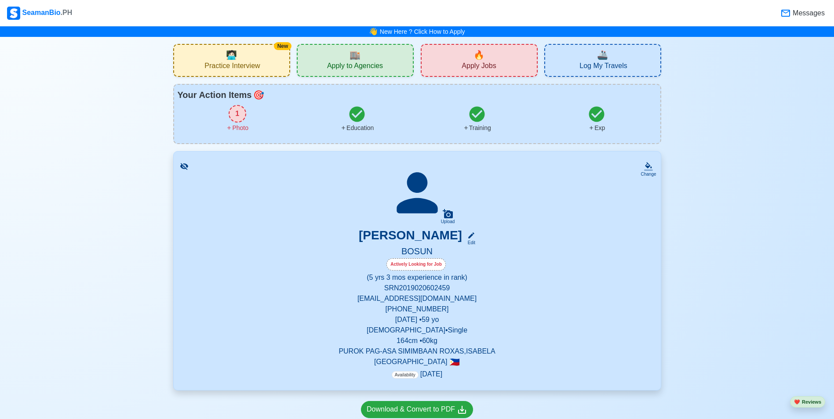
click at [239, 117] on div "1" at bounding box center [238, 114] width 18 height 18
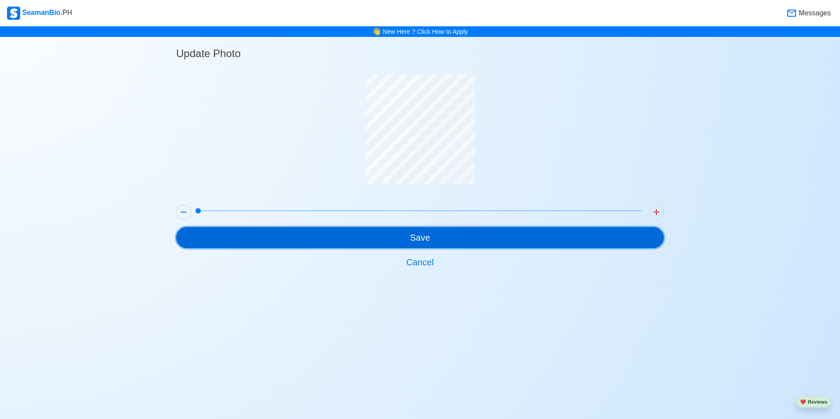
click at [429, 241] on button "Save" at bounding box center [420, 237] width 488 height 21
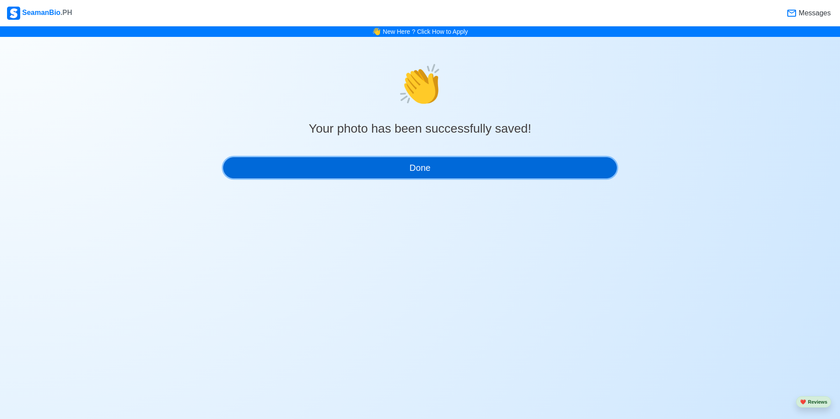
click at [428, 177] on button "Done" at bounding box center [420, 167] width 394 height 21
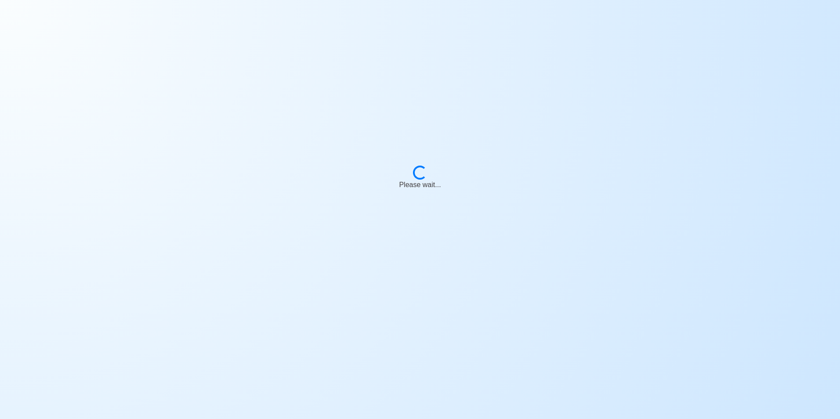
click at [426, 166] on div "Loading... Please wait..." at bounding box center [420, 178] width 88 height 25
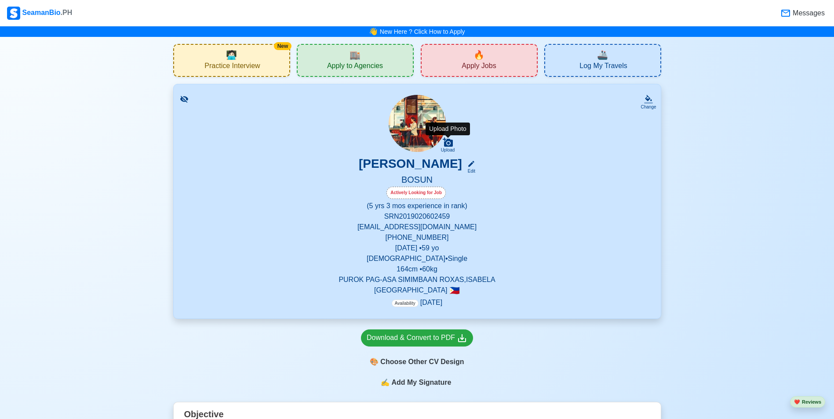
click at [448, 144] on icon at bounding box center [448, 142] width 10 height 9
click at [0, 0] on input "Upload" at bounding box center [0, 0] width 0 height 0
click at [413, 120] on img at bounding box center [417, 123] width 57 height 57
click at [433, 364] on div "🎨 Choose Other CV Design" at bounding box center [417, 362] width 112 height 17
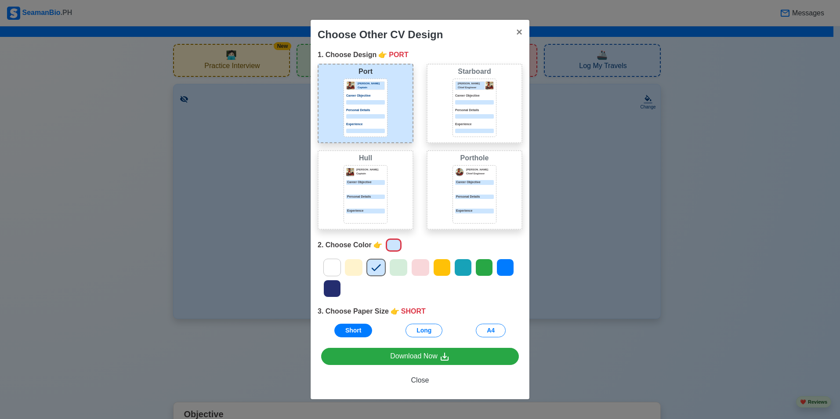
click at [655, 369] on div "Choose Other CV Design × Close 1. Choose Design 👉 PORT Port Donald Cris Captain…" at bounding box center [420, 209] width 840 height 419
click at [281, 339] on div "Choose Other CV Design × Close 1. Choose Design 👉 PORT Port Donald Cris Captain…" at bounding box center [420, 209] width 840 height 419
click at [520, 31] on span "×" at bounding box center [519, 32] width 6 height 12
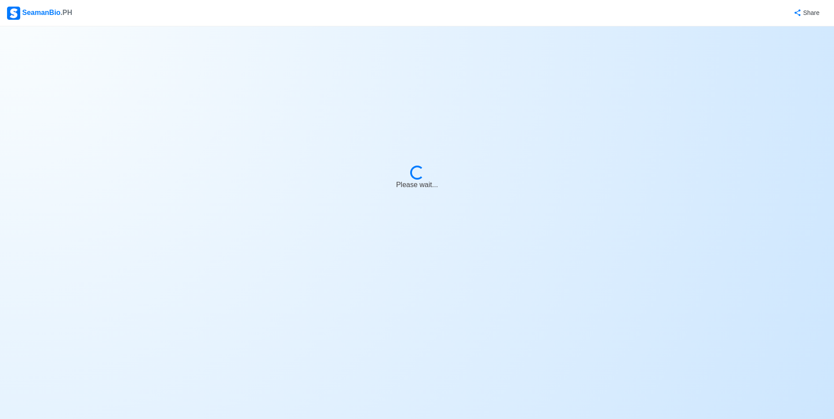
select select "Actively Looking for Job"
select select "Visible for Hiring"
select select "Single"
select select "[DEMOGRAPHIC_DATA]"
select select "PH"
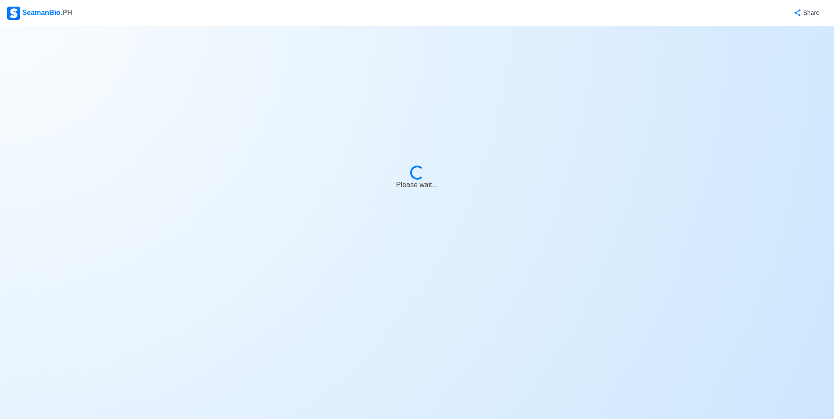
select select "5"
select select "3"
select select "4102473600000"
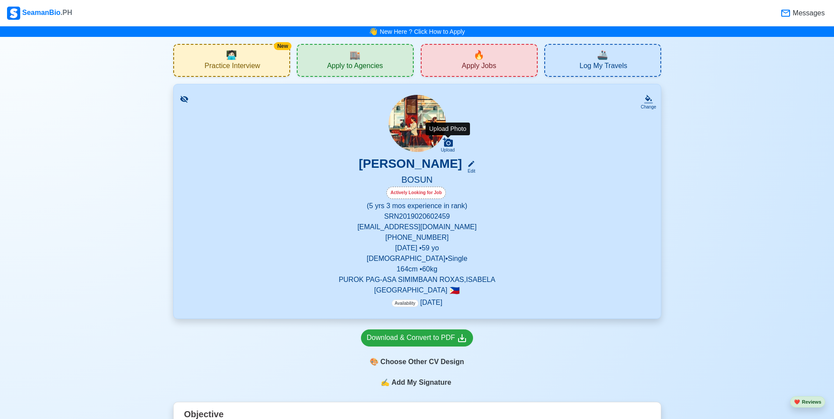
click at [447, 150] on div "Upload" at bounding box center [448, 150] width 14 height 5
click at [0, 0] on input "Upload" at bounding box center [0, 0] width 0 height 0
click at [475, 169] on div "Edit" at bounding box center [469, 171] width 11 height 7
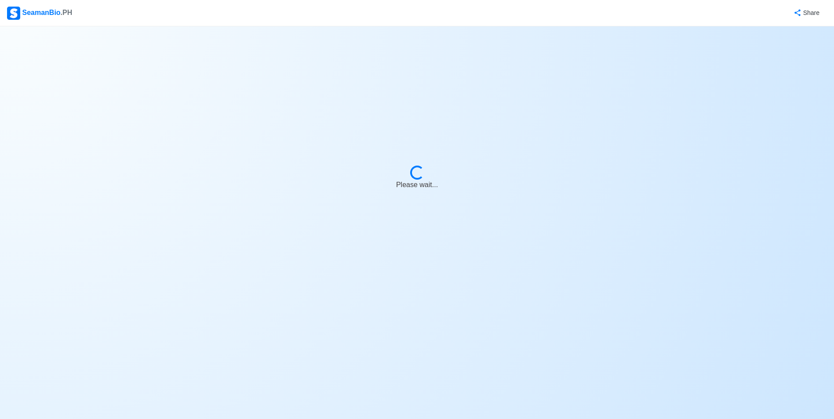
select select "Actively Looking for Job"
select select "Visible for Hiring"
select select "Single"
select select "[DEMOGRAPHIC_DATA]"
select select "PH"
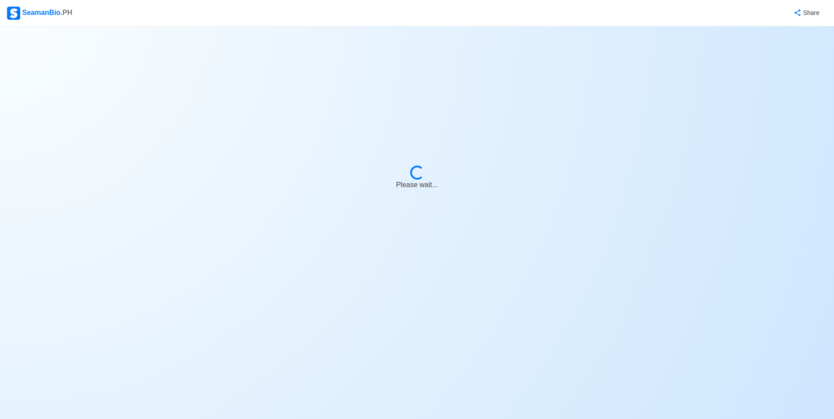
select select "5"
select select "3"
select select "4102473600000"
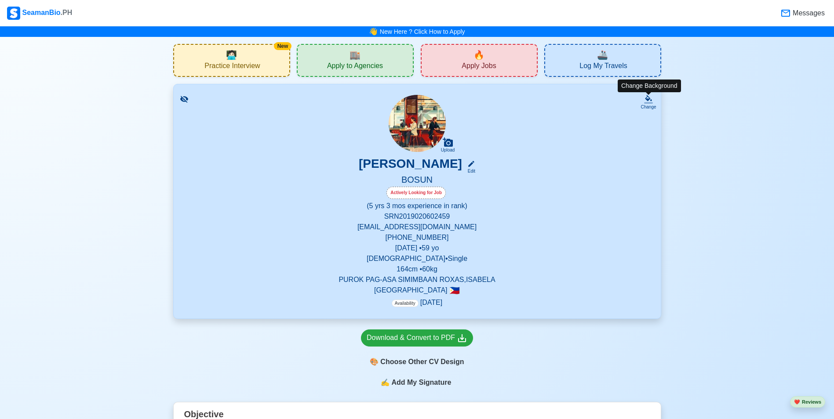
click at [650, 97] on icon at bounding box center [648, 98] width 7 height 6
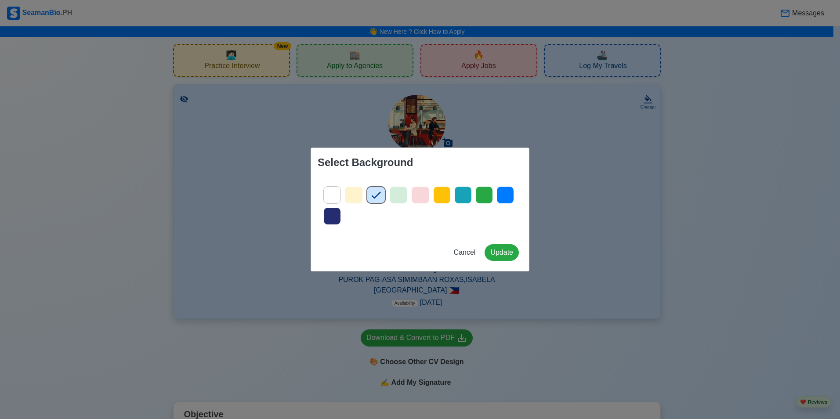
click at [580, 142] on div "Select Background Cancel Update" at bounding box center [420, 209] width 840 height 419
click at [467, 253] on span "Cancel" at bounding box center [465, 252] width 22 height 7
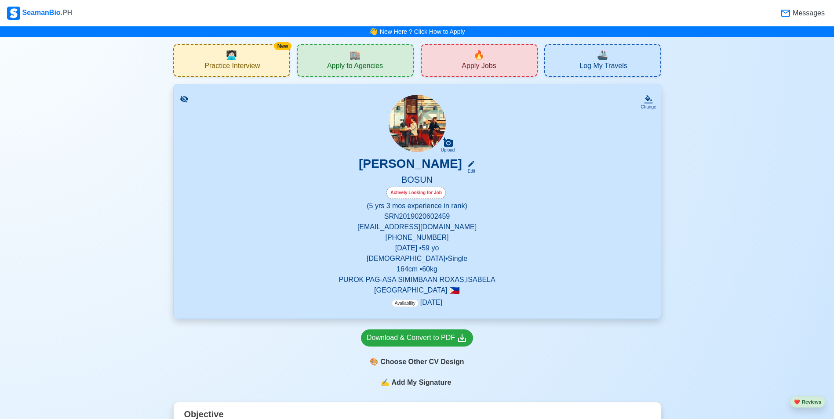
click at [427, 127] on img at bounding box center [417, 123] width 57 height 57
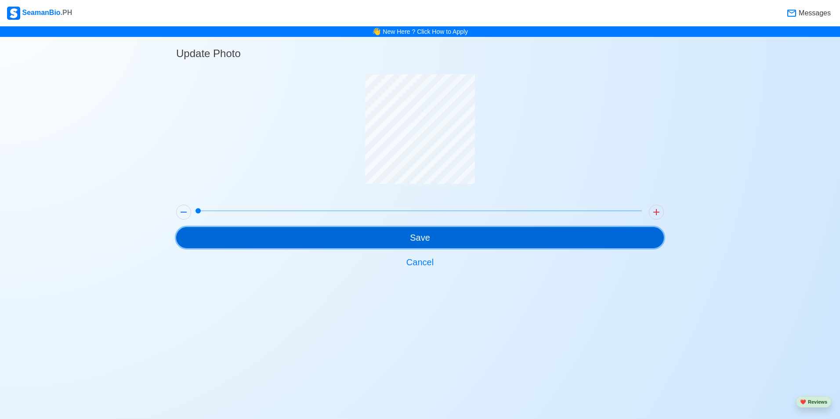
click at [423, 242] on button "Save" at bounding box center [420, 237] width 488 height 21
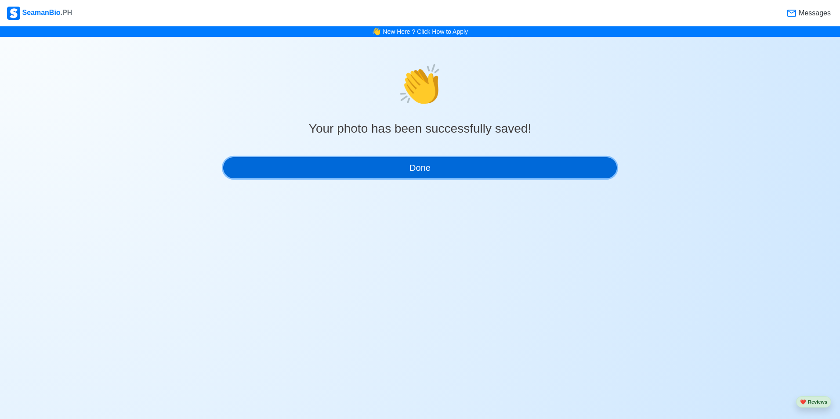
click at [420, 165] on button "Done" at bounding box center [420, 167] width 394 height 21
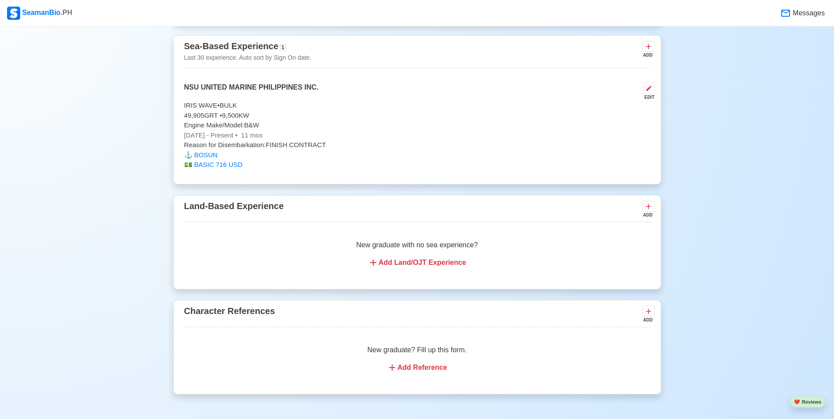
scroll to position [1156, 0]
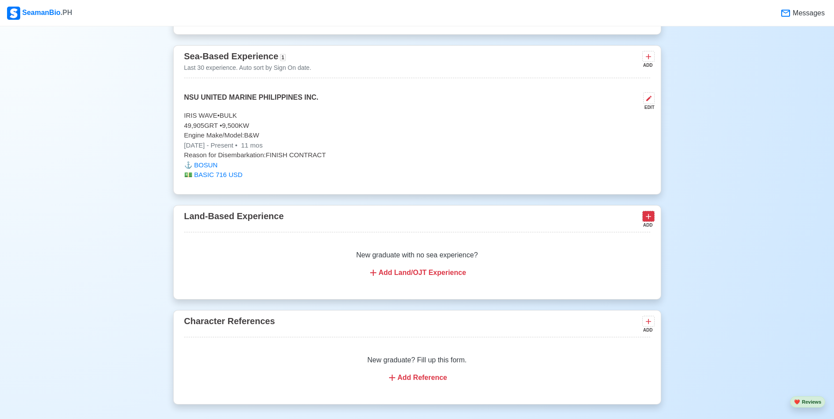
click at [646, 221] on icon at bounding box center [648, 216] width 9 height 9
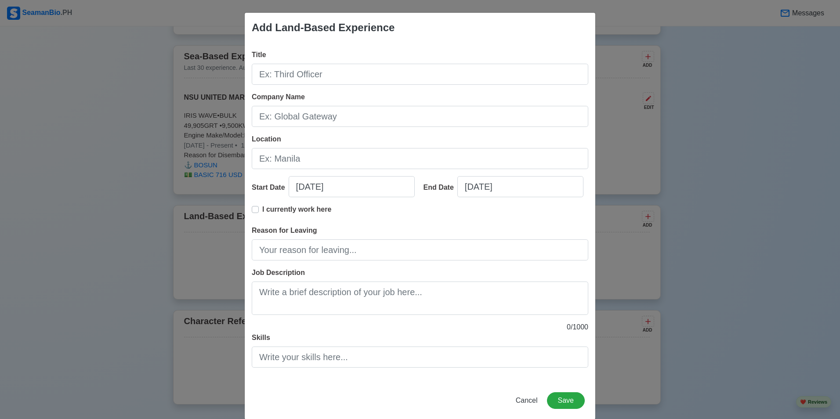
click at [686, 94] on div "Add Land-Based Experience Title Company Name Location Start Date [DATE] End Dat…" at bounding box center [420, 209] width 840 height 419
click at [529, 400] on span "Cancel" at bounding box center [527, 400] width 22 height 7
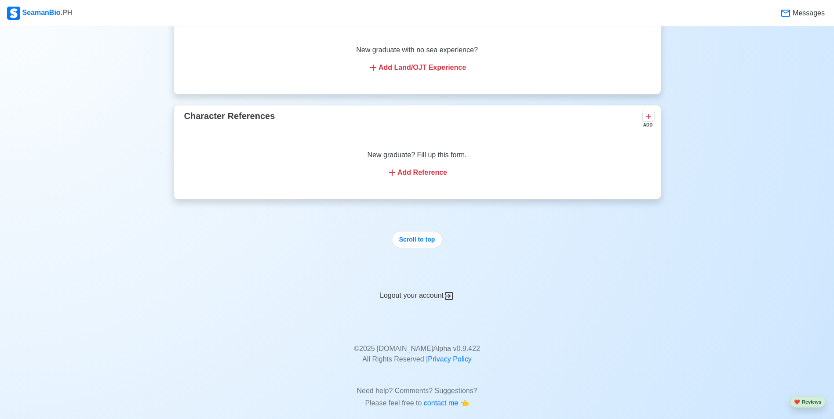
scroll to position [1379, 0]
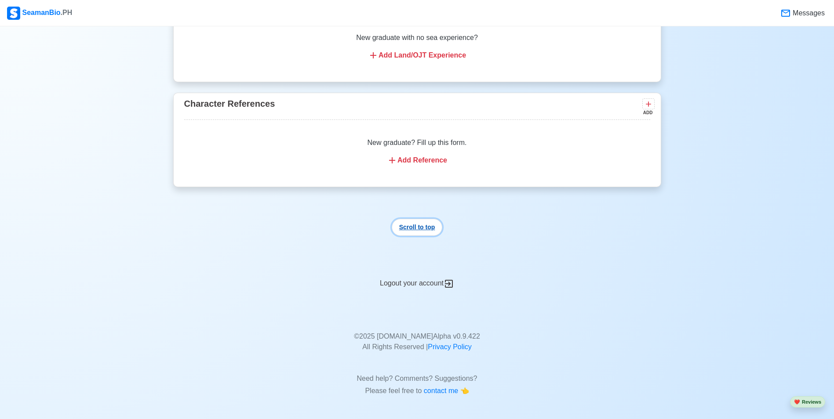
click at [408, 227] on button "Scroll to top" at bounding box center [417, 227] width 51 height 17
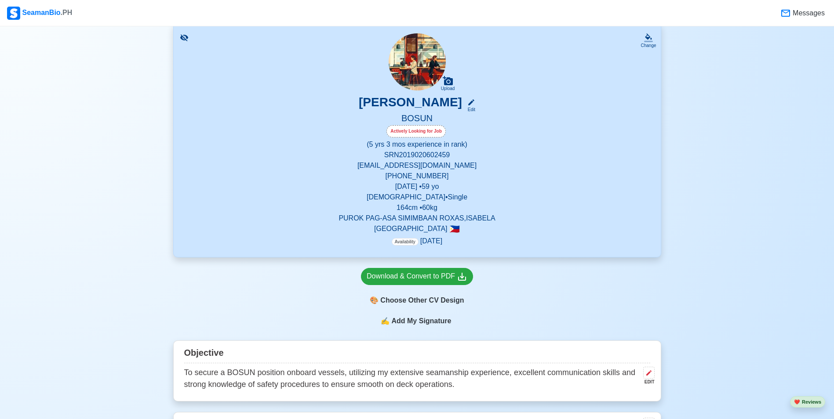
scroll to position [0, 0]
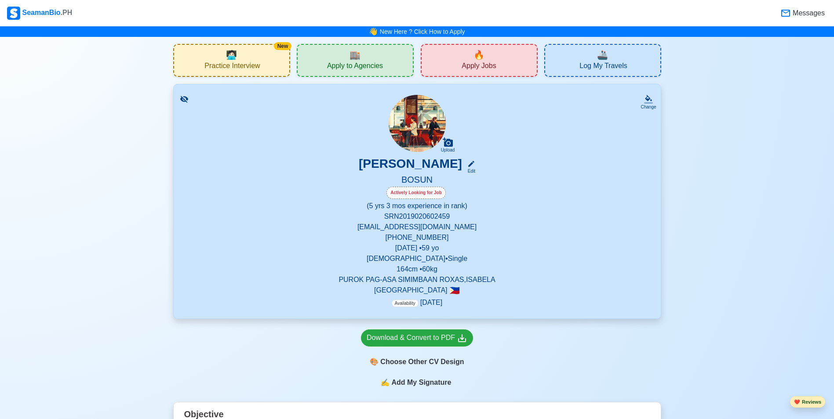
click at [807, 402] on button "❤️ Reviews" at bounding box center [807, 402] width 35 height 12
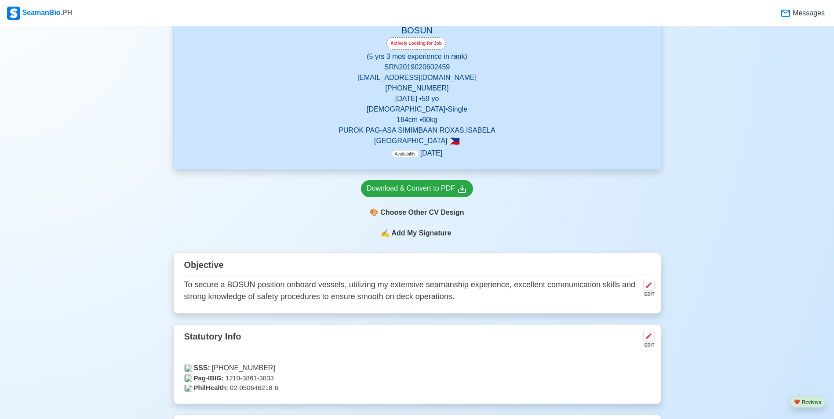
scroll to position [148, 0]
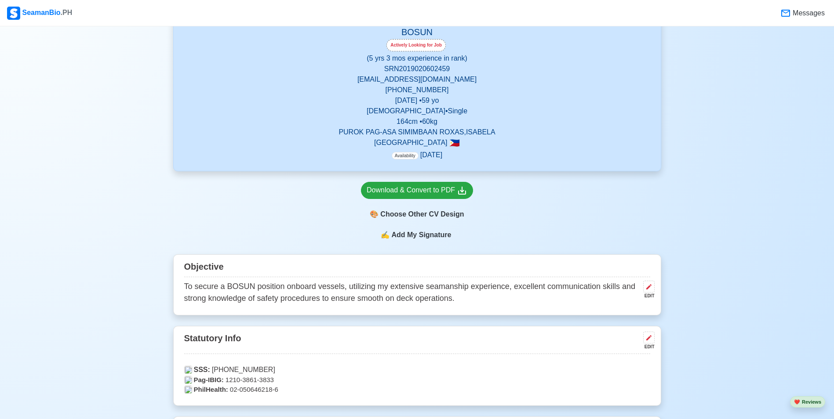
click at [410, 158] on span "Availability" at bounding box center [405, 155] width 27 height 7
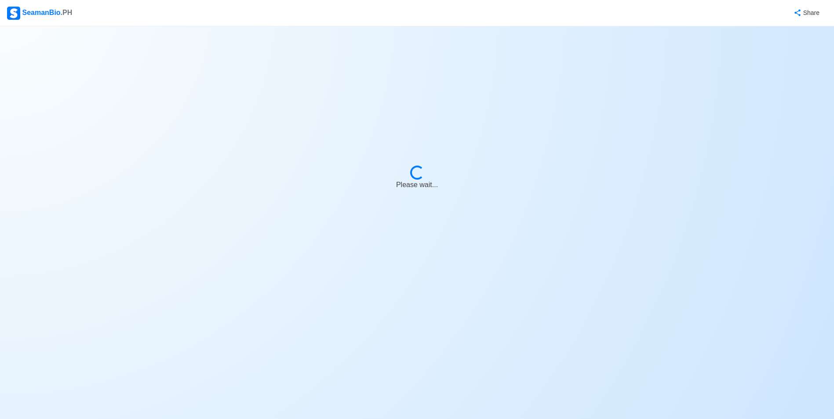
select select "Actively Looking for Job"
select select "Visible for Hiring"
select select "Single"
select select "[DEMOGRAPHIC_DATA]"
select select "PH"
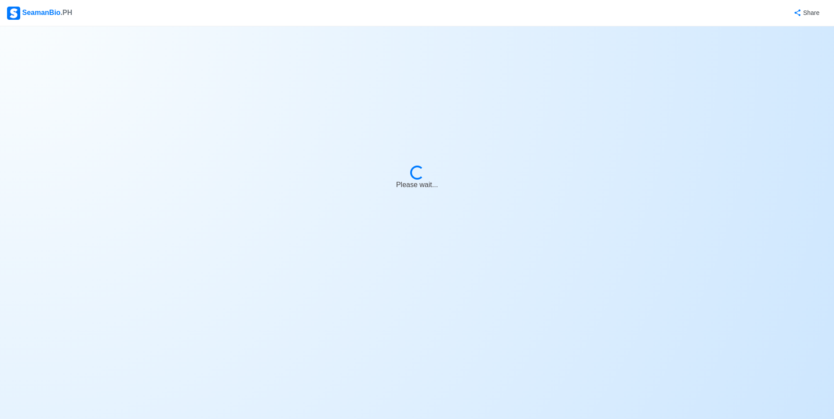
select select "5"
select select "3"
select select "4102473600000"
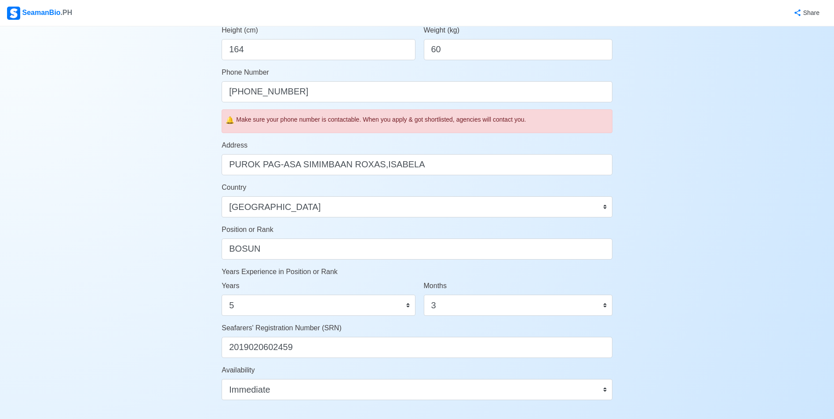
scroll to position [291, 0]
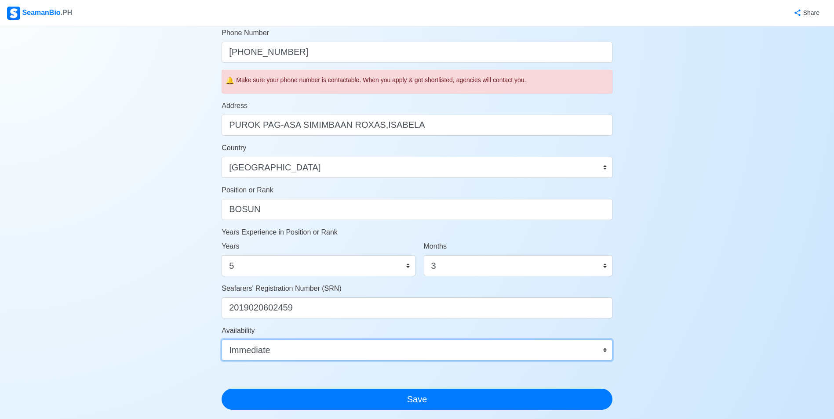
click at [605, 350] on select "Immediate [DATE] [DATE] [DATE] [DATE] [DATE] [DATE] [DATE] [DATE] [DATE]" at bounding box center [417, 350] width 391 height 21
click at [222, 340] on select "Immediate [DATE] [DATE] [DATE] [DATE] [DATE] [DATE] [DATE] [DATE] [DATE]" at bounding box center [417, 350] width 391 height 21
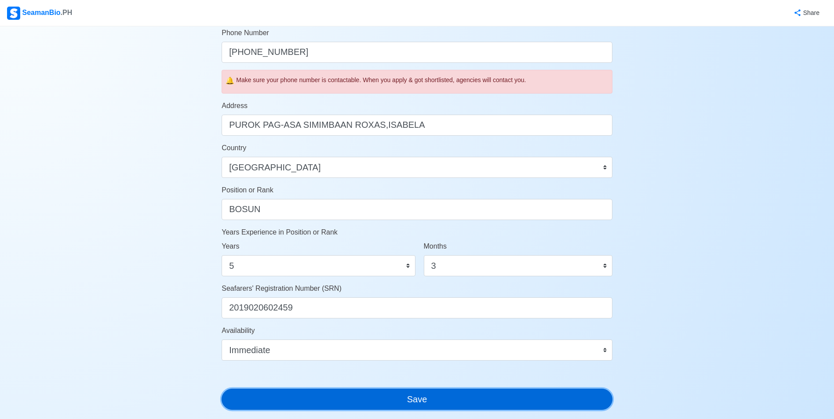
click at [439, 405] on button "Save" at bounding box center [417, 399] width 391 height 21
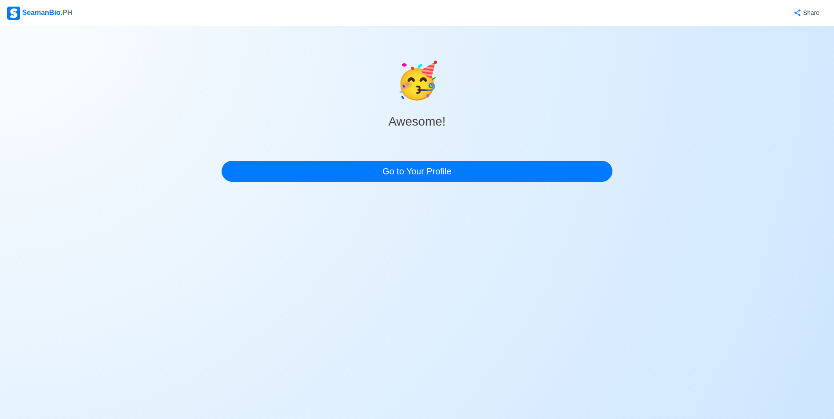
scroll to position [0, 0]
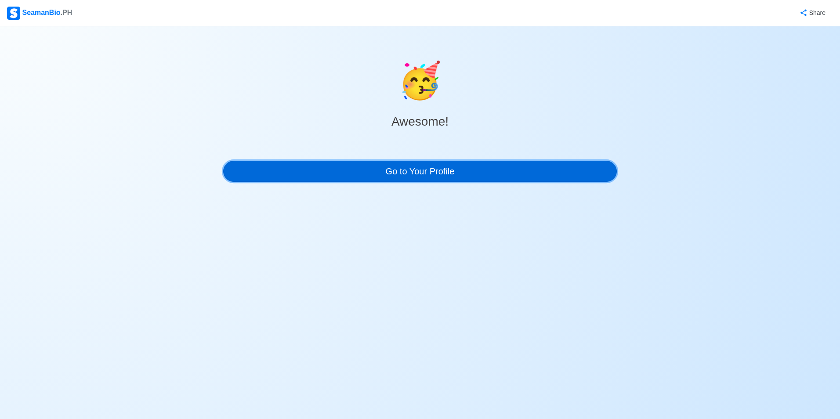
click at [417, 175] on link "Go to Your Profile" at bounding box center [420, 171] width 394 height 21
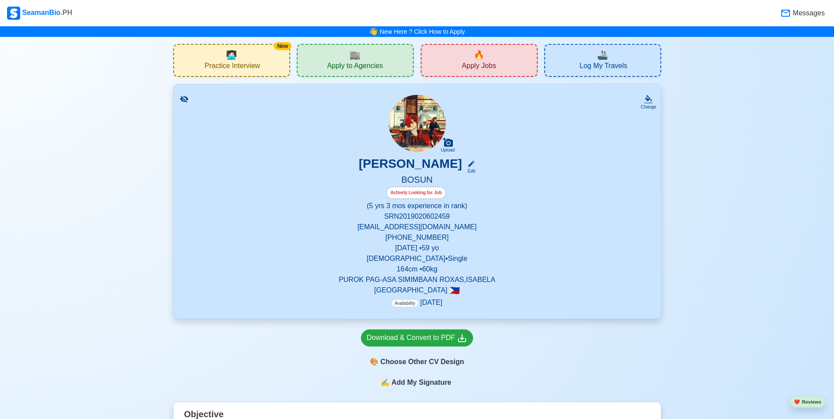
click at [359, 65] on span "Apply to Agencies" at bounding box center [355, 67] width 56 height 11
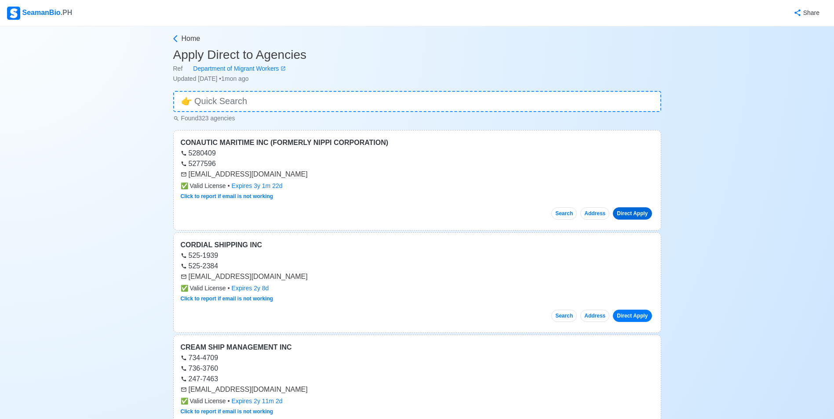
click at [628, 212] on link "Direct Apply" at bounding box center [632, 213] width 39 height 12
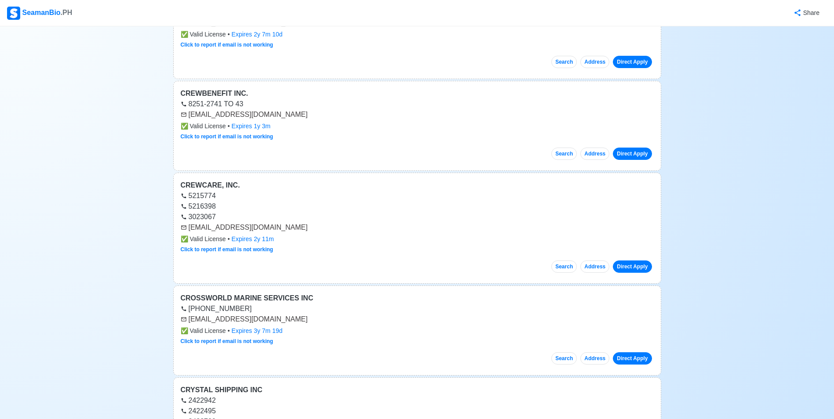
scroll to position [585, 0]
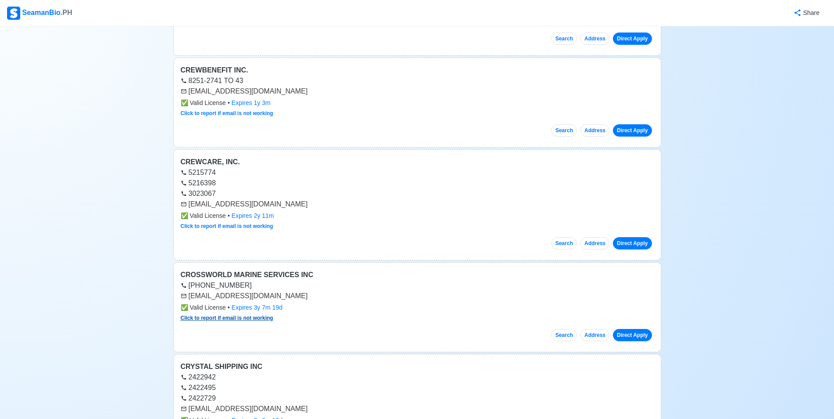
click at [241, 319] on link "Click to report if email is not working" at bounding box center [227, 318] width 93 height 6
click at [601, 333] on button "Address" at bounding box center [594, 335] width 29 height 12
